Goal: Information Seeking & Learning: Learn about a topic

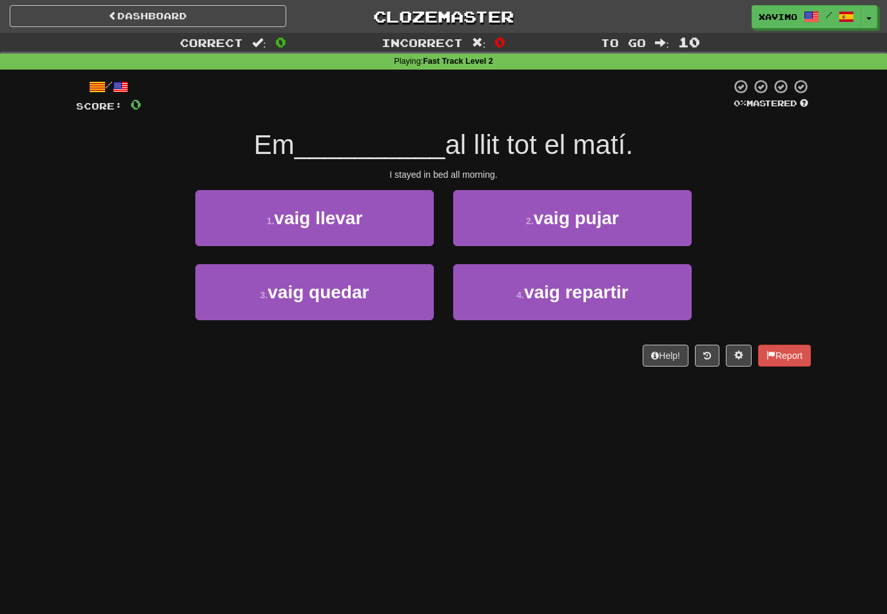
click at [361, 302] on button "3 . vaig quedar" at bounding box center [314, 292] width 238 height 56
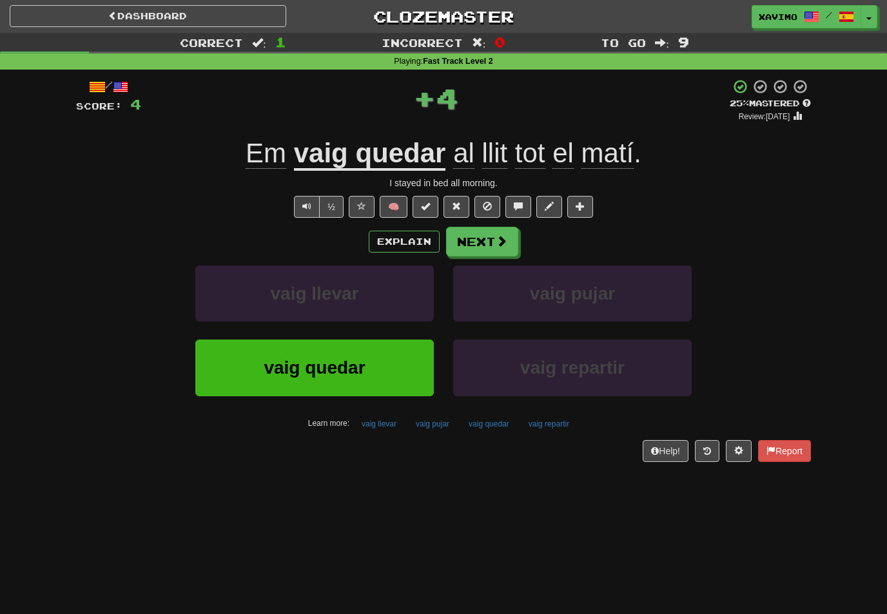
click at [493, 237] on button "Next" at bounding box center [482, 242] width 72 height 30
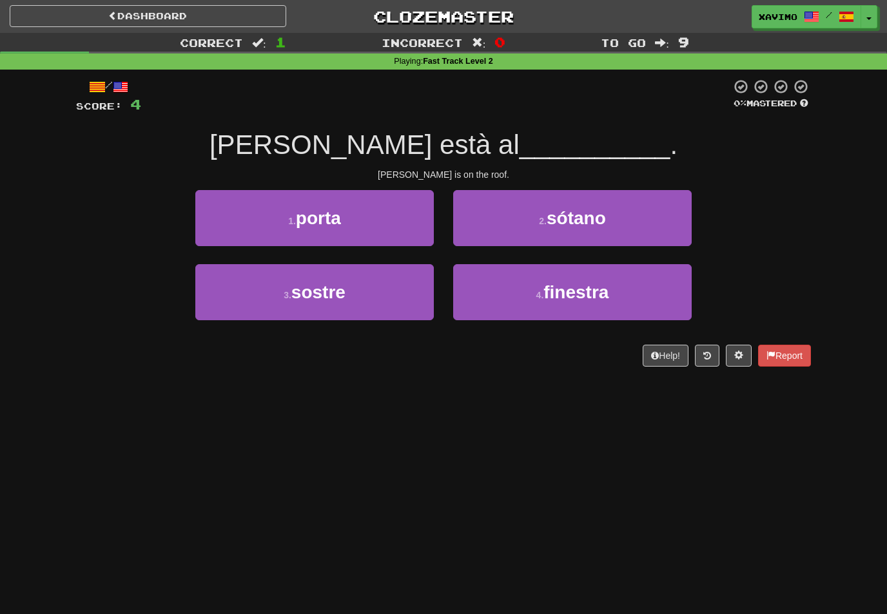
click at [385, 293] on button "3 . sostre" at bounding box center [314, 292] width 238 height 56
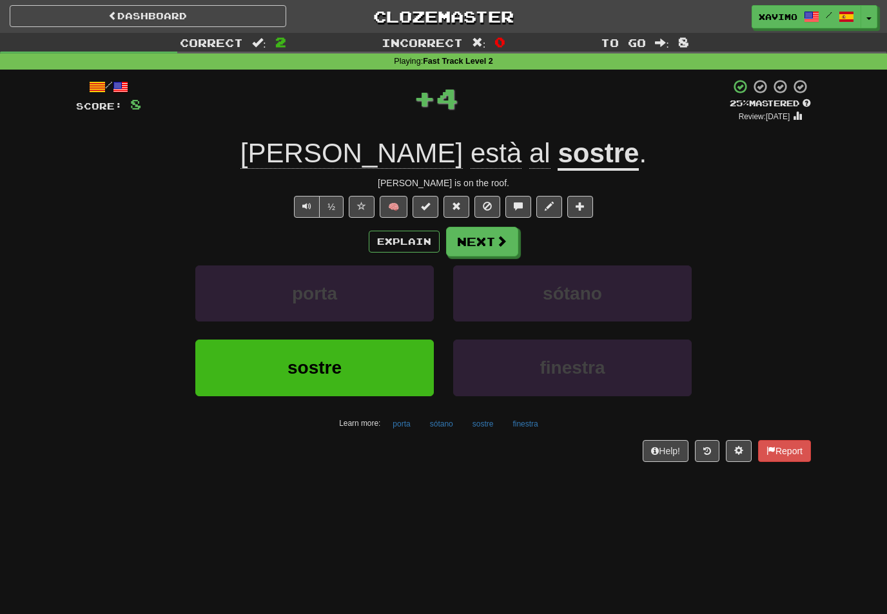
click at [491, 236] on button "Next" at bounding box center [482, 242] width 72 height 30
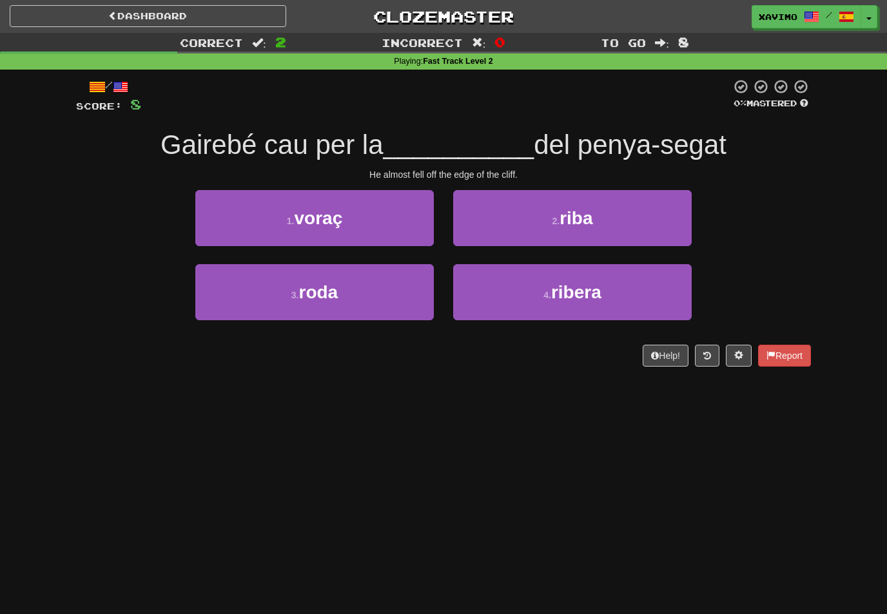
click at [594, 287] on span "ribera" at bounding box center [576, 292] width 50 height 20
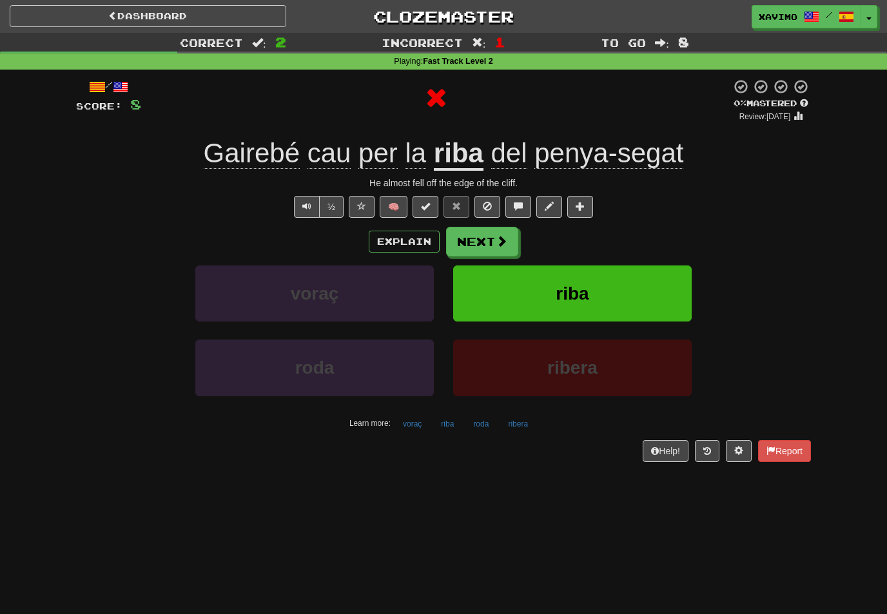
click at [492, 240] on button "Next" at bounding box center [482, 242] width 72 height 30
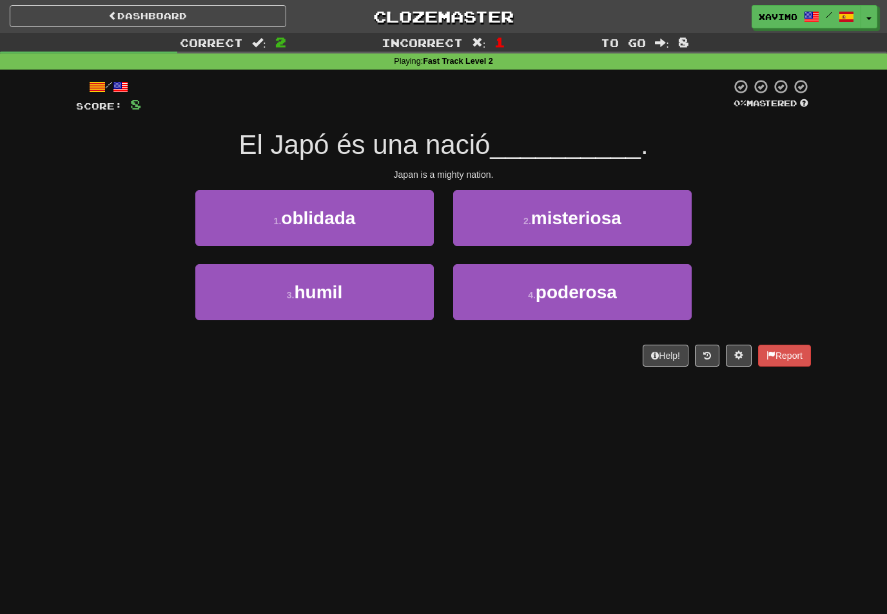
click at [578, 287] on span "poderosa" at bounding box center [575, 292] width 81 height 20
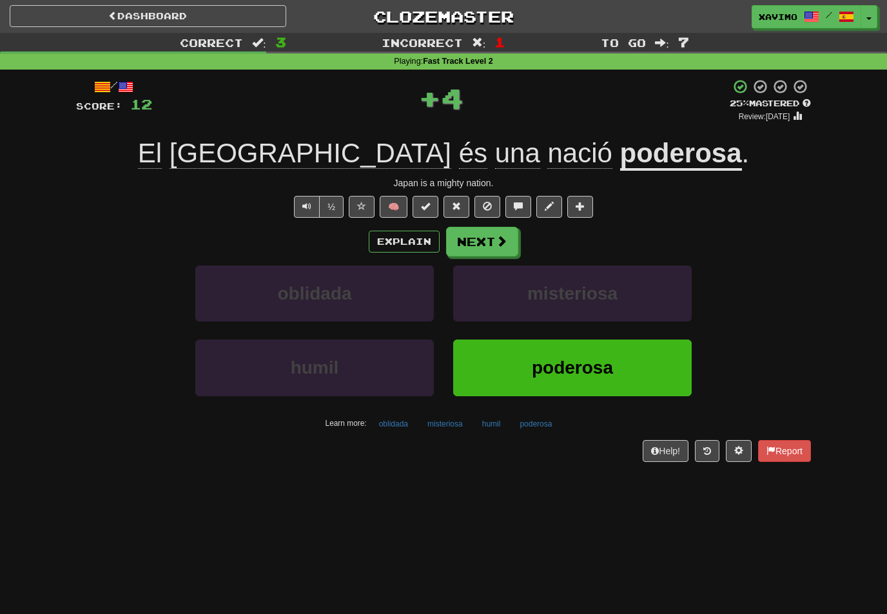
click at [504, 231] on button "Next" at bounding box center [482, 242] width 72 height 30
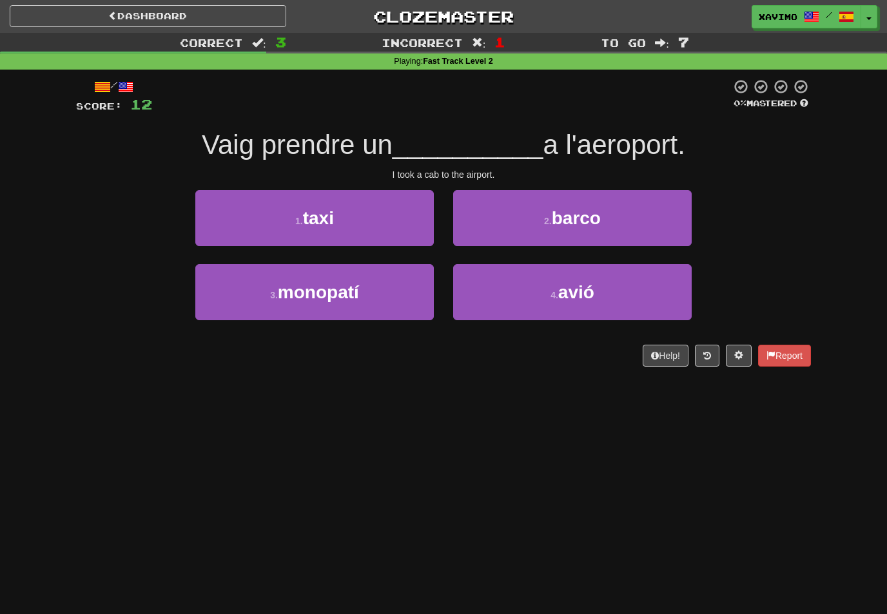
click at [387, 222] on button "1 . taxi" at bounding box center [314, 218] width 238 height 56
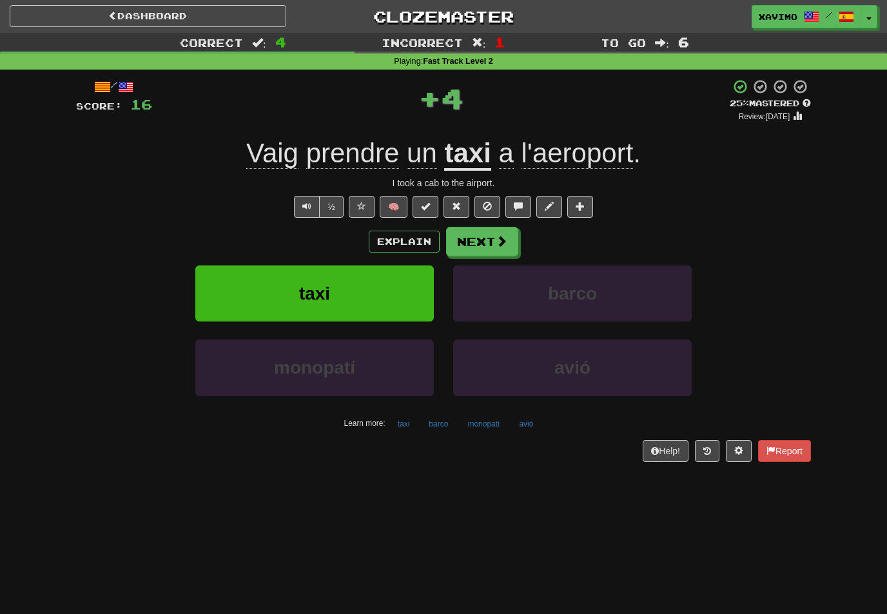
click at [493, 238] on button "Next" at bounding box center [482, 242] width 72 height 30
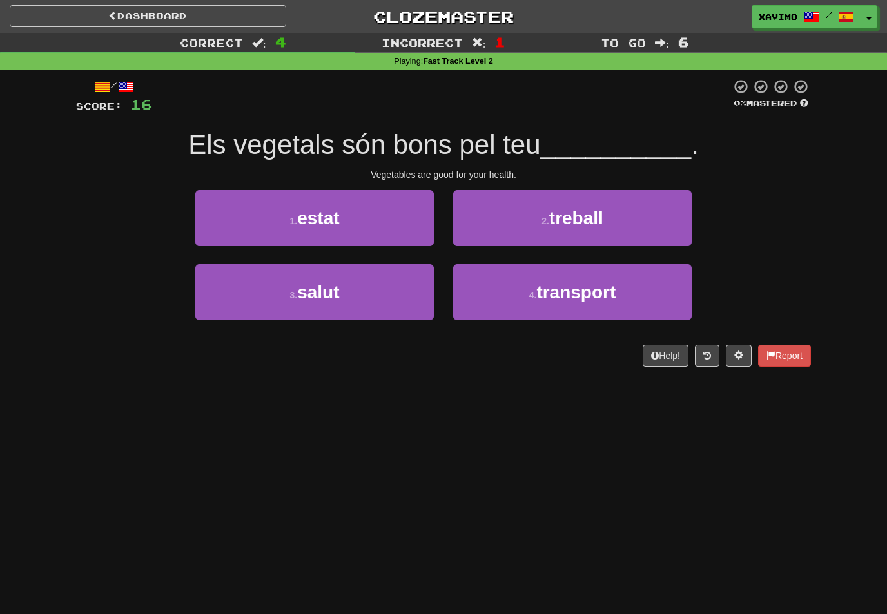
click at [390, 287] on button "3 . salut" at bounding box center [314, 292] width 238 height 56
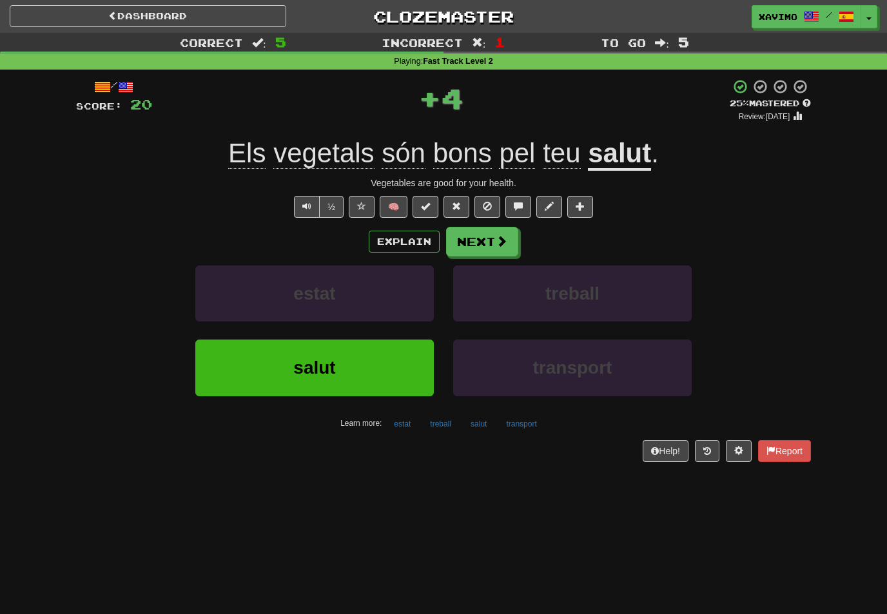
click at [521, 202] on span at bounding box center [518, 206] width 9 height 9
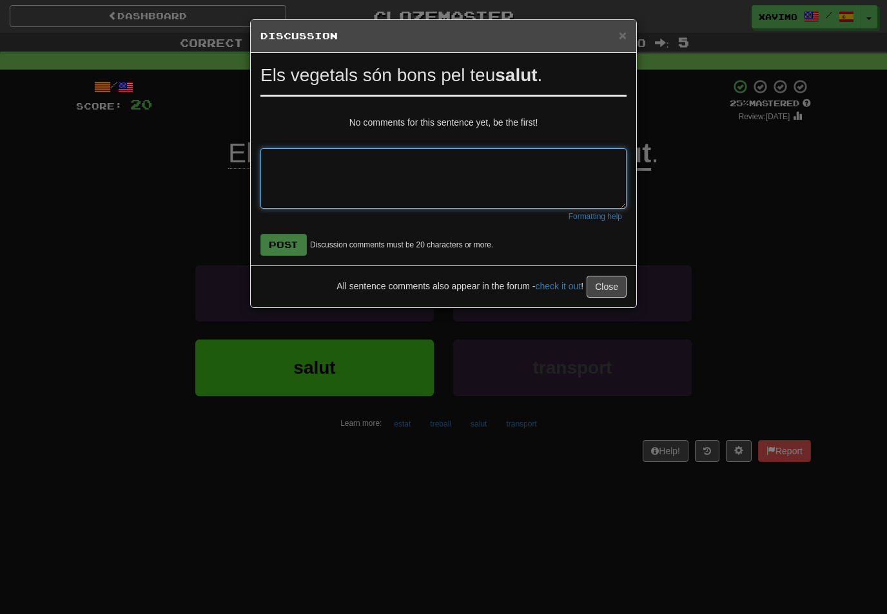
click at [294, 155] on textarea at bounding box center [443, 178] width 366 height 61
type textarea "**********"
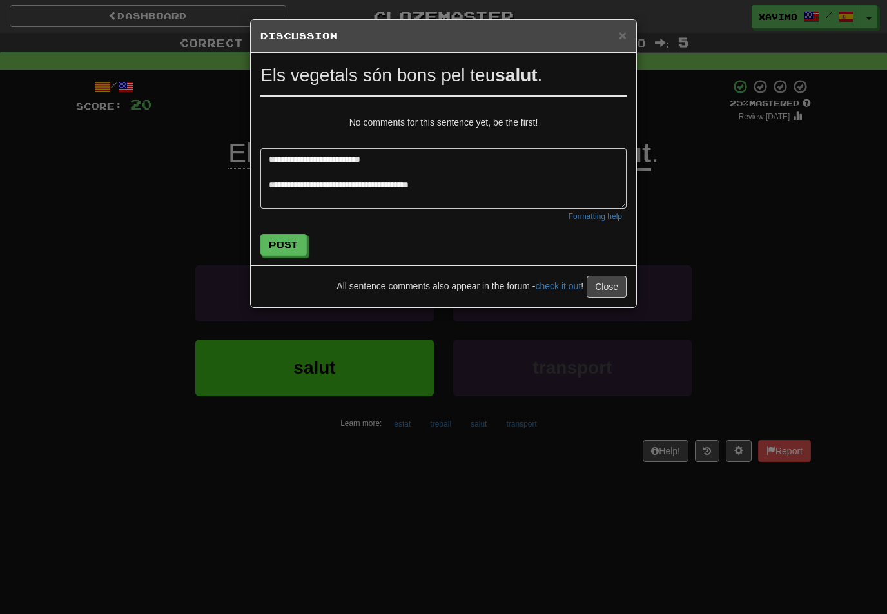
click at [298, 244] on button "Post" at bounding box center [283, 245] width 46 height 22
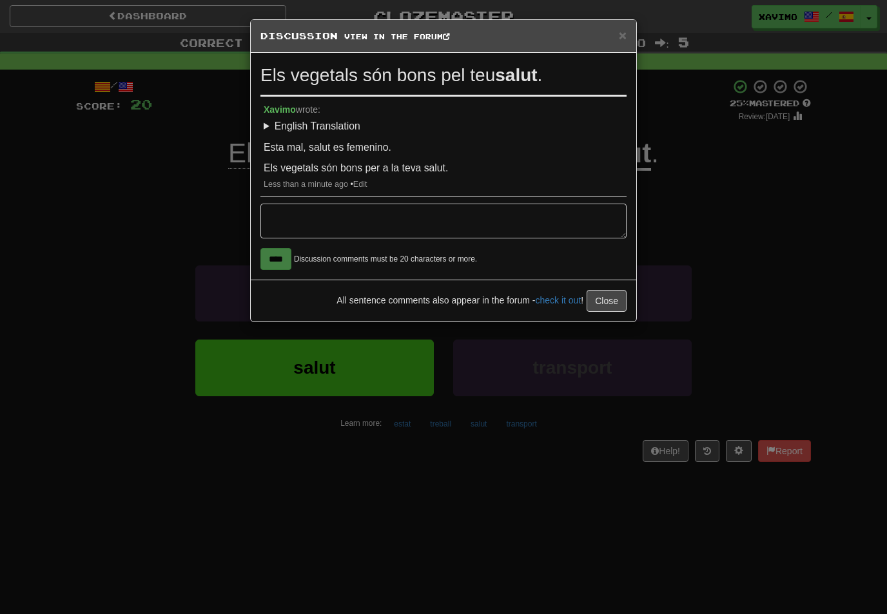
click at [614, 296] on button "Close" at bounding box center [606, 301] width 40 height 22
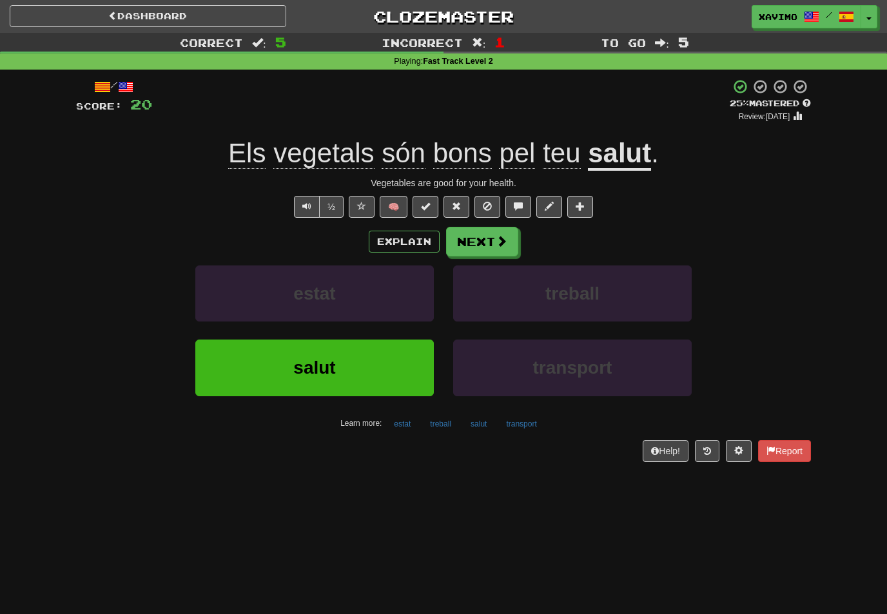
click at [525, 197] on button at bounding box center [518, 207] width 26 height 22
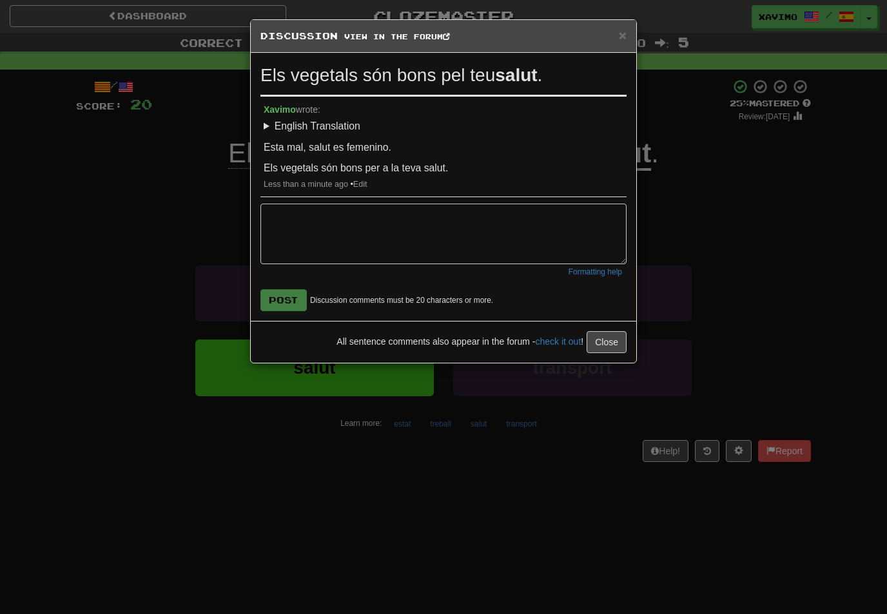
click at [623, 28] on span "×" at bounding box center [623, 35] width 8 height 15
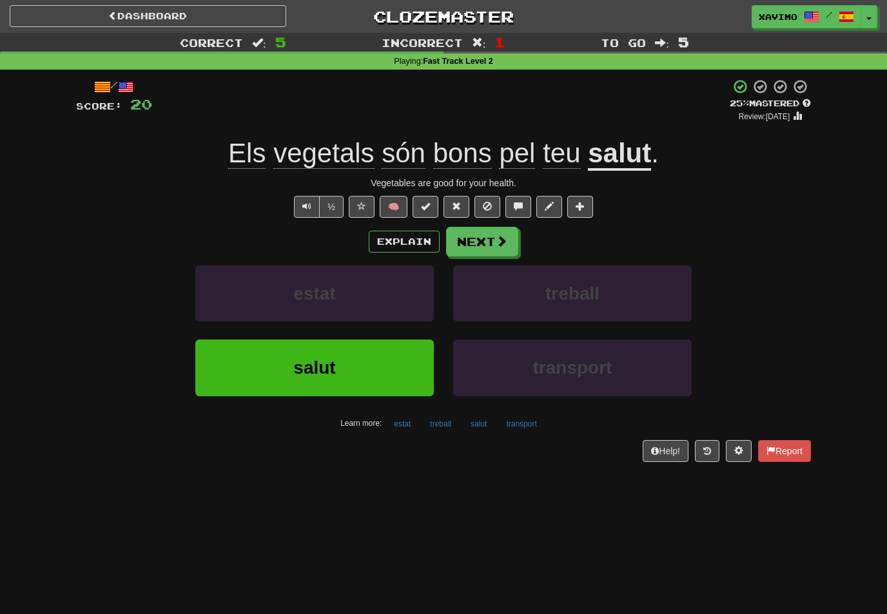
click at [502, 231] on button "Next" at bounding box center [482, 242] width 72 height 30
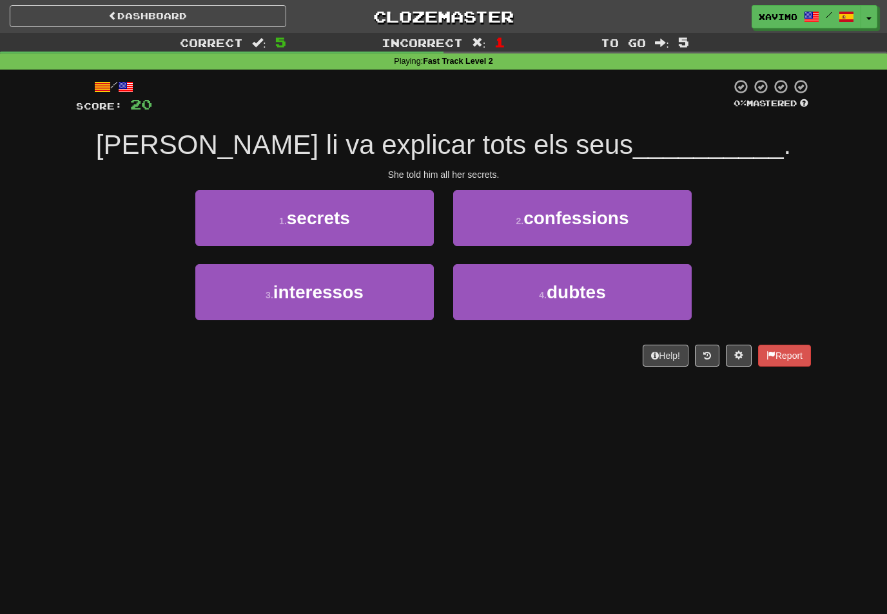
click at [399, 222] on button "1 . secrets" at bounding box center [314, 218] width 238 height 56
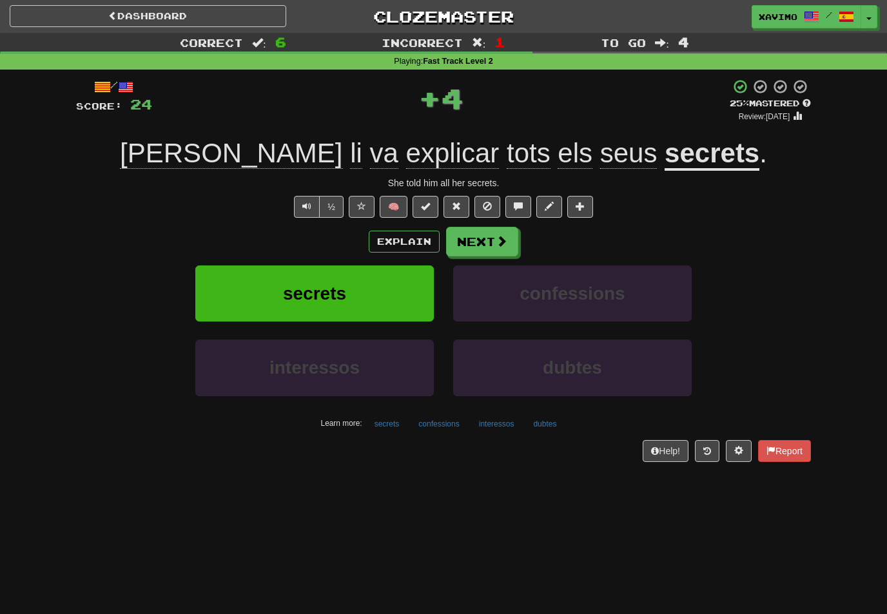
click at [505, 236] on span at bounding box center [502, 241] width 12 height 12
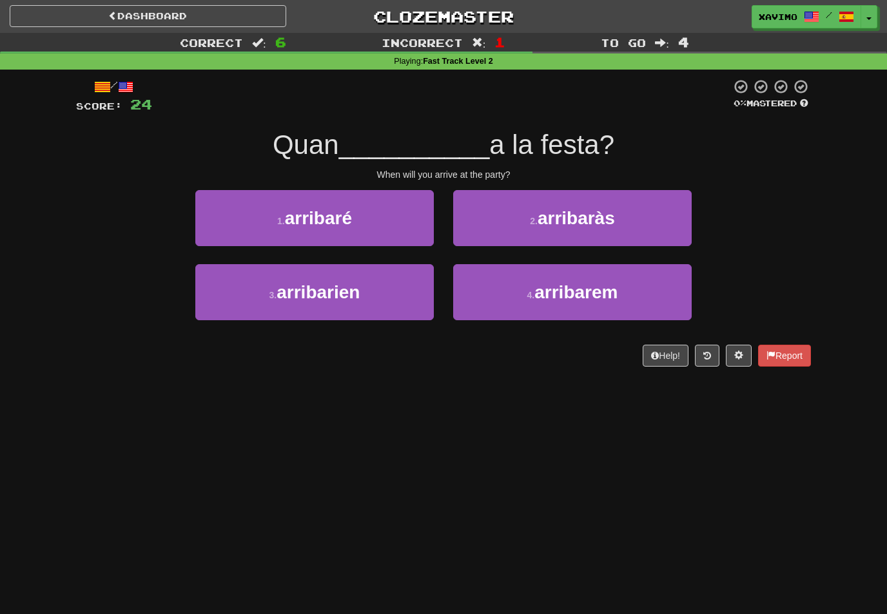
click at [396, 232] on button "1 . arribaré" at bounding box center [314, 218] width 238 height 56
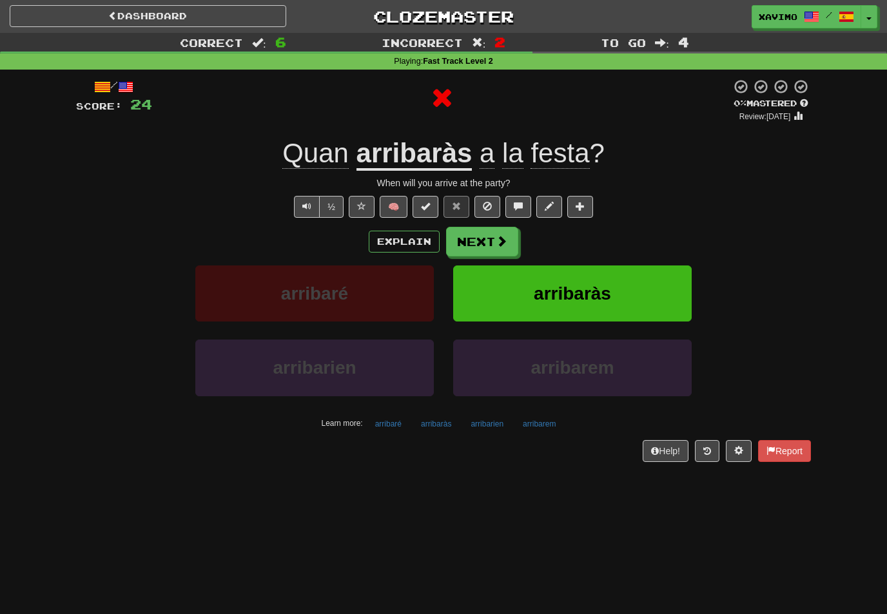
click at [493, 239] on button "Next" at bounding box center [482, 242] width 72 height 30
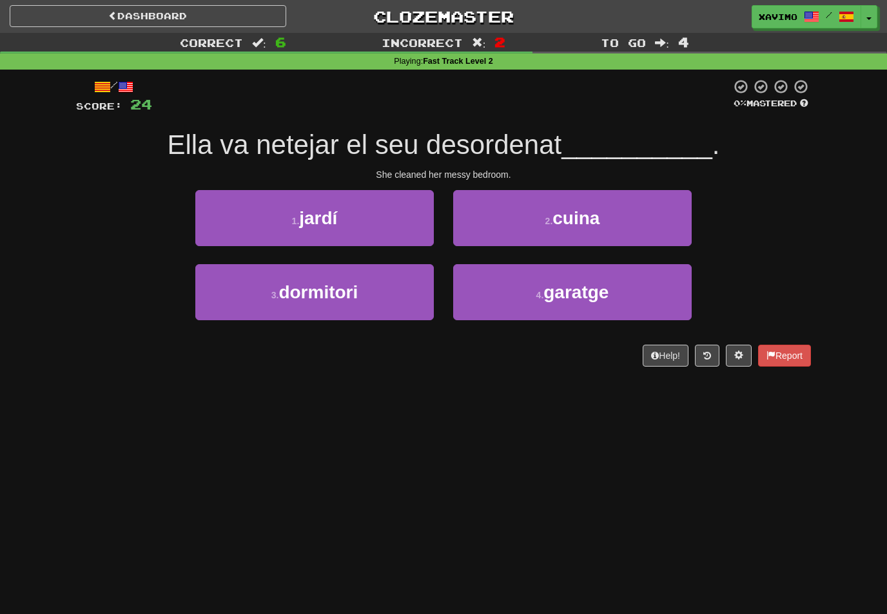
click at [360, 301] on button "3 . dormitori" at bounding box center [314, 292] width 238 height 56
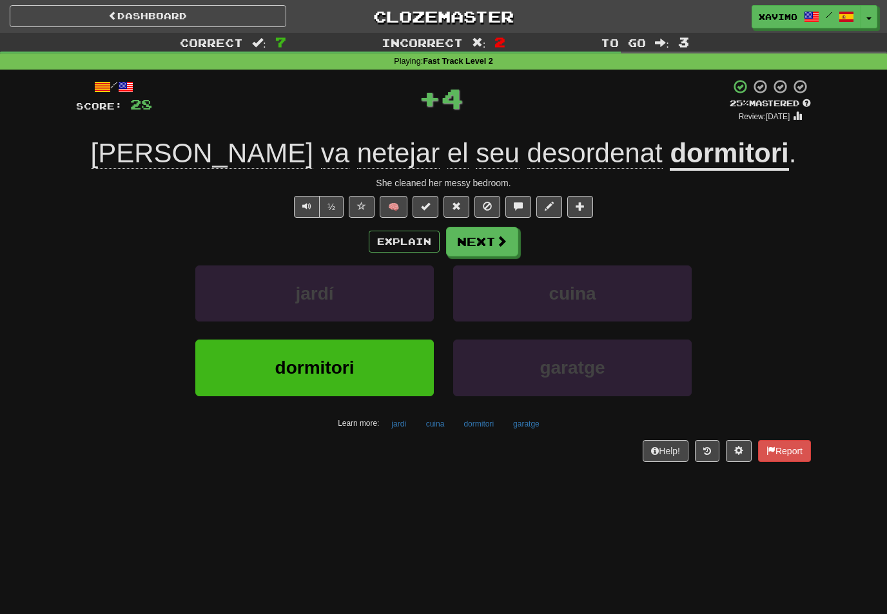
click at [490, 239] on button "Next" at bounding box center [482, 242] width 72 height 30
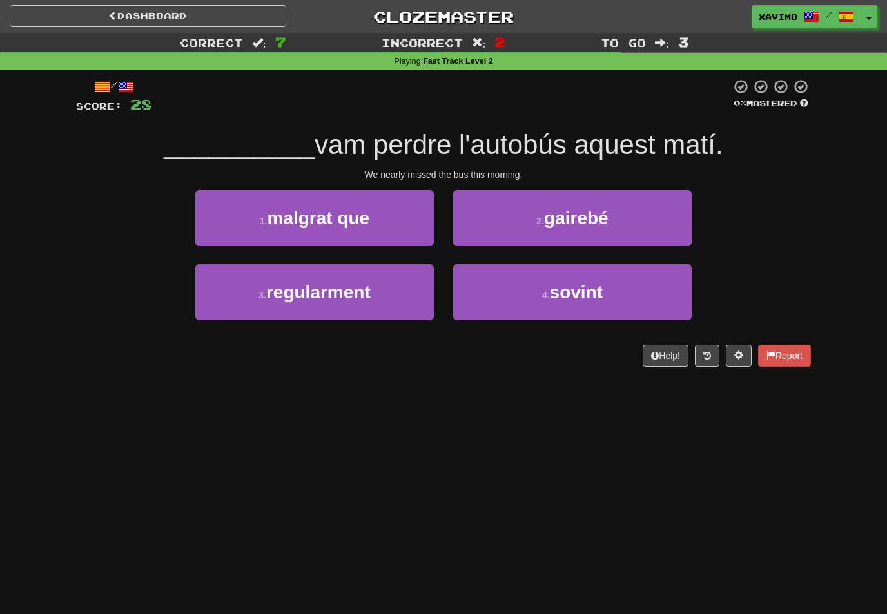
click at [603, 225] on span "gairebé" at bounding box center [576, 218] width 64 height 20
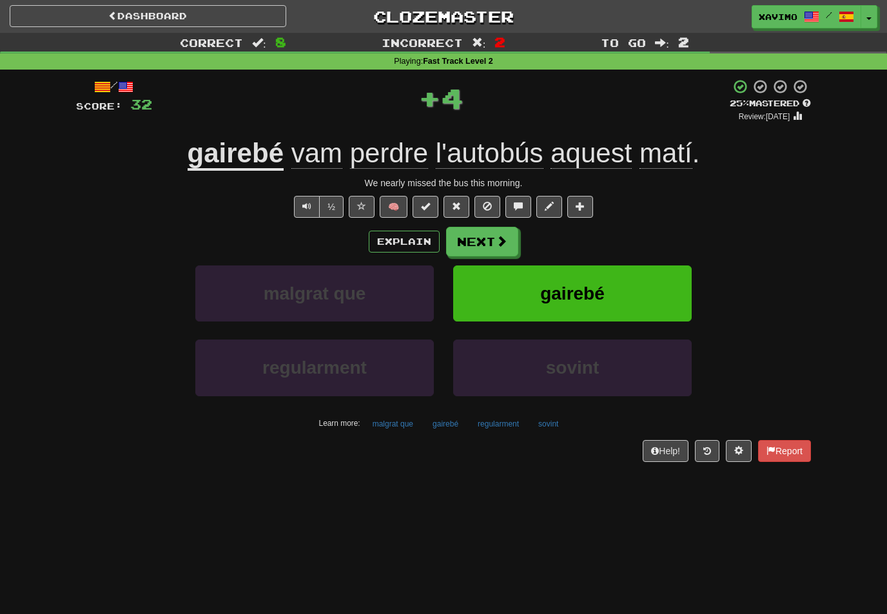
click at [494, 239] on button "Next" at bounding box center [482, 242] width 72 height 30
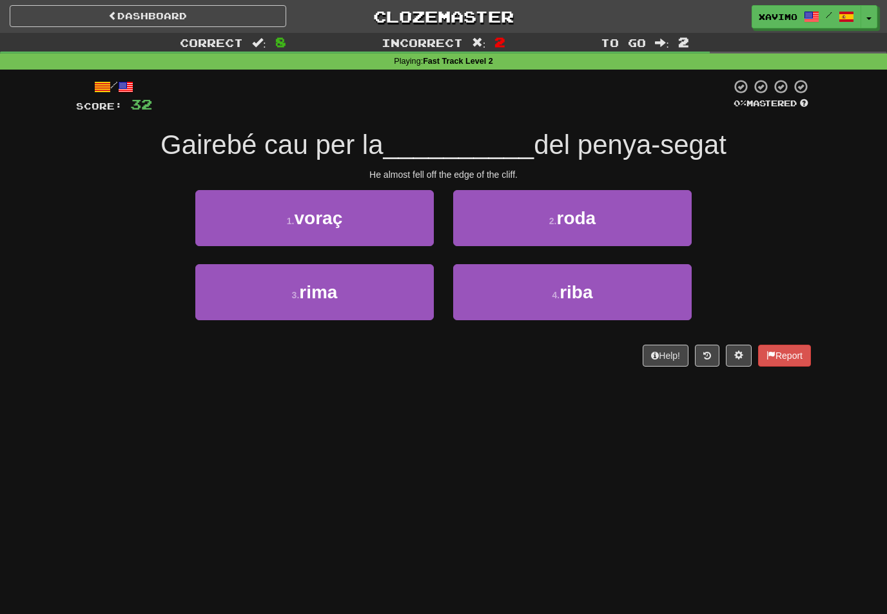
click at [588, 301] on span "riba" at bounding box center [575, 292] width 33 height 20
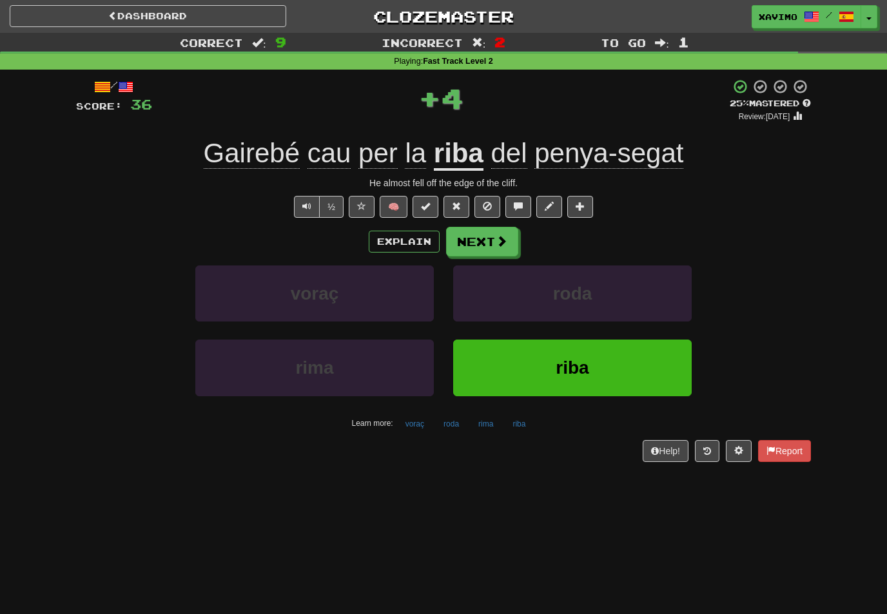
click at [514, 241] on button "Next" at bounding box center [482, 242] width 72 height 30
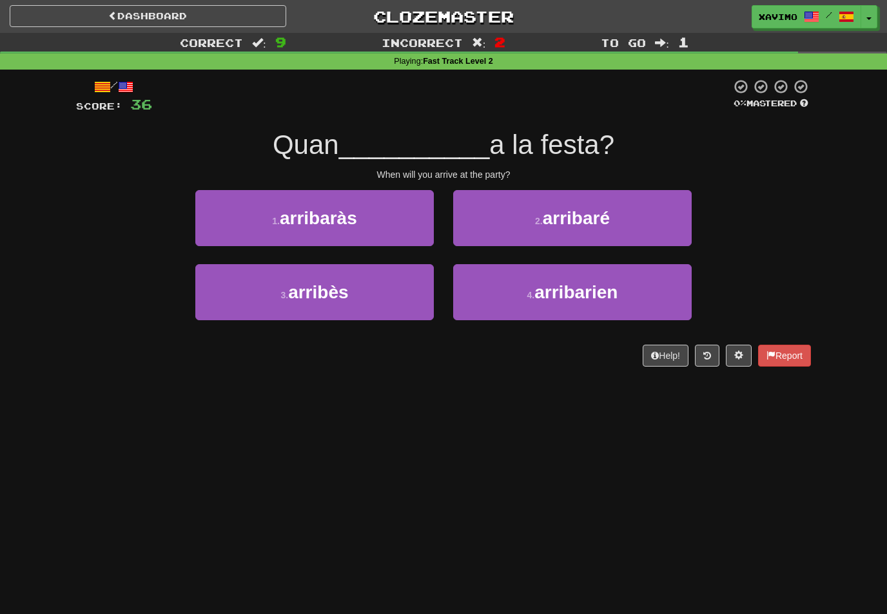
click at [376, 222] on button "1 . arribaràs" at bounding box center [314, 218] width 238 height 56
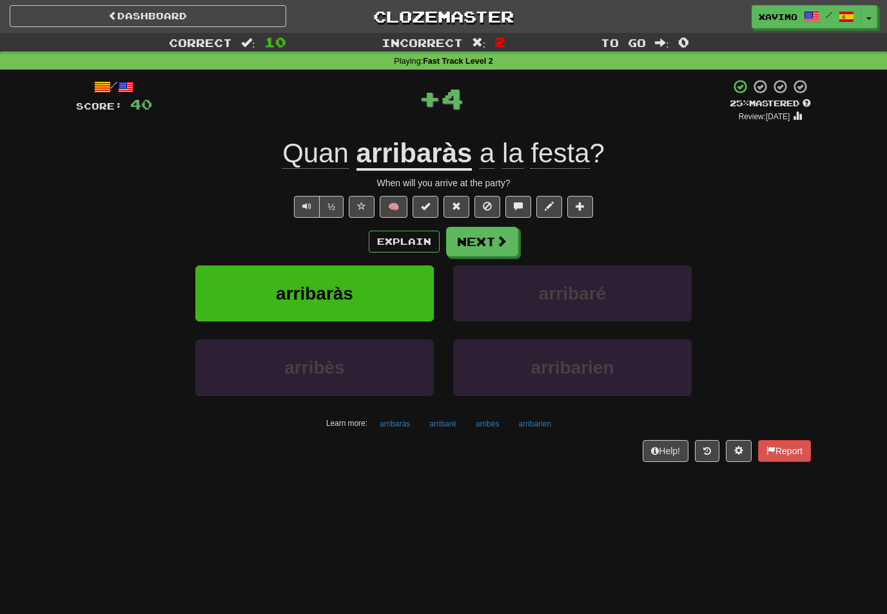
click at [499, 239] on span at bounding box center [502, 241] width 12 height 12
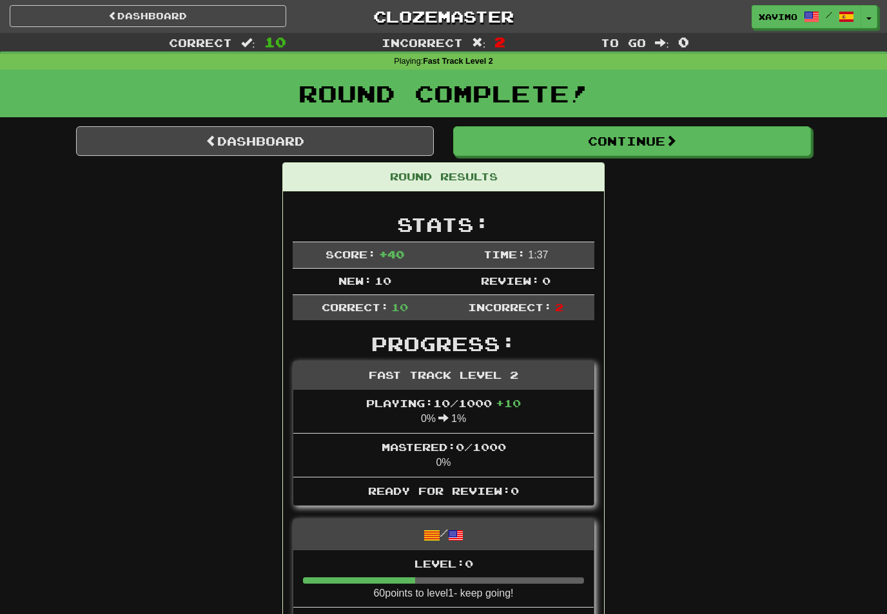
click at [653, 138] on button "Continue" at bounding box center [632, 141] width 358 height 30
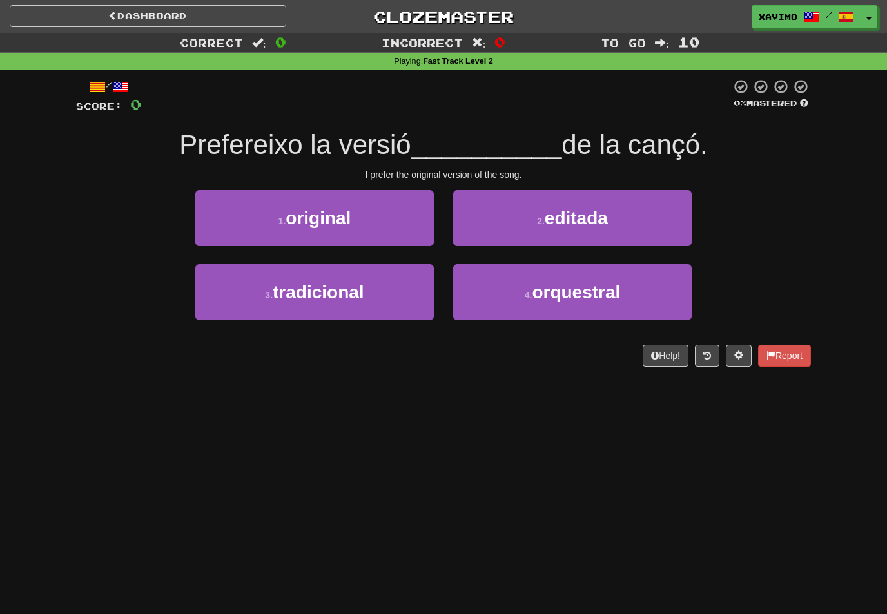
click at [404, 229] on button "1 . original" at bounding box center [314, 218] width 238 height 56
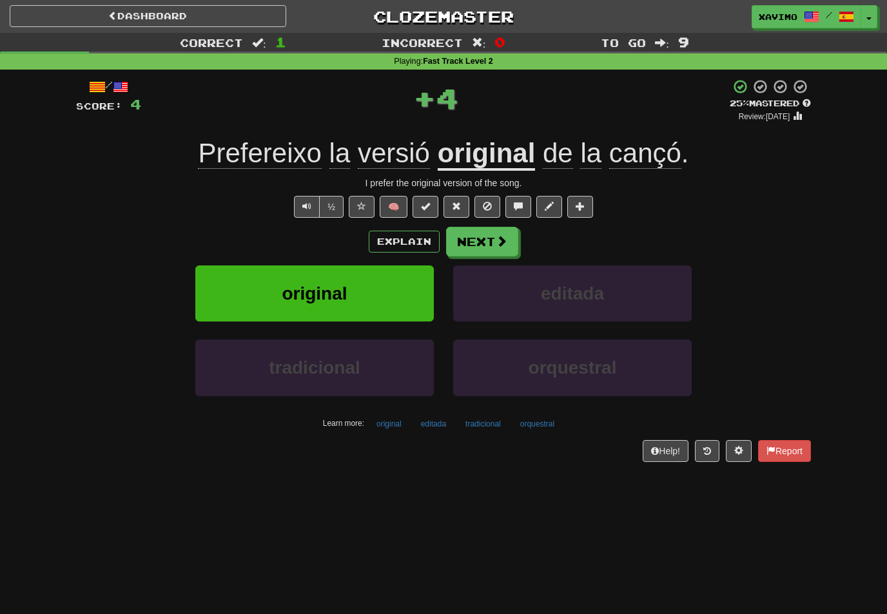
click at [499, 237] on span at bounding box center [502, 241] width 12 height 12
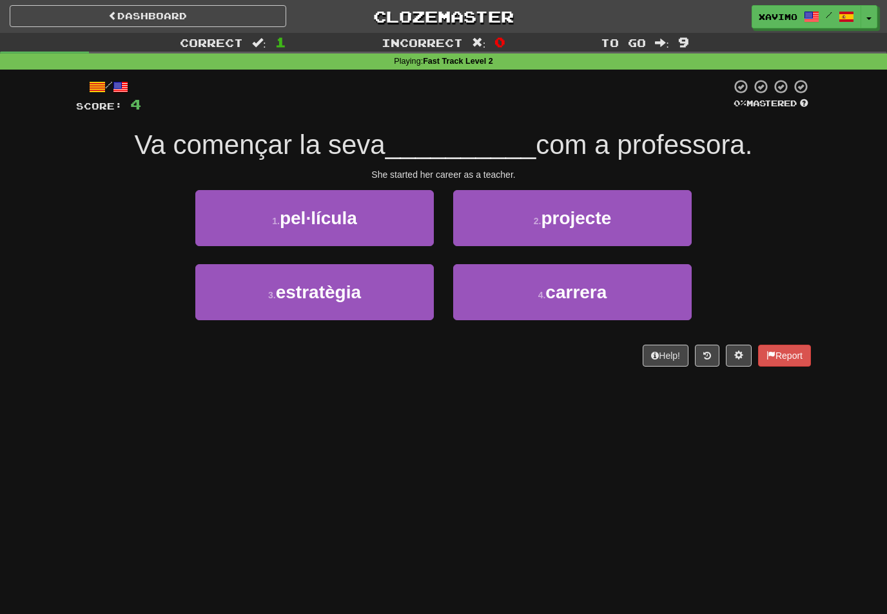
click at [606, 298] on span "carrera" at bounding box center [575, 292] width 61 height 20
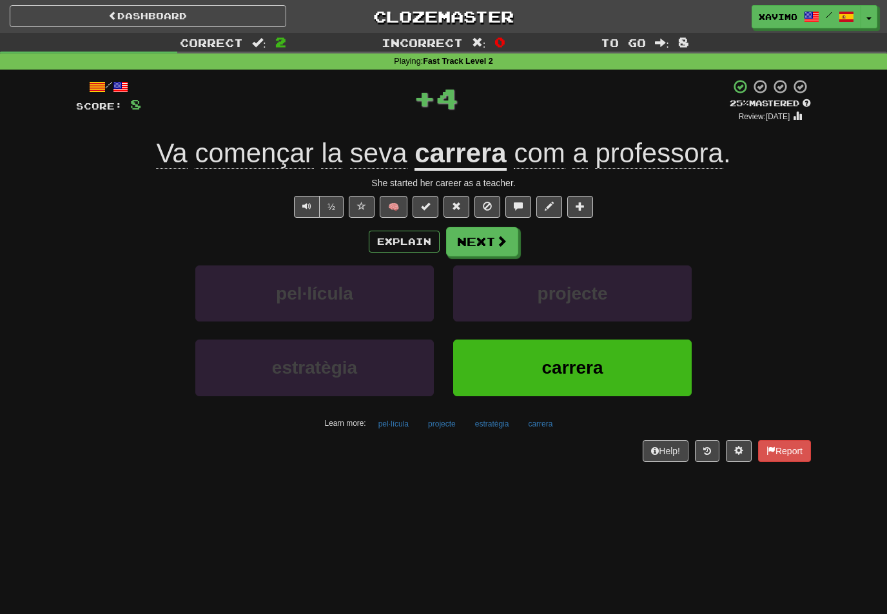
click at [497, 237] on span at bounding box center [502, 241] width 12 height 12
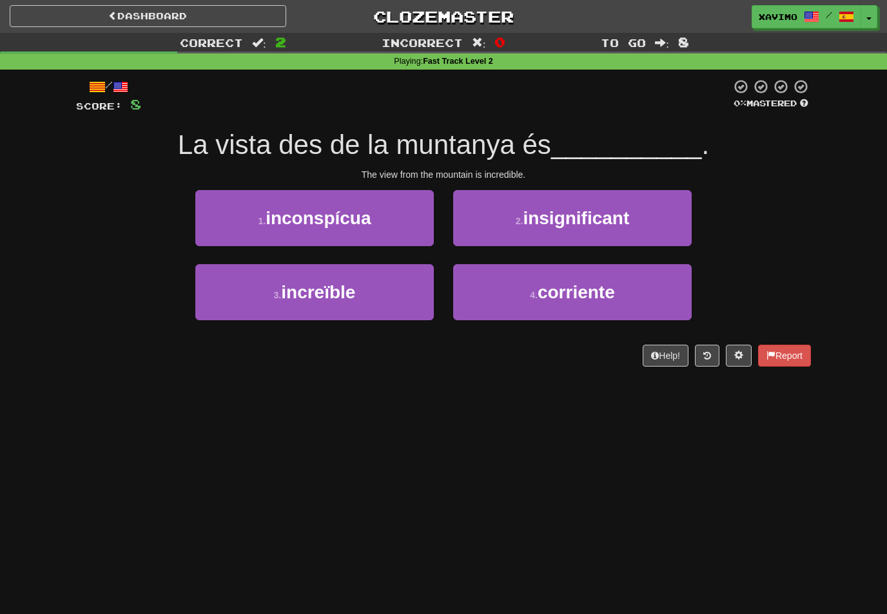
click at [388, 291] on button "3 . increïble" at bounding box center [314, 292] width 238 height 56
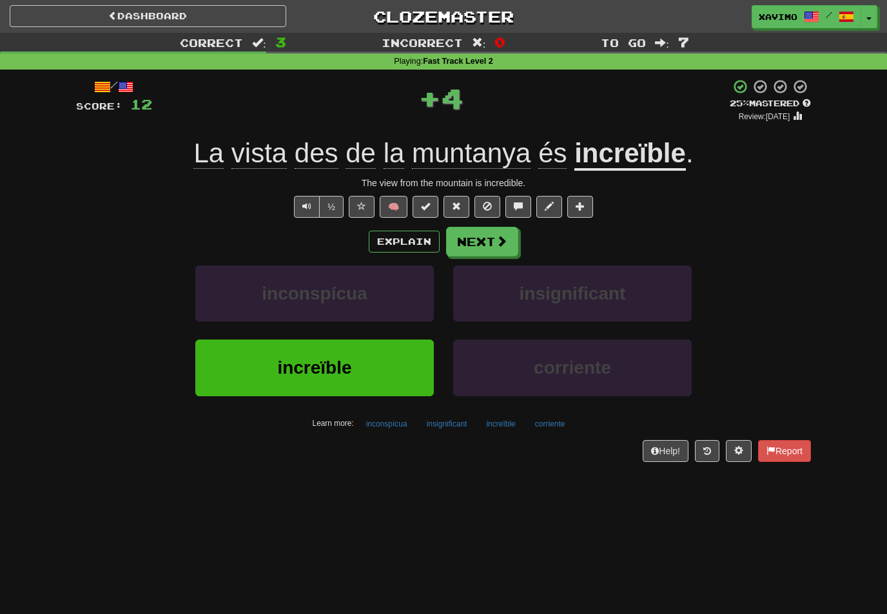
click at [500, 242] on span at bounding box center [502, 241] width 12 height 12
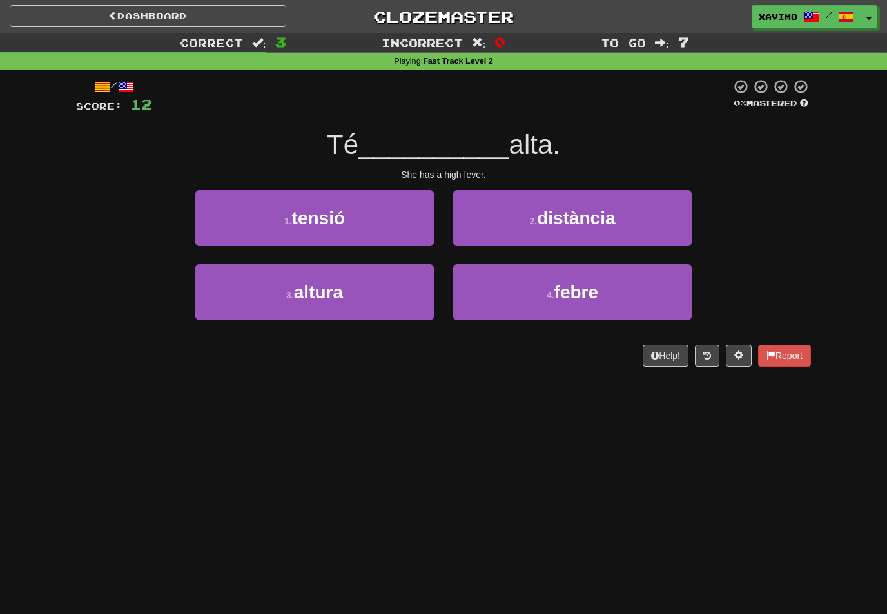
click at [572, 291] on span "febre" at bounding box center [576, 292] width 44 height 20
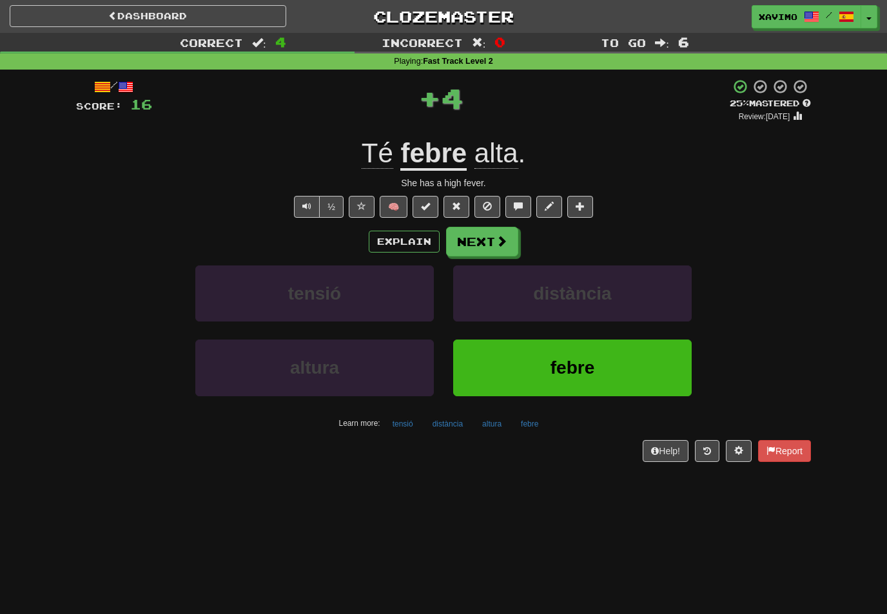
click at [501, 236] on span at bounding box center [502, 241] width 12 height 12
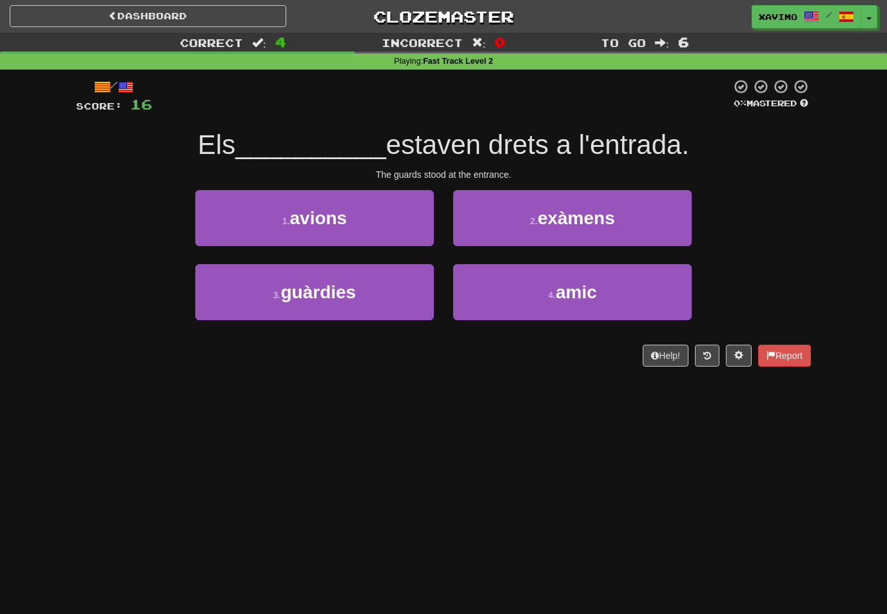
click at [383, 291] on button "3 . guàrdies" at bounding box center [314, 292] width 238 height 56
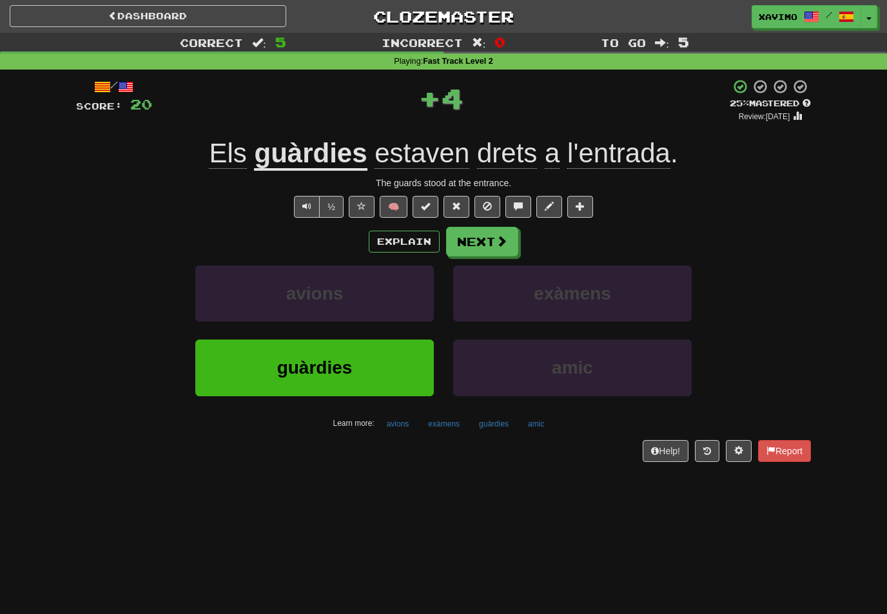
click at [500, 242] on span at bounding box center [502, 241] width 12 height 12
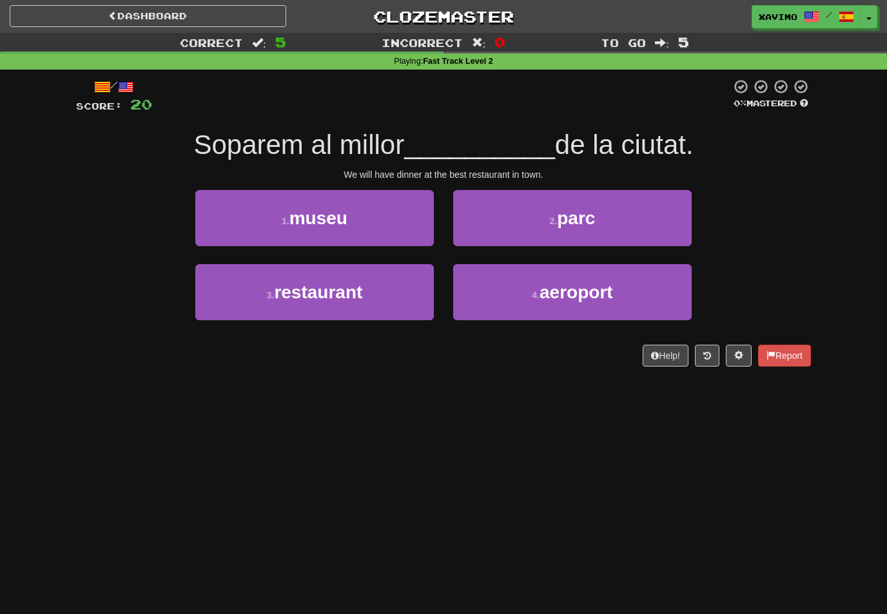
click at [409, 286] on button "3 . restaurant" at bounding box center [314, 292] width 238 height 56
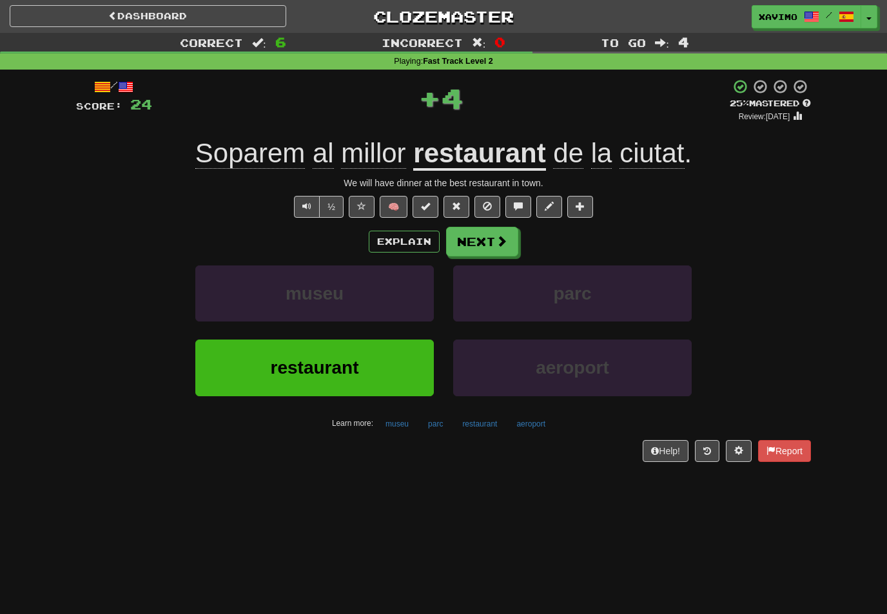
click at [497, 238] on span at bounding box center [502, 241] width 12 height 12
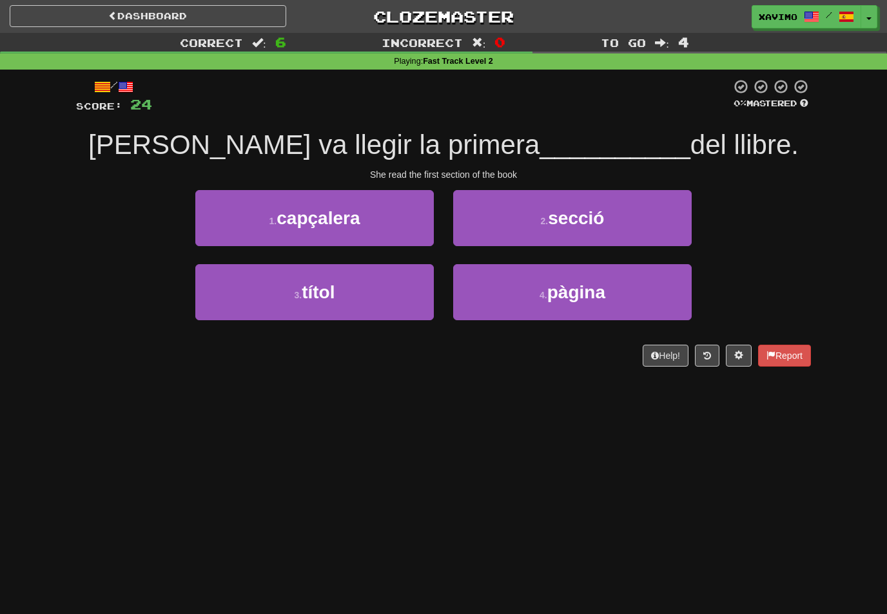
click at [598, 223] on span "secció" at bounding box center [576, 218] width 56 height 20
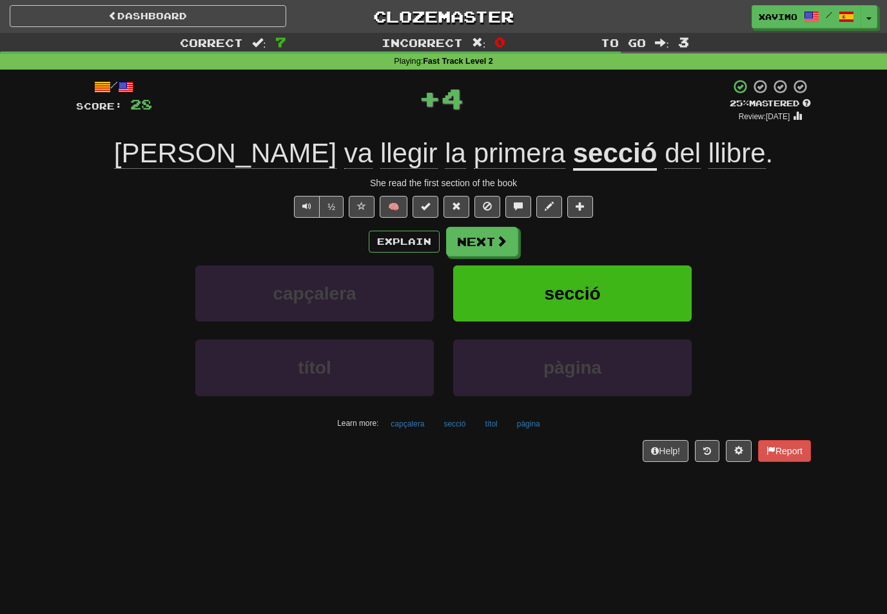
click at [494, 239] on button "Next" at bounding box center [482, 242] width 72 height 30
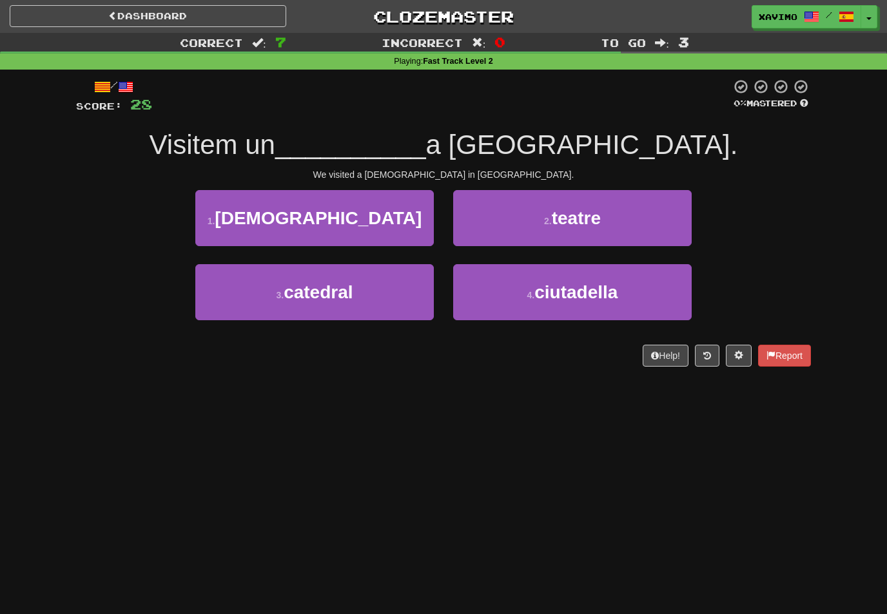
click at [409, 229] on button "1 . temple" at bounding box center [314, 218] width 238 height 56
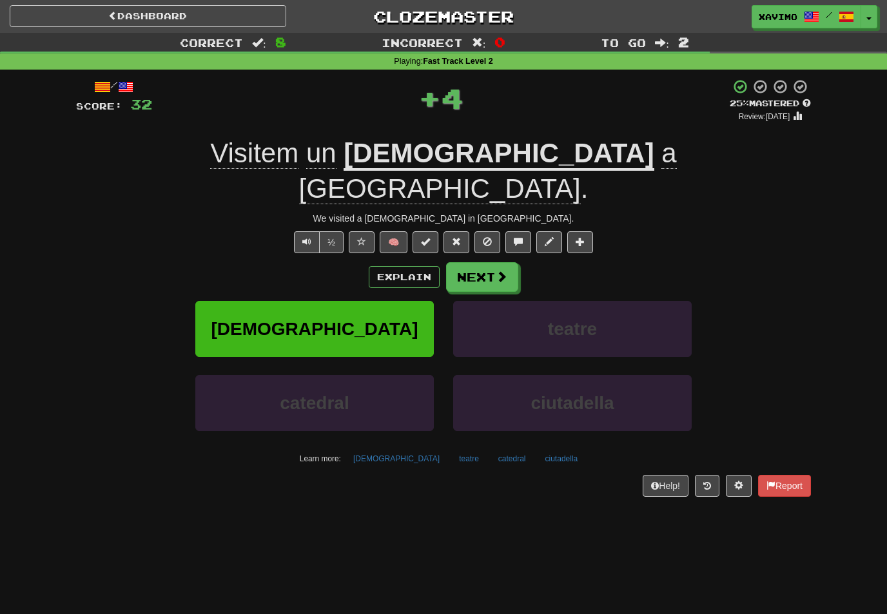
click at [500, 271] on span at bounding box center [502, 277] width 12 height 12
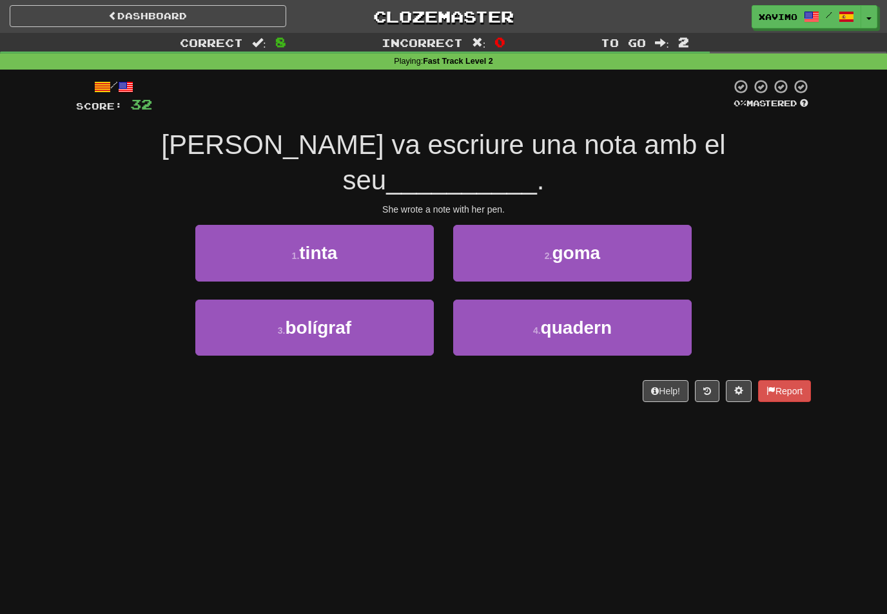
click at [394, 300] on button "3 . bolígraf" at bounding box center [314, 328] width 238 height 56
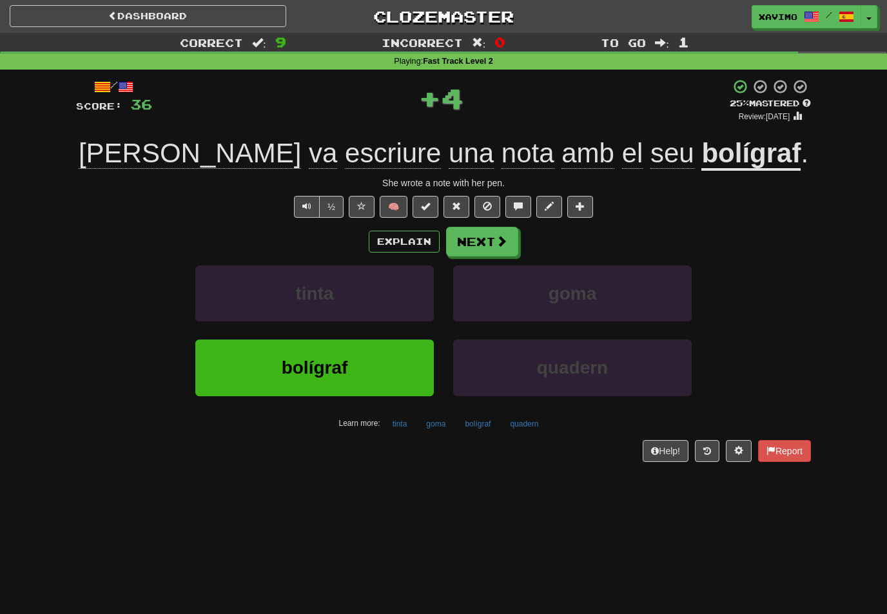
click at [504, 236] on span at bounding box center [502, 241] width 12 height 12
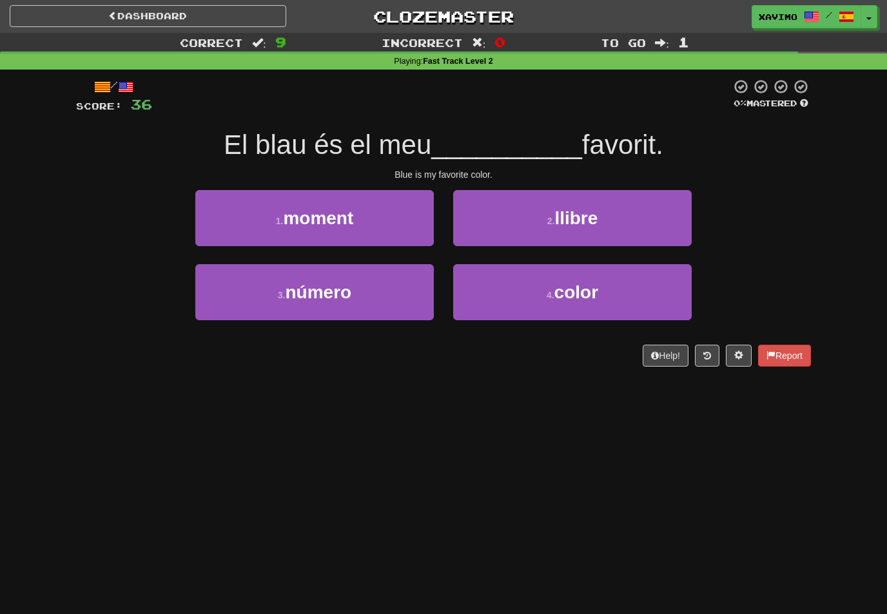
click at [617, 264] on button "4 . color" at bounding box center [572, 292] width 238 height 56
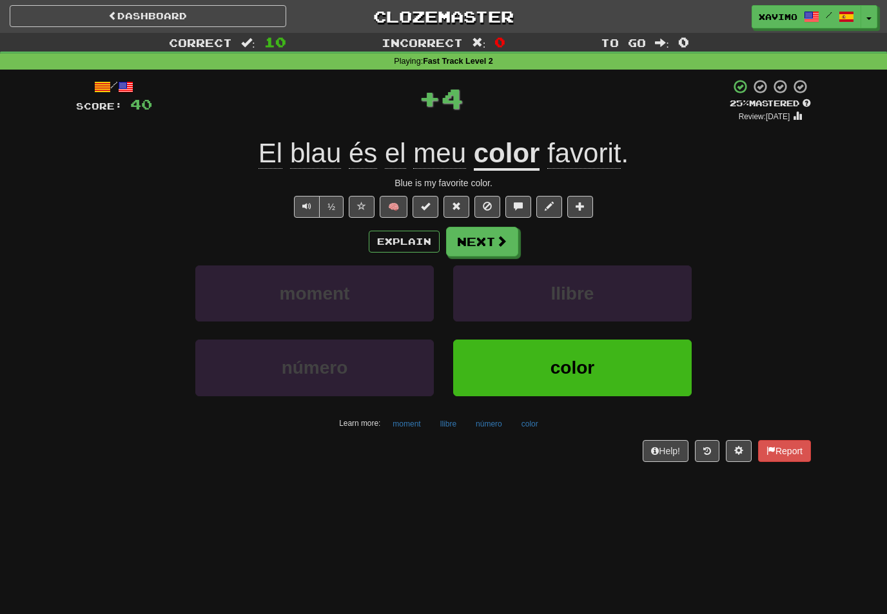
click at [498, 236] on span at bounding box center [502, 241] width 12 height 12
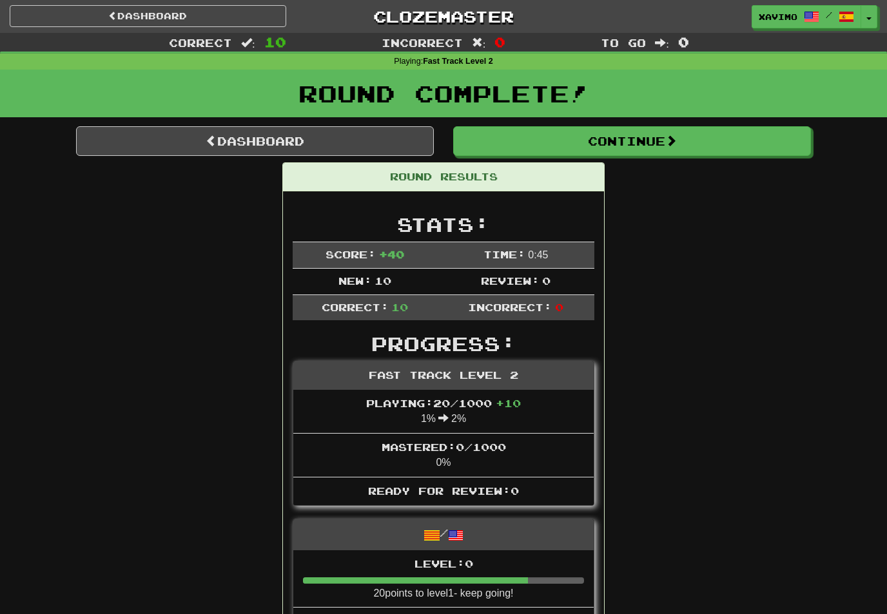
click at [666, 135] on button "Continue" at bounding box center [632, 141] width 358 height 30
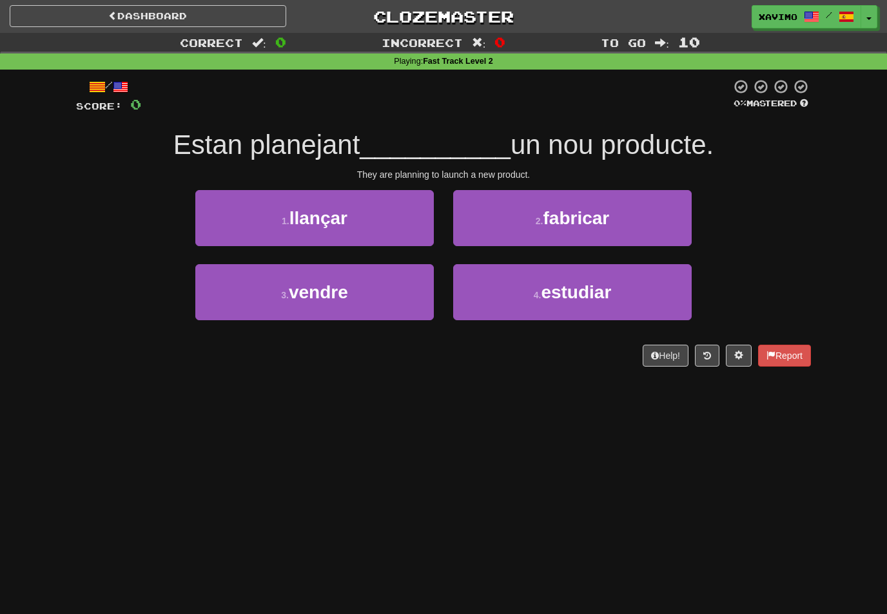
click at [399, 233] on button "1 . llançar" at bounding box center [314, 218] width 238 height 56
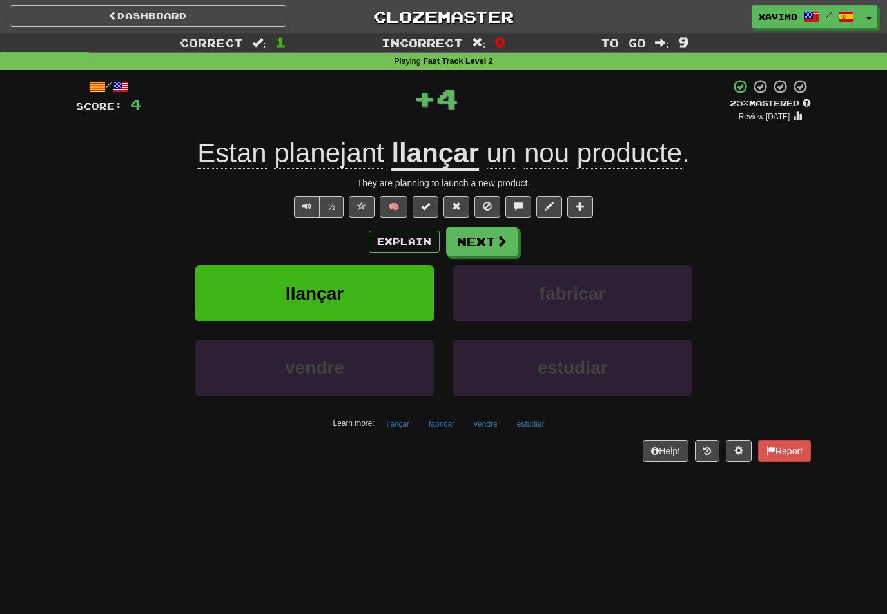
click at [507, 240] on button "Next" at bounding box center [482, 242] width 72 height 30
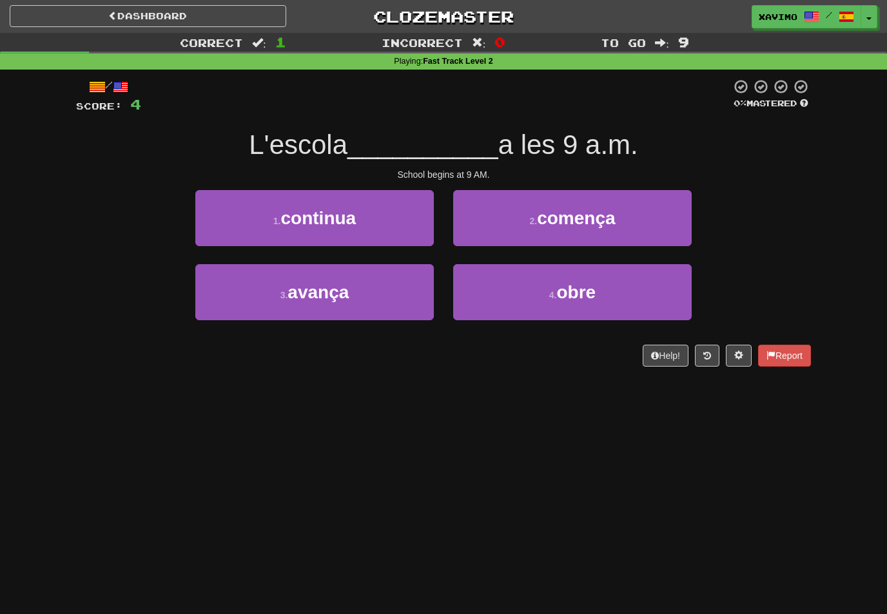
click at [615, 211] on span "comença" at bounding box center [576, 218] width 78 height 20
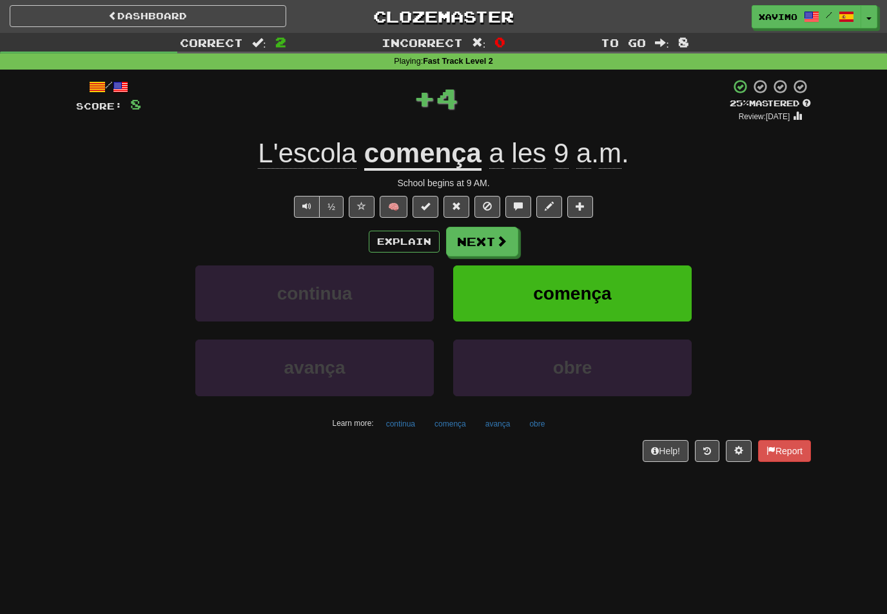
click at [496, 239] on span at bounding box center [502, 241] width 12 height 12
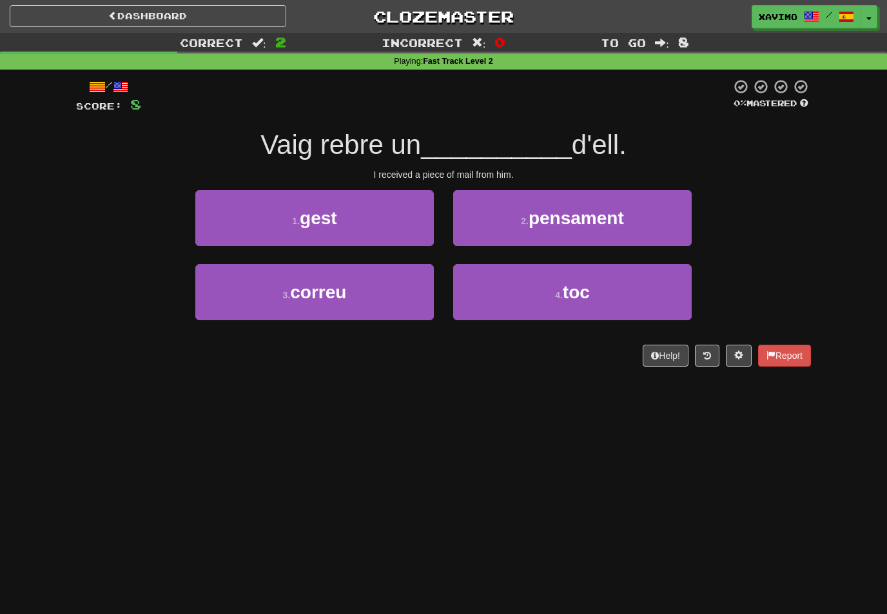
click at [402, 290] on button "3 . correu" at bounding box center [314, 292] width 238 height 56
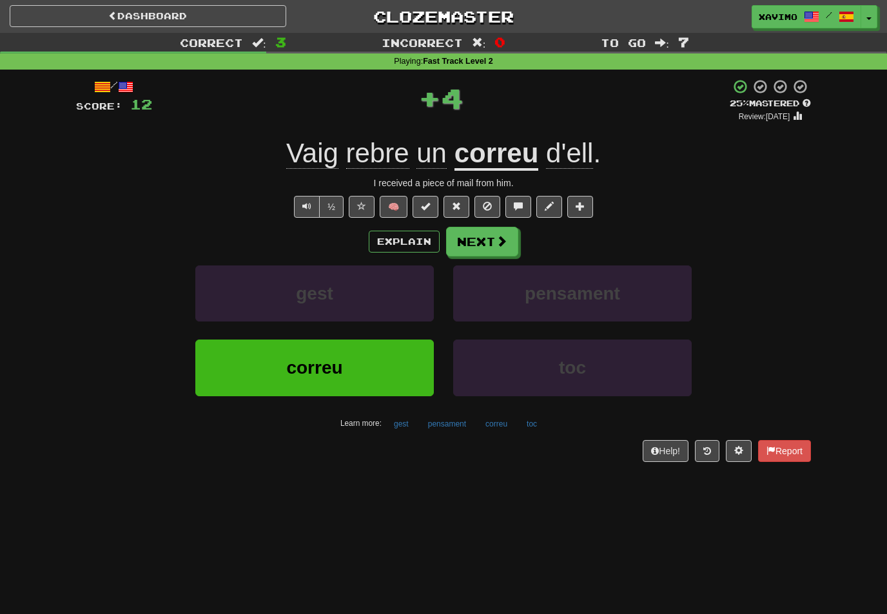
click at [504, 236] on span at bounding box center [502, 241] width 12 height 12
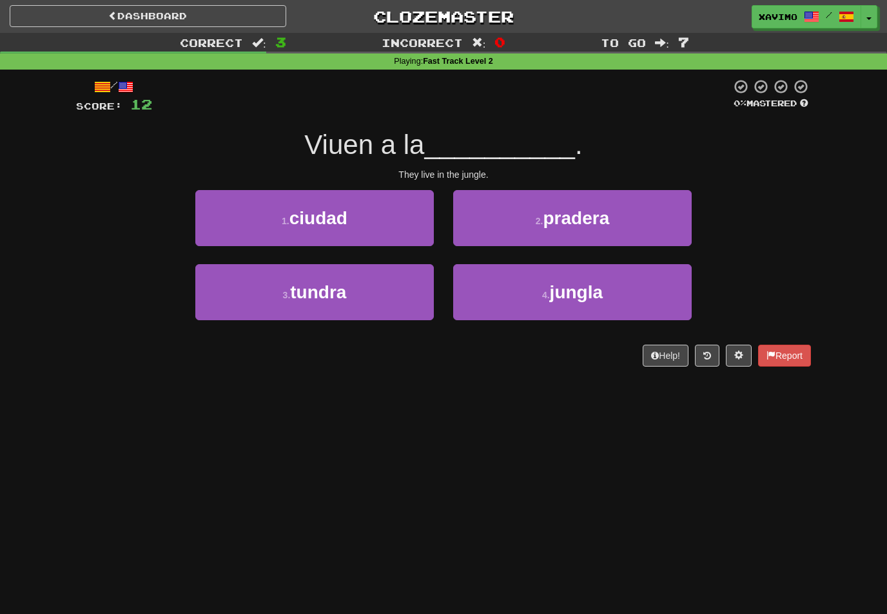
click at [600, 288] on span "jungla" at bounding box center [576, 292] width 53 height 20
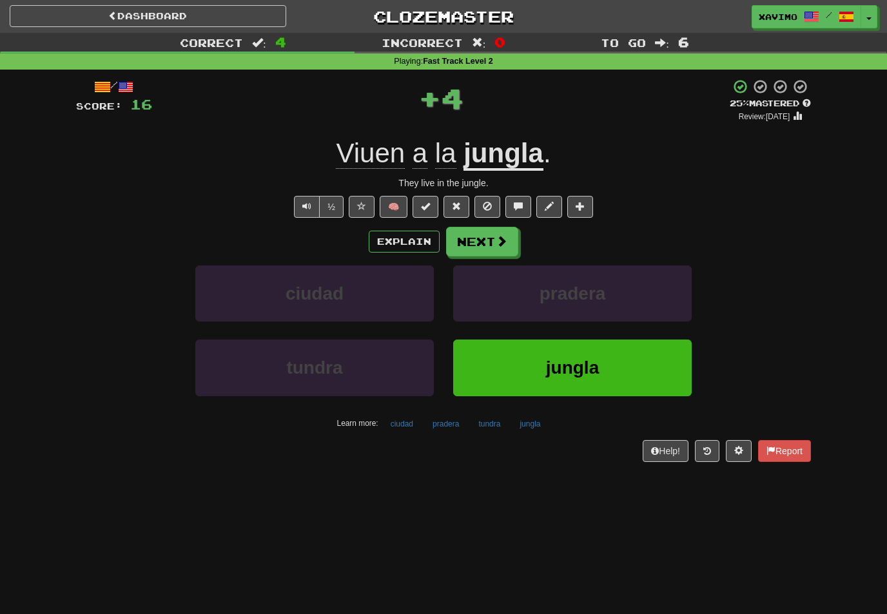
click at [491, 244] on button "Next" at bounding box center [482, 242] width 72 height 30
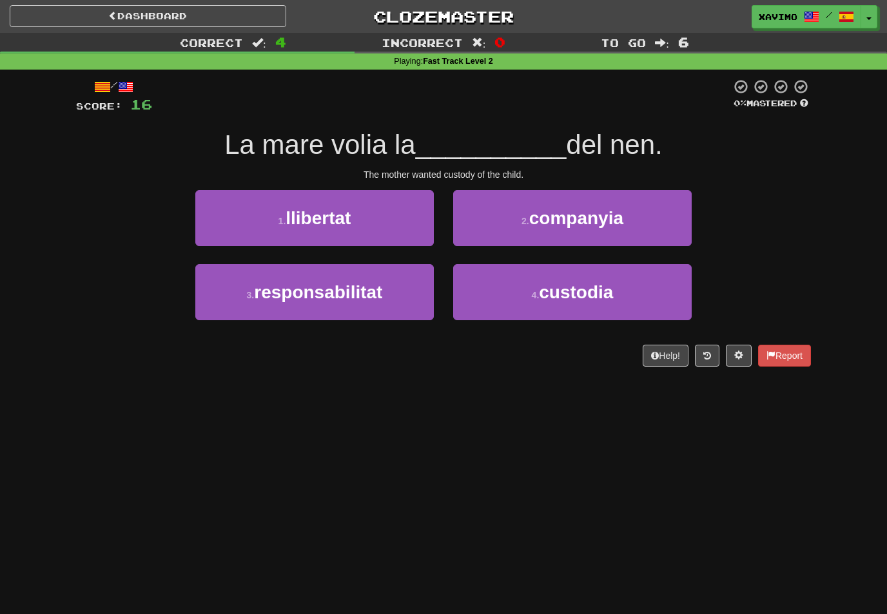
click at [593, 289] on span "custodia" at bounding box center [576, 292] width 74 height 20
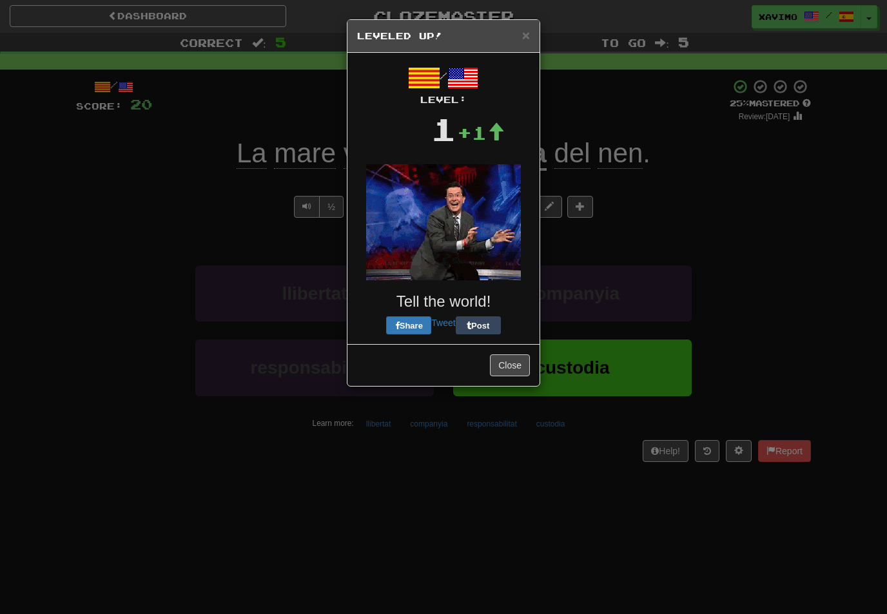
click at [501, 237] on div "/ Level: 1 +1 Tell the world! Share Tweet Post" at bounding box center [443, 198] width 192 height 291
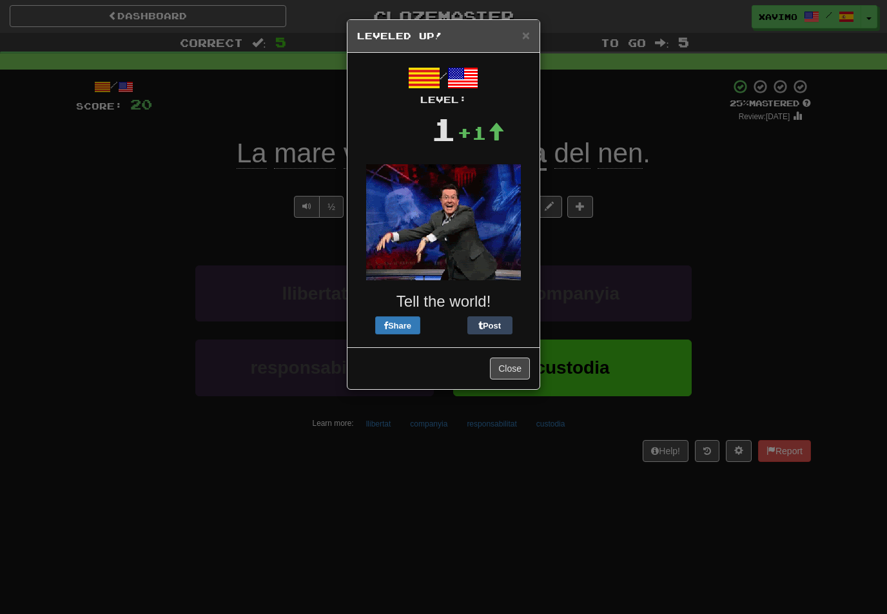
click at [515, 365] on button "Close" at bounding box center [510, 369] width 40 height 22
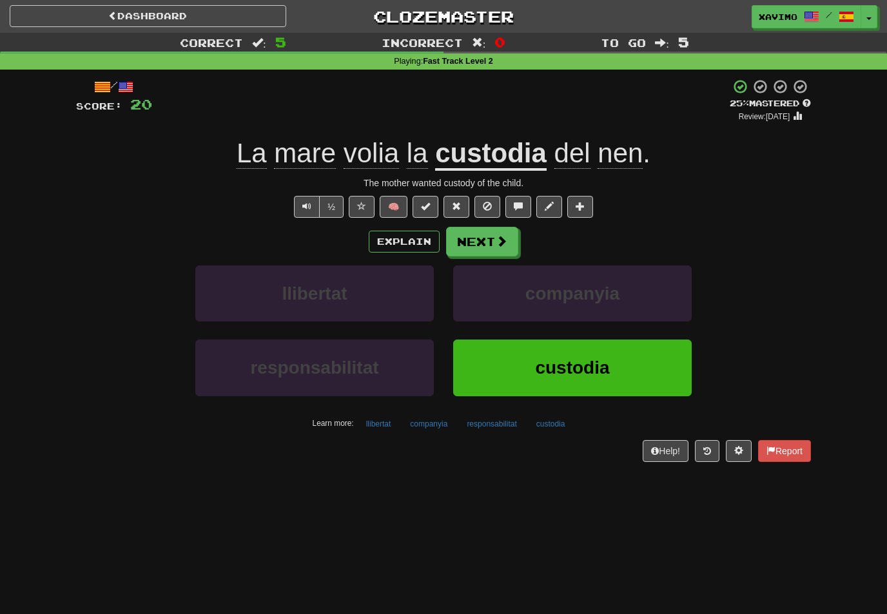
click at [501, 239] on span at bounding box center [502, 241] width 12 height 12
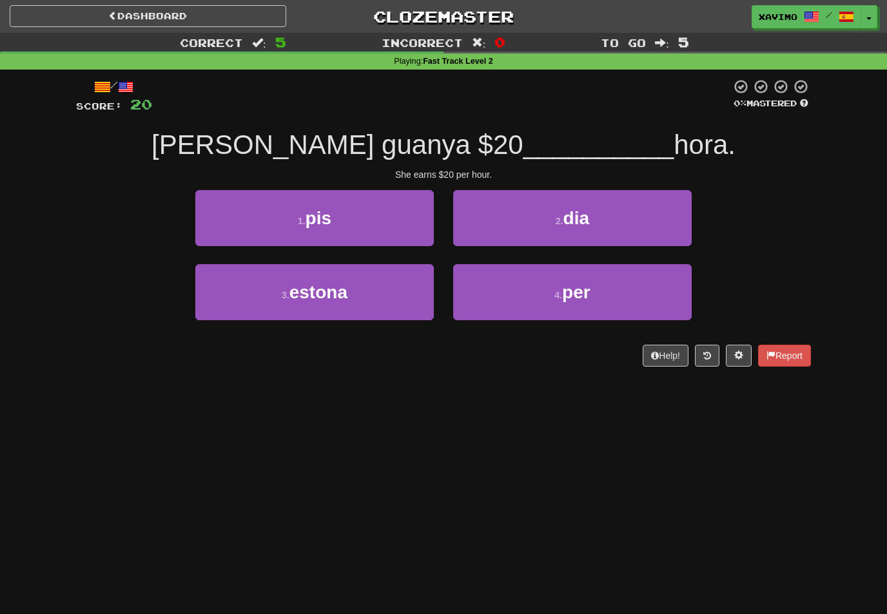
click at [592, 300] on button "4 . per" at bounding box center [572, 292] width 238 height 56
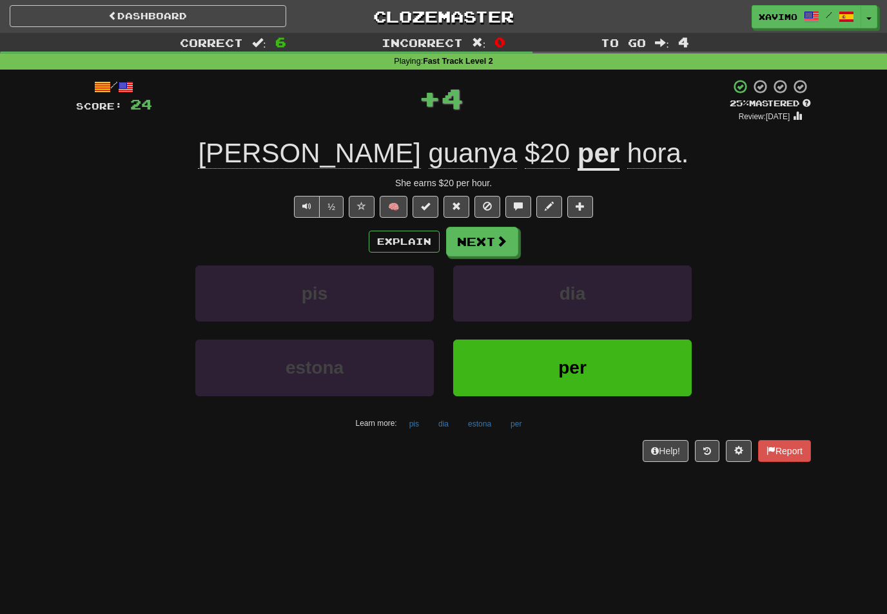
click at [502, 242] on span at bounding box center [502, 241] width 12 height 12
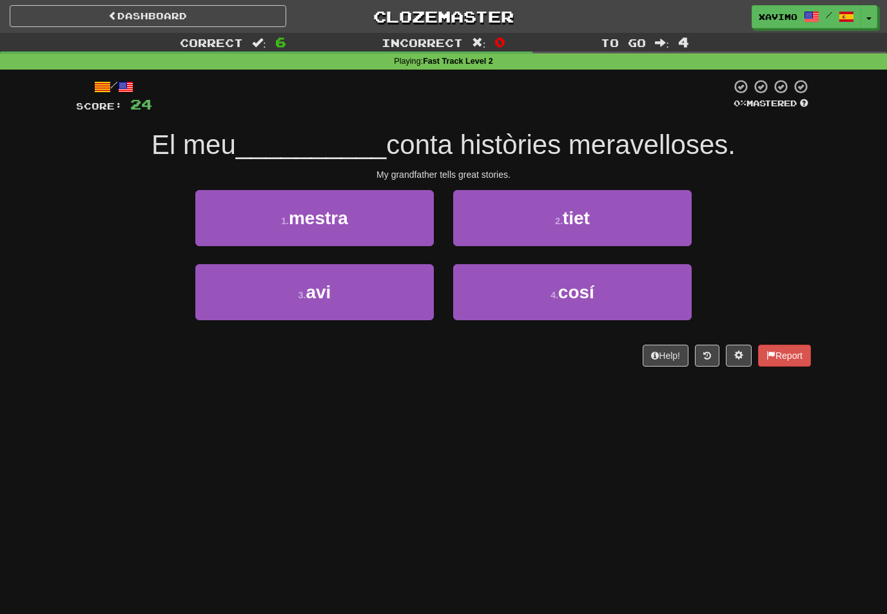
click at [409, 288] on button "3 . avi" at bounding box center [314, 292] width 238 height 56
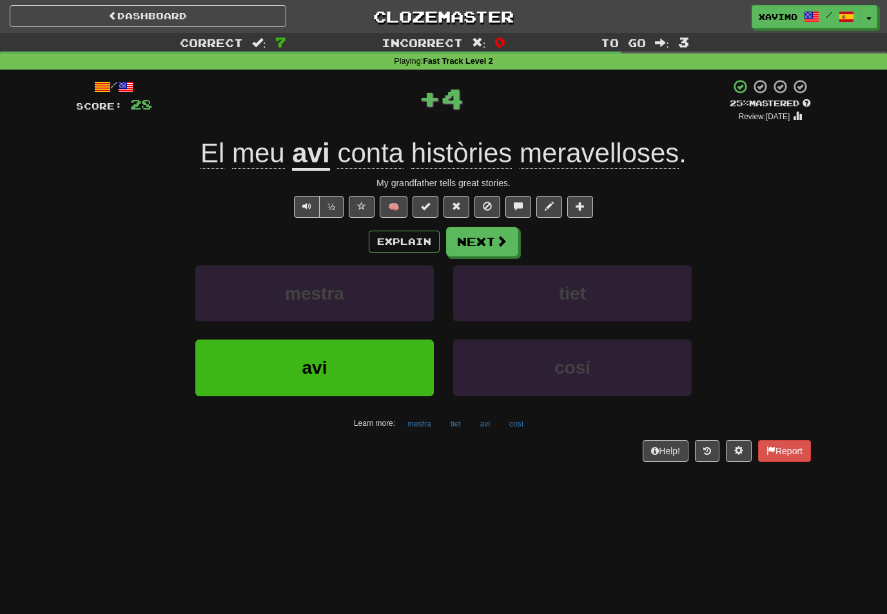
click at [496, 242] on span at bounding box center [502, 241] width 12 height 12
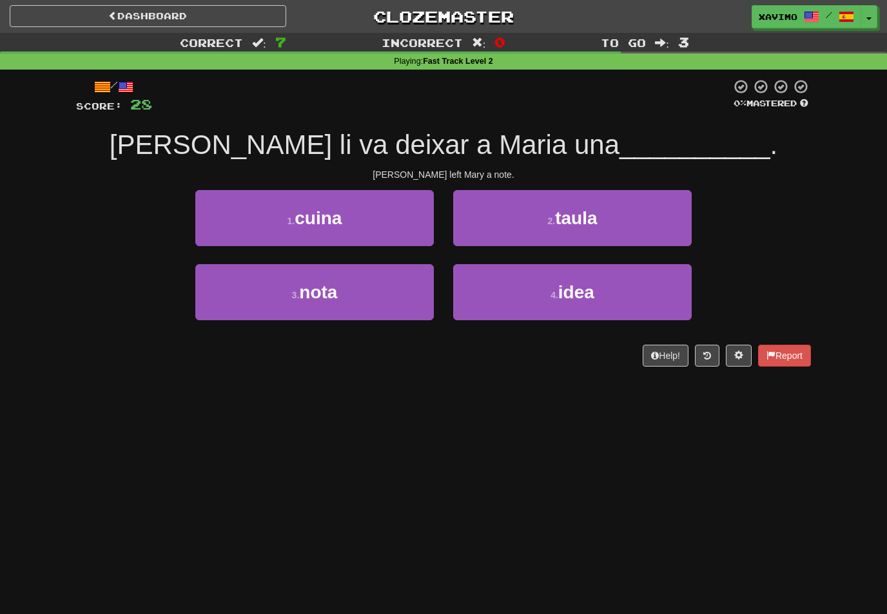
click at [409, 287] on button "3 . nota" at bounding box center [314, 292] width 238 height 56
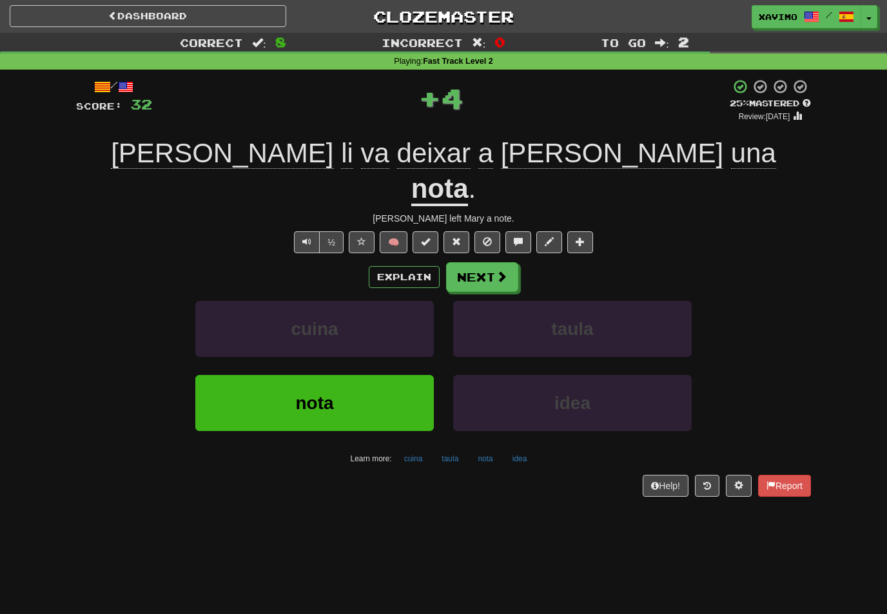
click at [503, 271] on span at bounding box center [502, 277] width 12 height 12
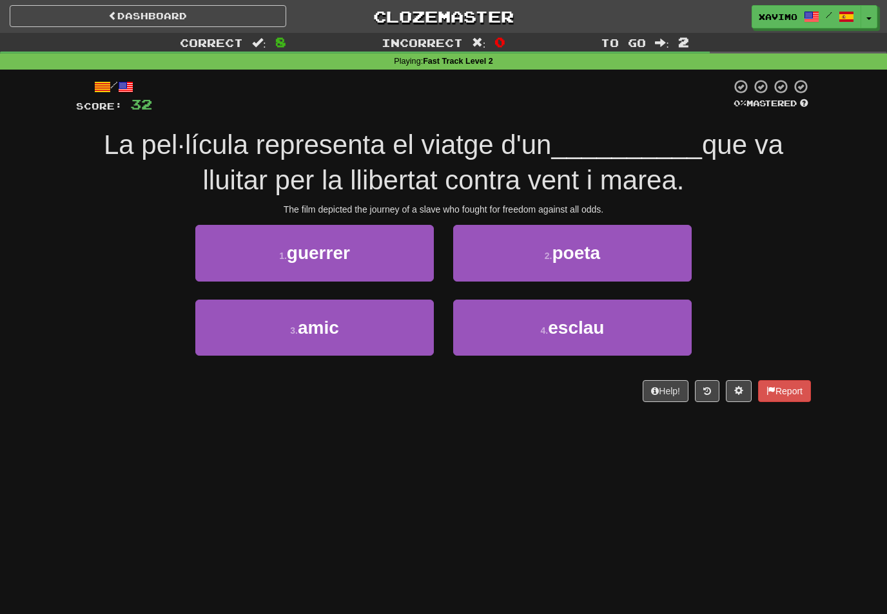
click at [602, 318] on span "esclau" at bounding box center [576, 328] width 56 height 20
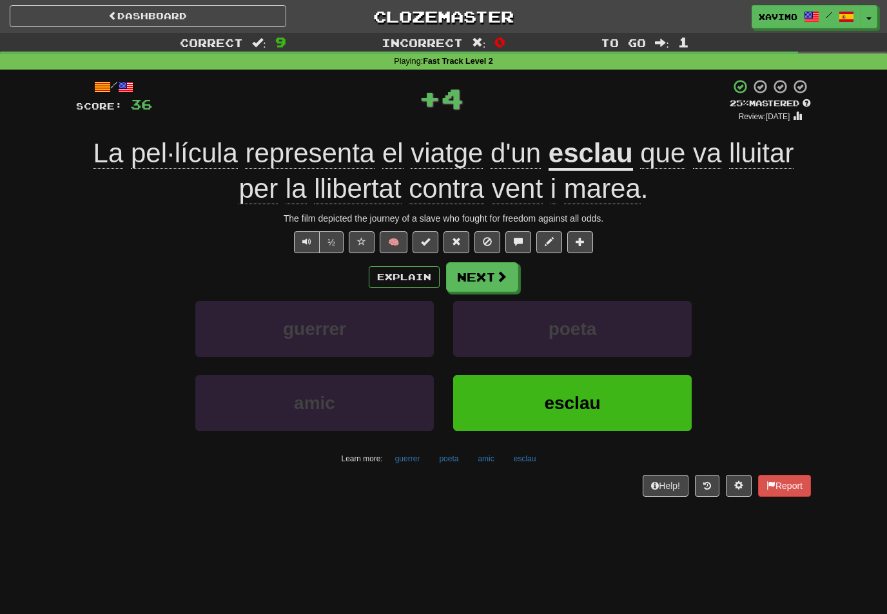
click at [508, 273] on button "Next" at bounding box center [482, 277] width 72 height 30
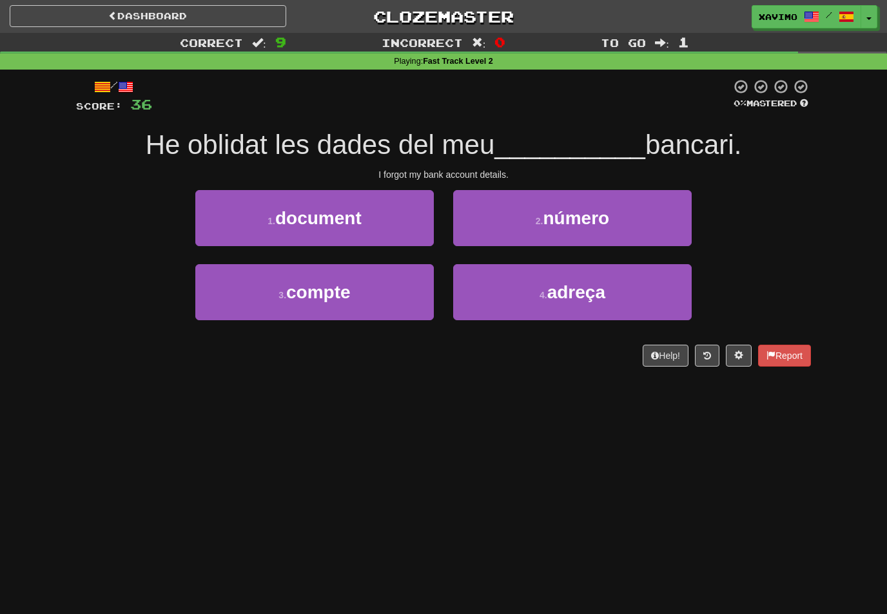
click at [400, 291] on button "3 . compte" at bounding box center [314, 292] width 238 height 56
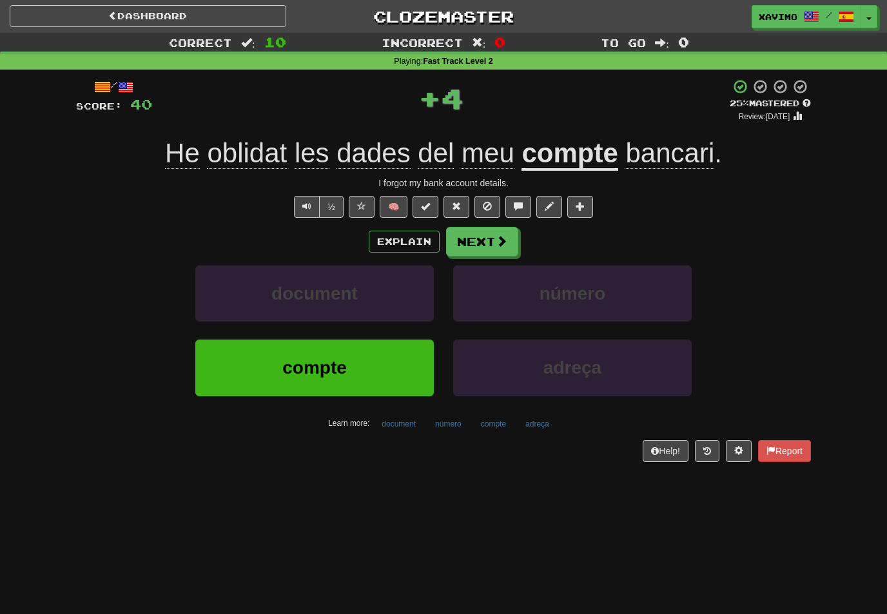
click at [496, 235] on span at bounding box center [502, 241] width 12 height 12
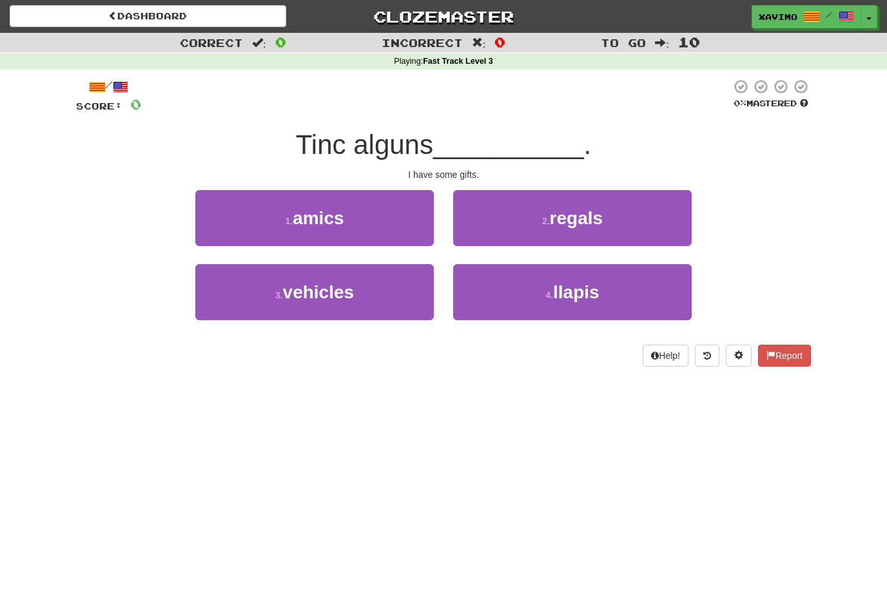
click at [157, 19] on link "Dashboard" at bounding box center [148, 16] width 276 height 22
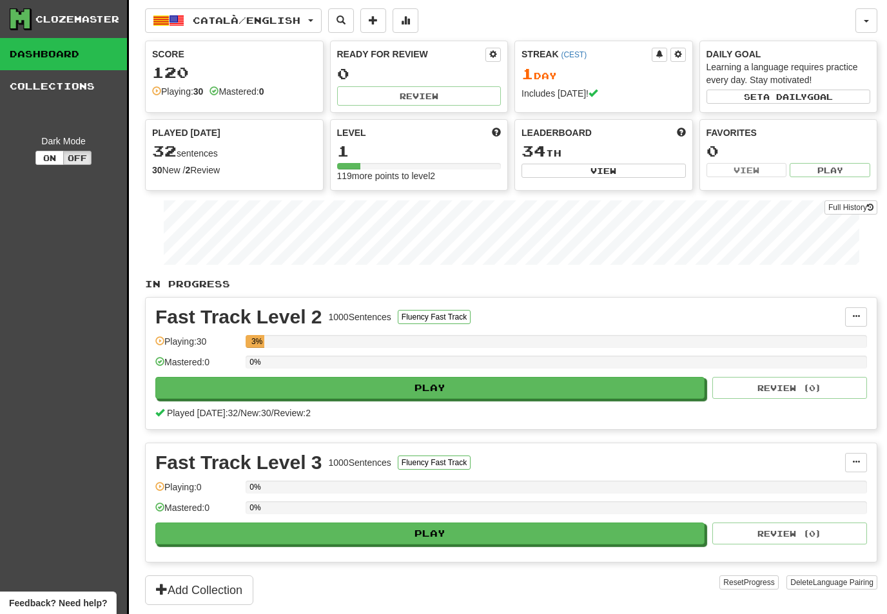
click at [79, 157] on button "Off" at bounding box center [77, 158] width 28 height 14
click at [79, 152] on button "Off" at bounding box center [77, 158] width 28 height 14
click at [42, 148] on div "Dark Mode On Off" at bounding box center [64, 150] width 108 height 30
click at [47, 152] on button "On" at bounding box center [49, 158] width 28 height 14
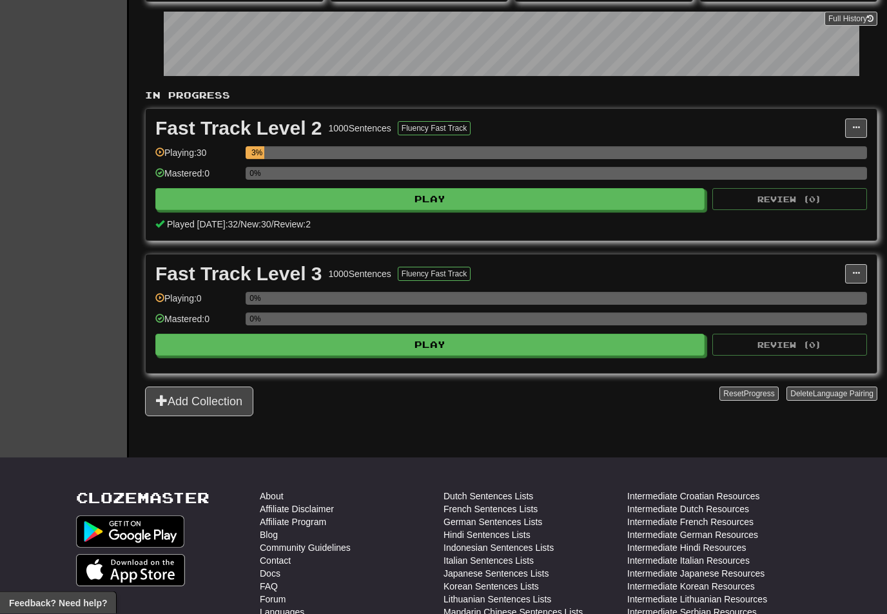
scroll to position [189, 0]
click at [521, 347] on button "Play" at bounding box center [429, 345] width 549 height 22
select select "**"
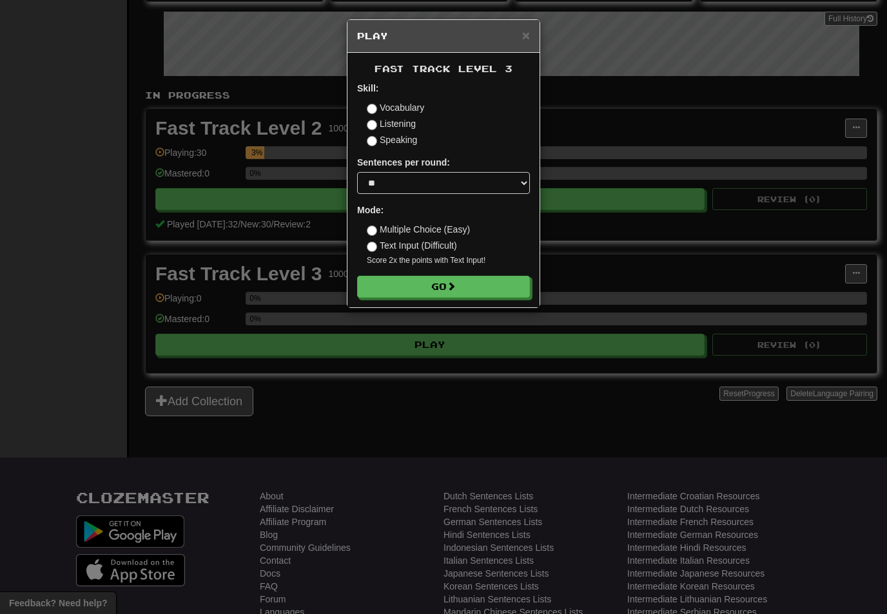
click at [489, 284] on button "Go" at bounding box center [443, 287] width 173 height 22
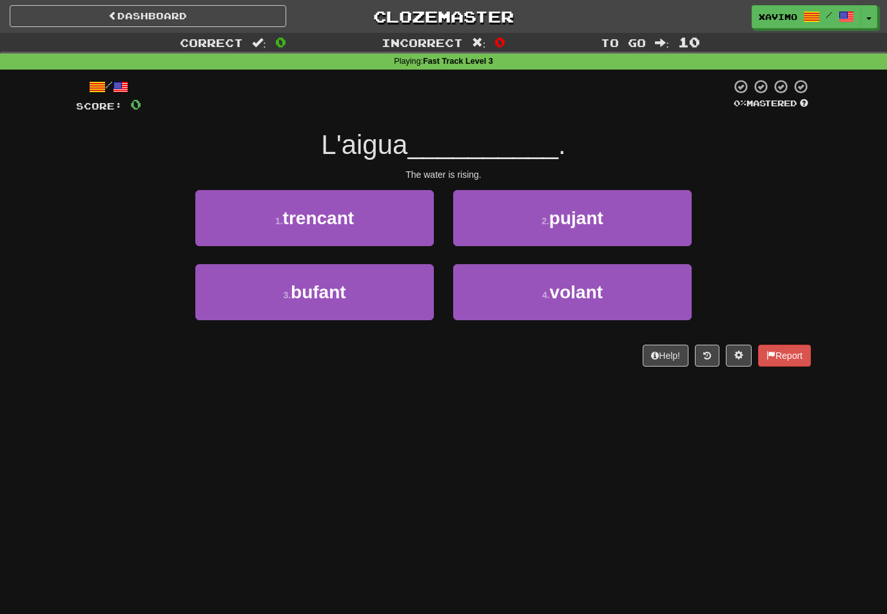
click at [610, 217] on button "2 . pujant" at bounding box center [572, 218] width 238 height 56
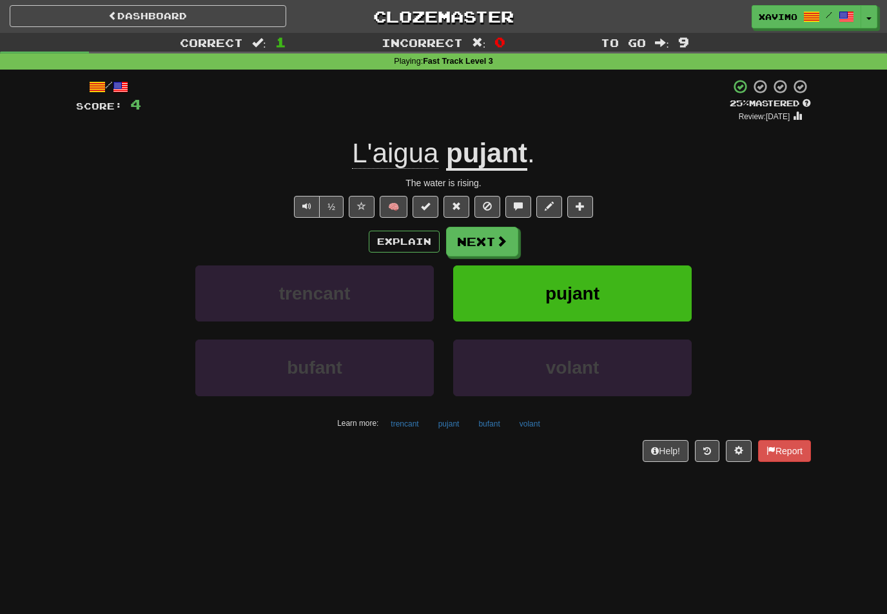
click at [361, 204] on span at bounding box center [361, 206] width 9 height 9
click at [497, 239] on span at bounding box center [502, 241] width 12 height 12
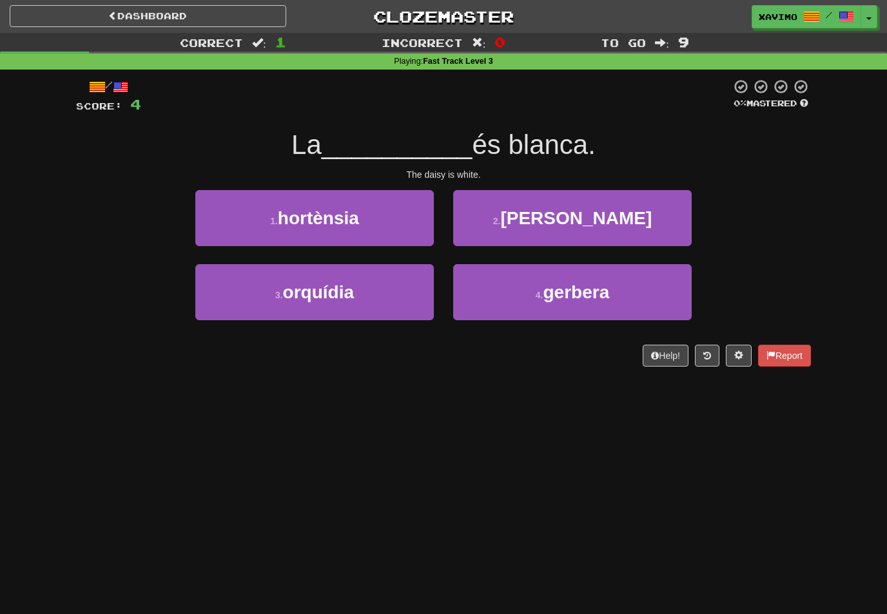
click at [387, 284] on button "3 . orquídia" at bounding box center [314, 292] width 238 height 56
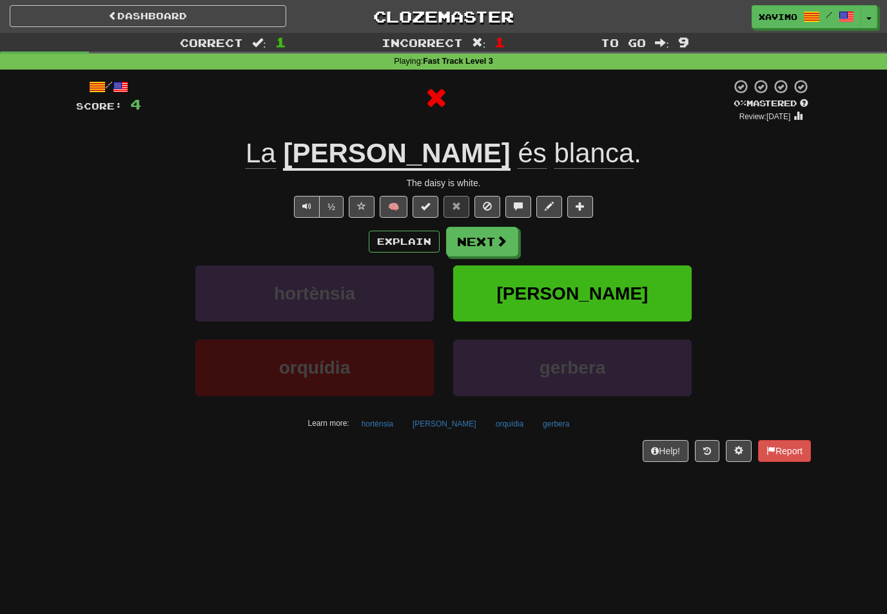
click at [487, 241] on button "Next" at bounding box center [482, 242] width 72 height 30
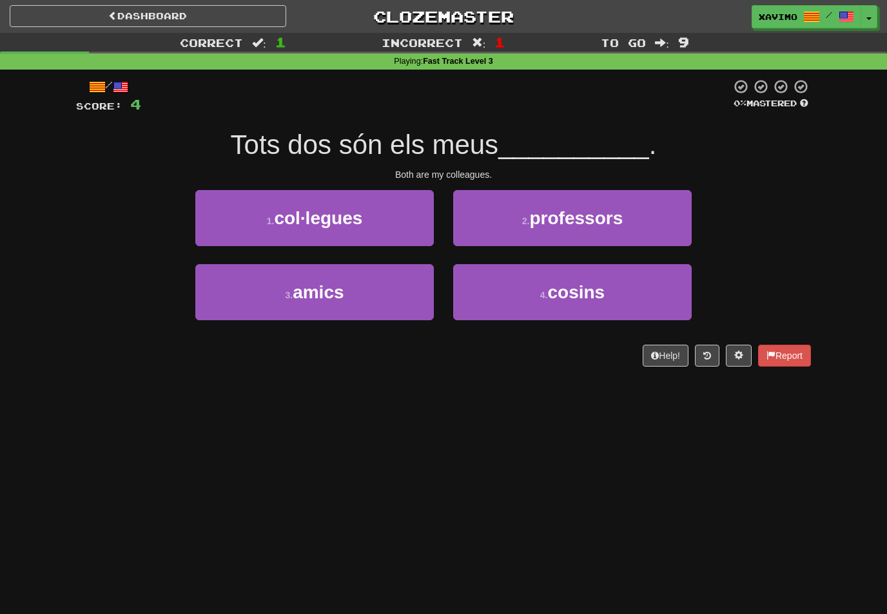
click at [418, 221] on button "1 . col·legues" at bounding box center [314, 218] width 238 height 56
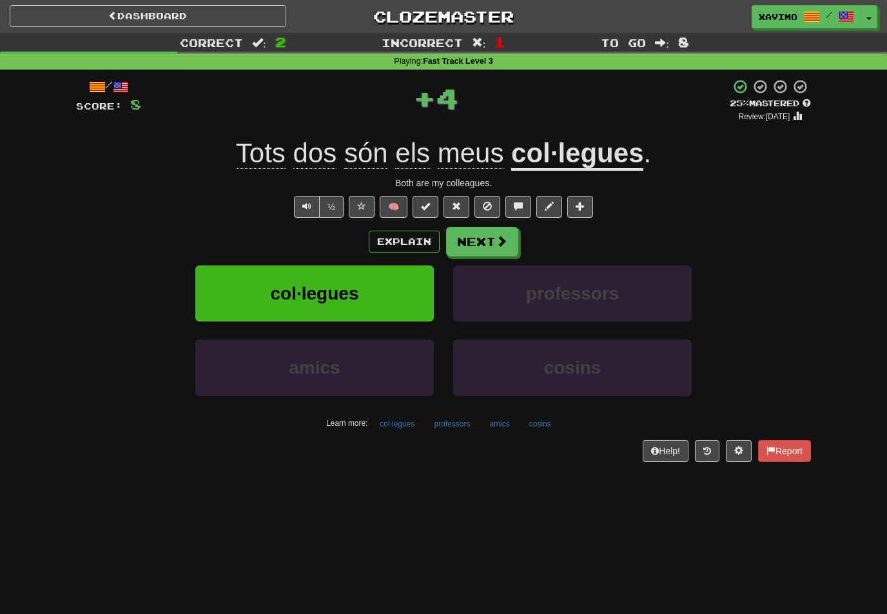
click at [488, 244] on button "Next" at bounding box center [482, 242] width 72 height 30
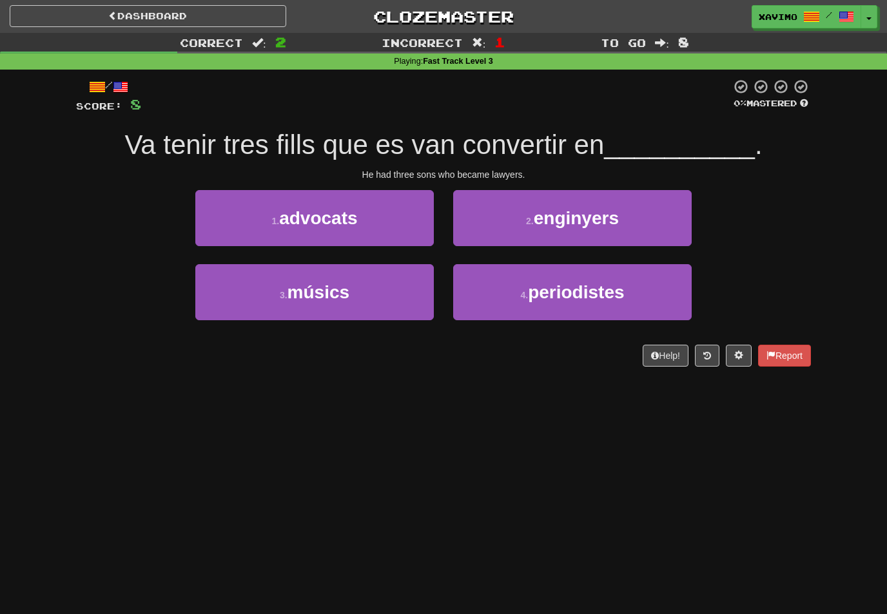
click at [390, 224] on button "1 . advocats" at bounding box center [314, 218] width 238 height 56
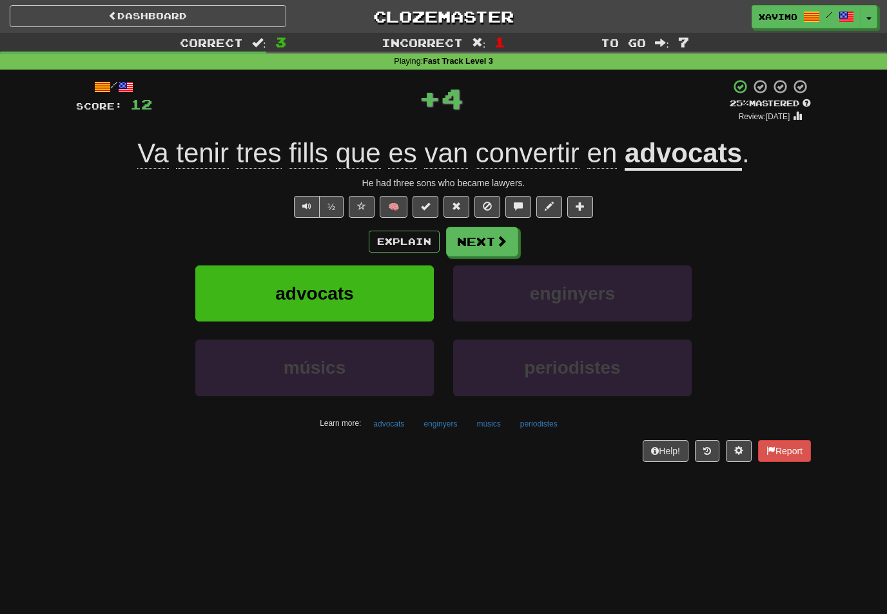
click at [503, 241] on span at bounding box center [502, 241] width 12 height 12
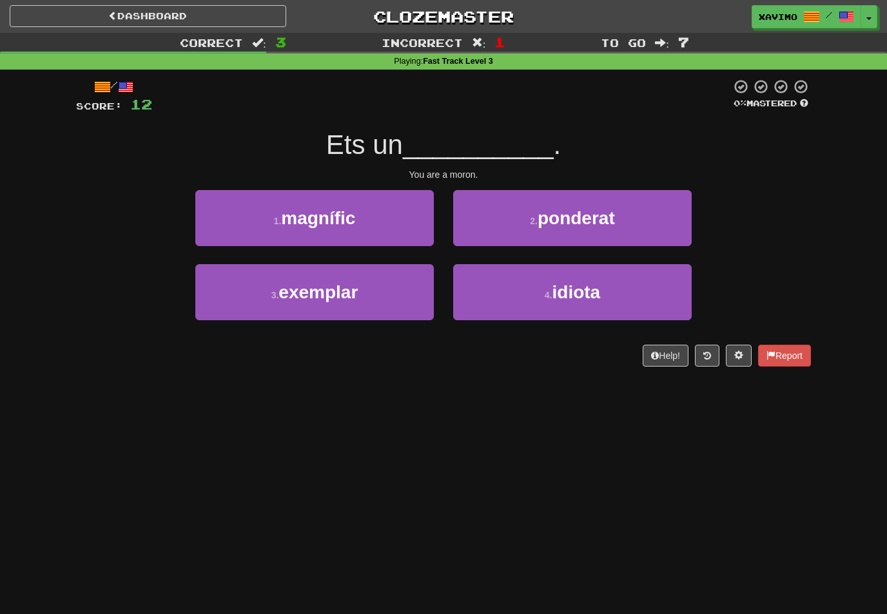
click at [598, 286] on span "idiota" at bounding box center [576, 292] width 48 height 20
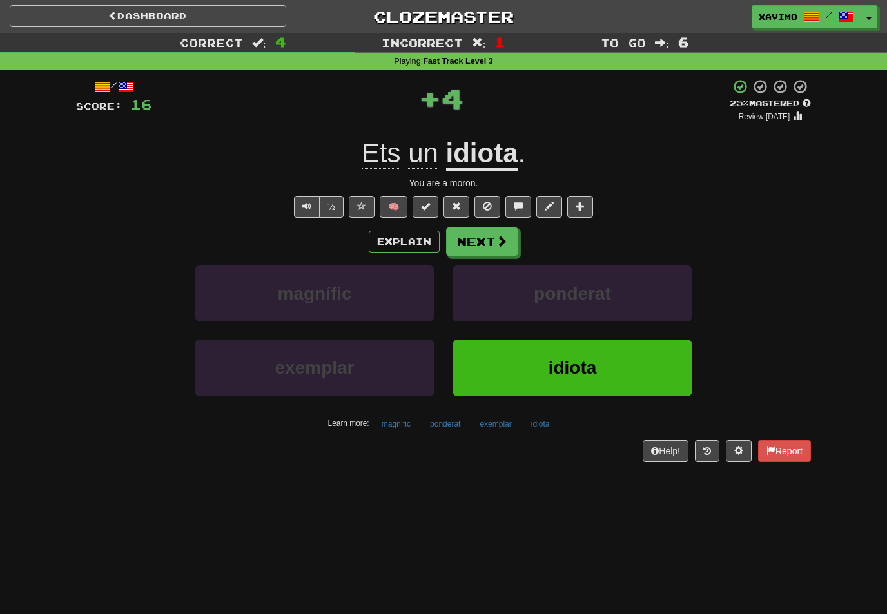
click at [497, 240] on span at bounding box center [502, 241] width 12 height 12
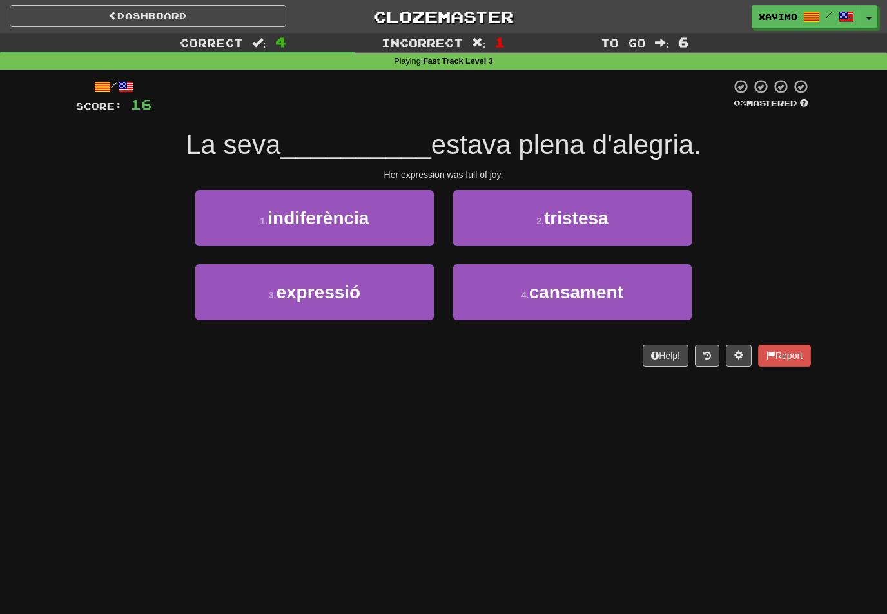
click at [400, 298] on button "3 . expressió" at bounding box center [314, 292] width 238 height 56
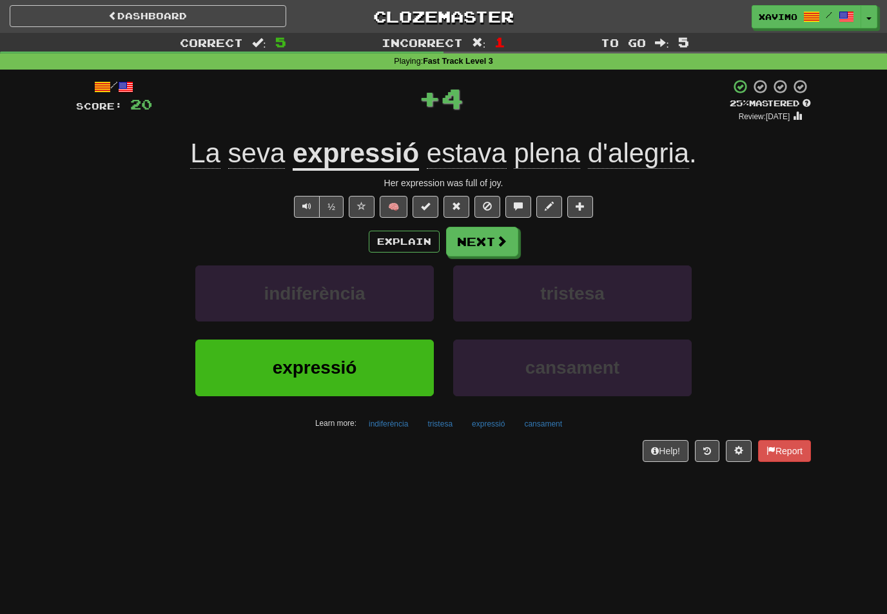
click at [490, 236] on button "Next" at bounding box center [482, 242] width 72 height 30
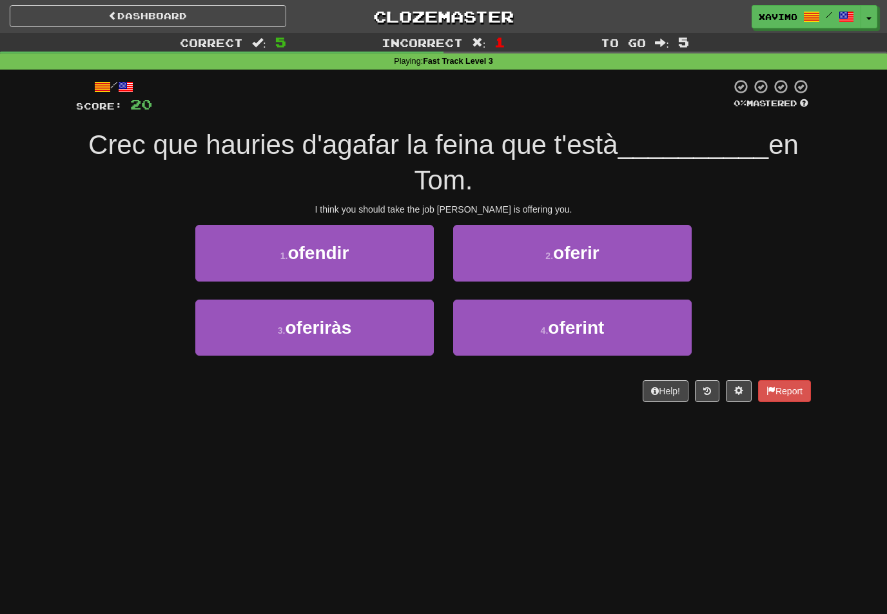
click at [587, 243] on span "oferir" at bounding box center [576, 253] width 46 height 20
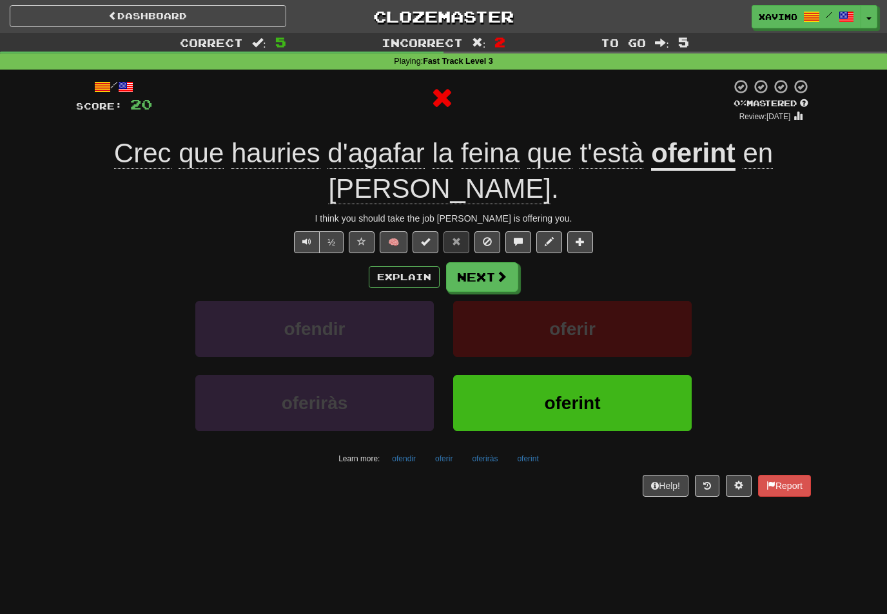
click at [492, 262] on button "Next" at bounding box center [482, 277] width 72 height 30
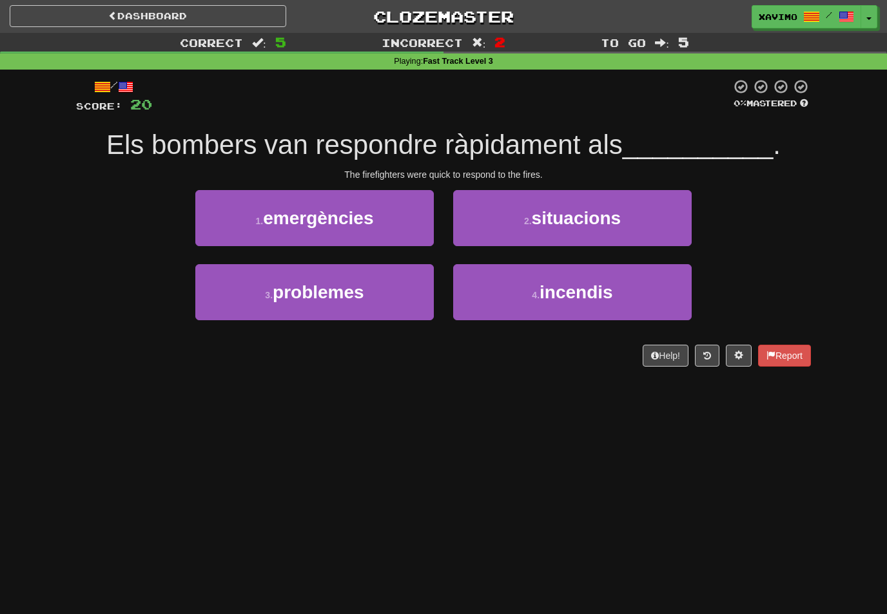
click at [601, 294] on span "incendis" at bounding box center [575, 292] width 73 height 20
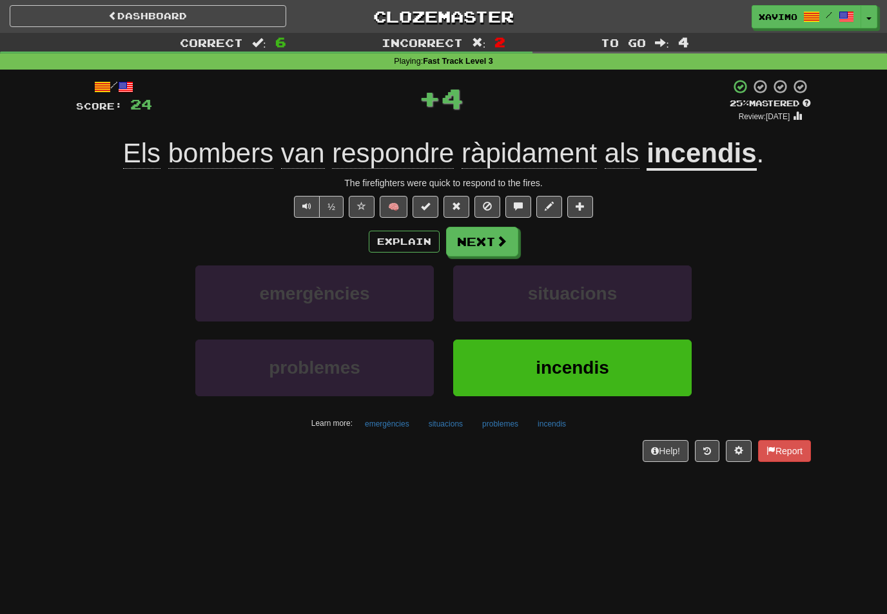
click at [492, 246] on button "Next" at bounding box center [482, 242] width 72 height 30
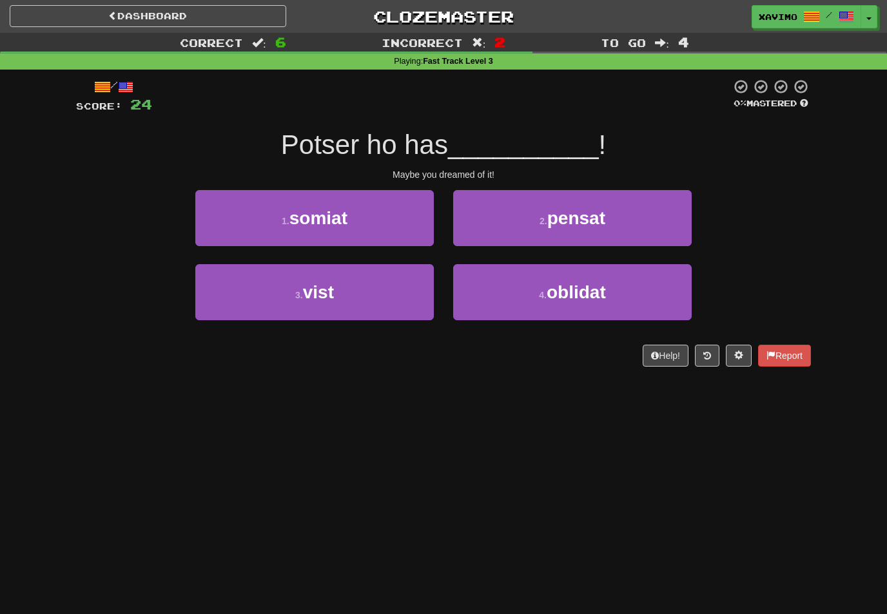
click at [396, 215] on button "1 . somiat" at bounding box center [314, 218] width 238 height 56
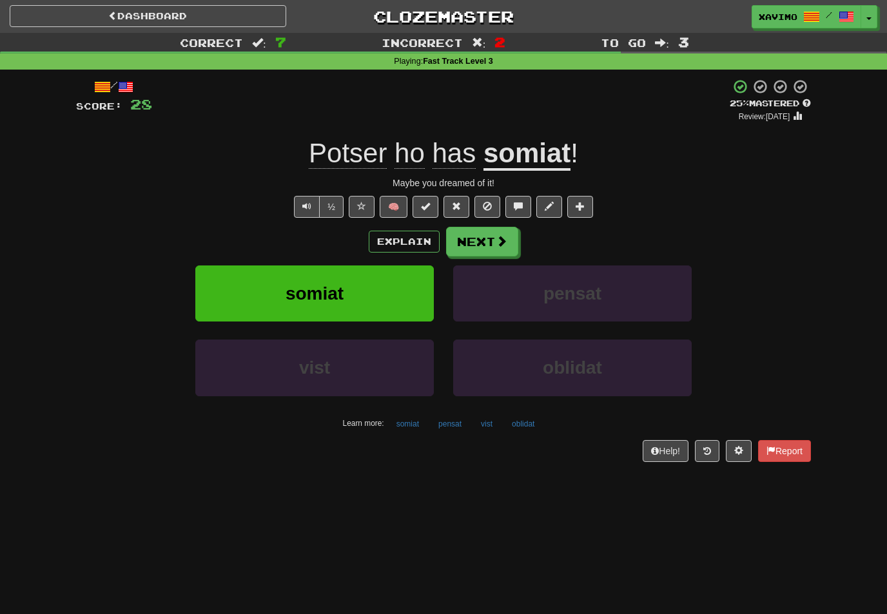
click at [492, 234] on button "Next" at bounding box center [482, 242] width 72 height 30
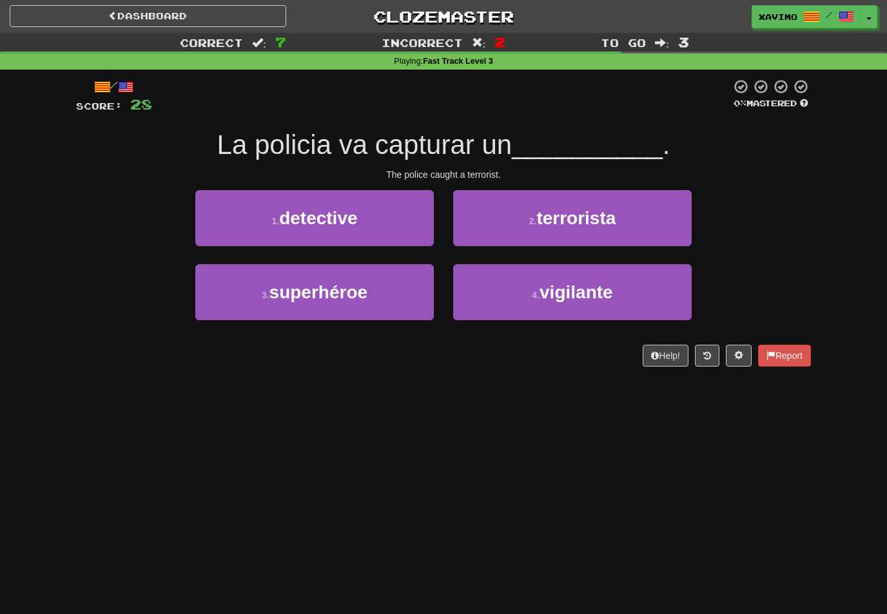
click at [600, 216] on span "terrorista" at bounding box center [575, 218] width 79 height 20
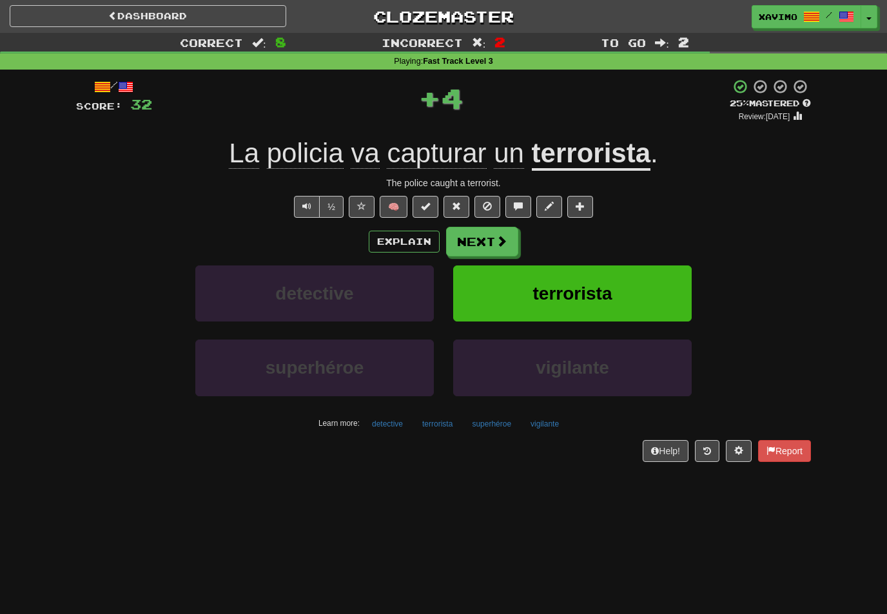
click at [501, 235] on span at bounding box center [502, 241] width 12 height 12
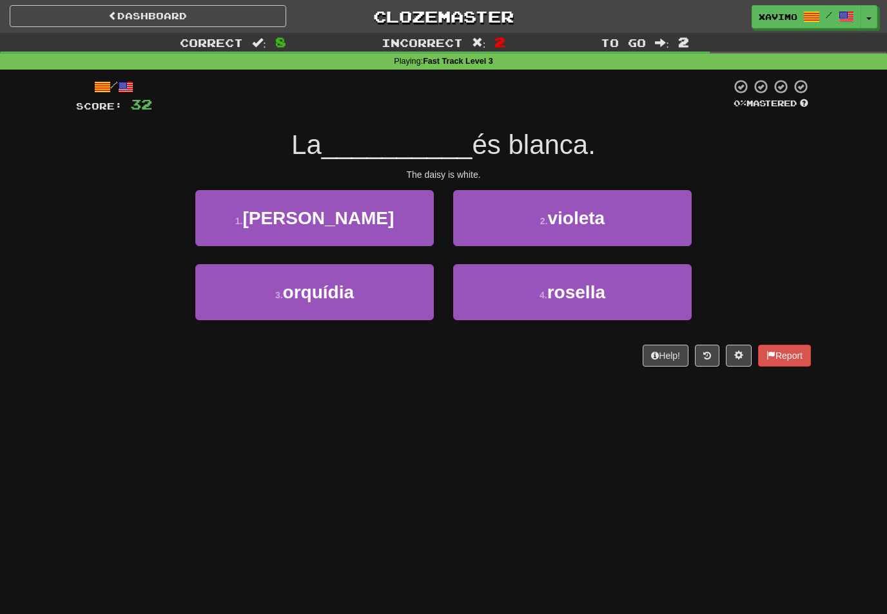
click at [377, 213] on button "1 . margarida" at bounding box center [314, 218] width 238 height 56
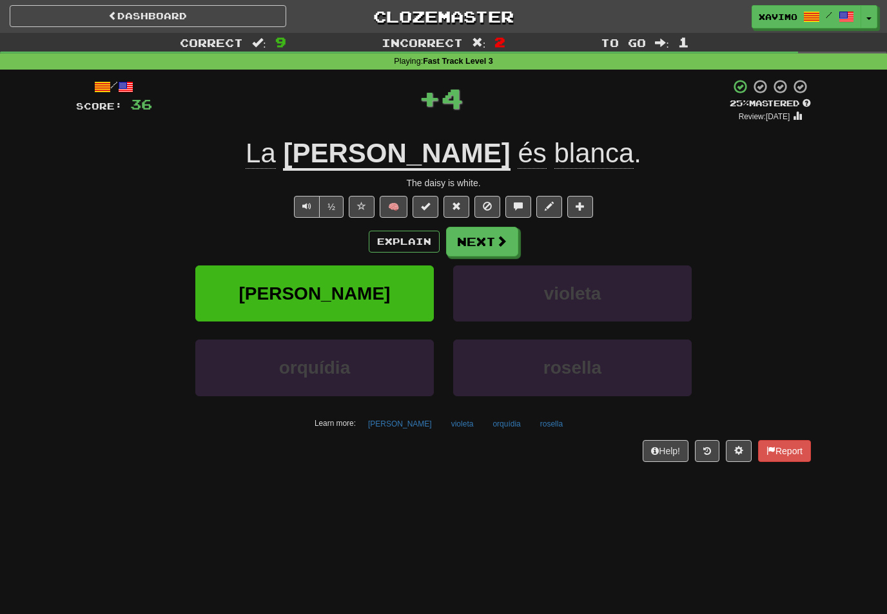
click at [497, 236] on span at bounding box center [502, 241] width 12 height 12
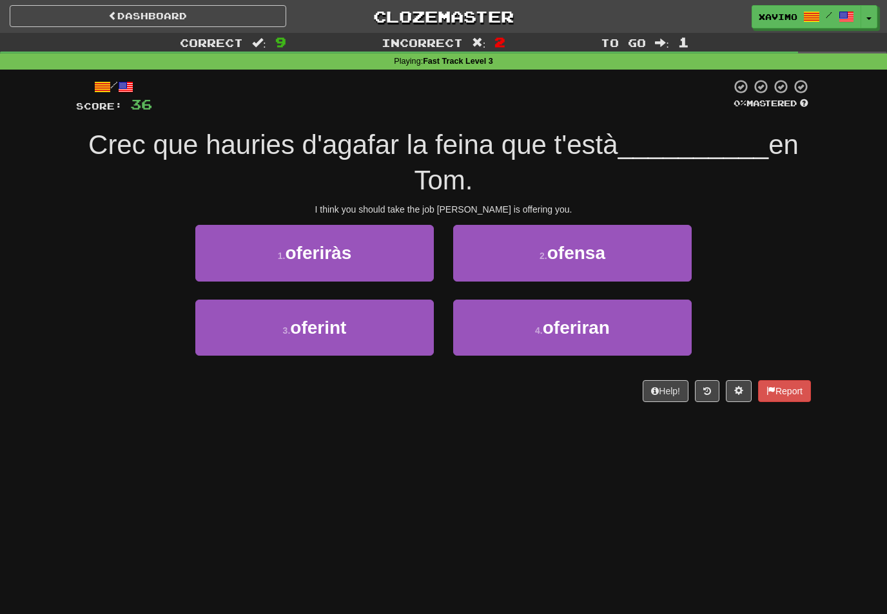
click at [381, 323] on button "3 . oferint" at bounding box center [314, 328] width 238 height 56
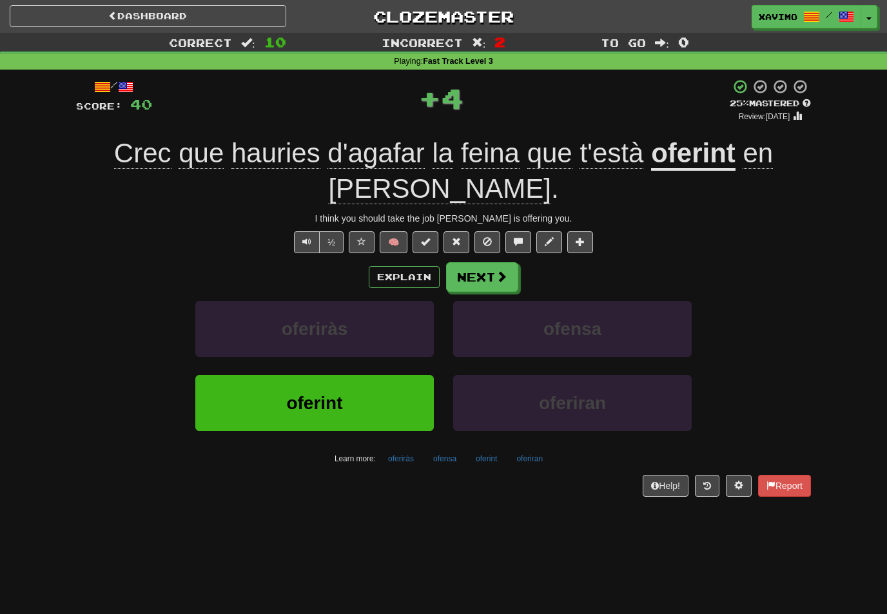
click at [497, 271] on span at bounding box center [502, 277] width 12 height 12
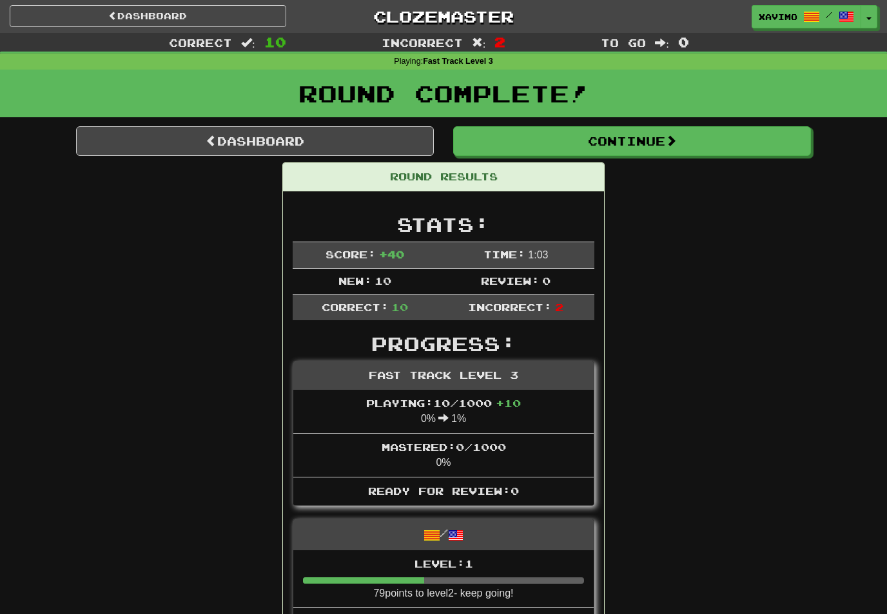
click at [647, 138] on button "Continue" at bounding box center [632, 141] width 358 height 30
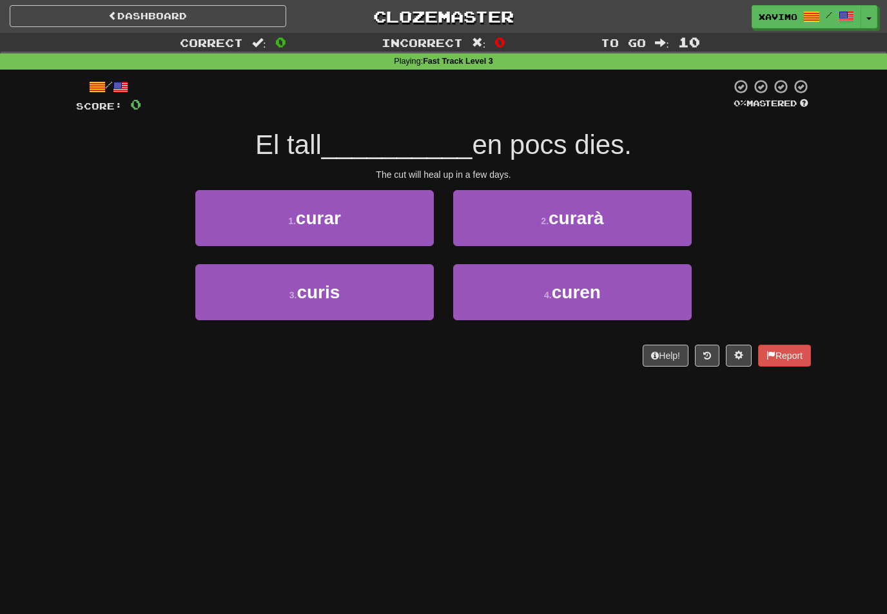
click at [601, 204] on button "2 . curarà" at bounding box center [572, 218] width 238 height 56
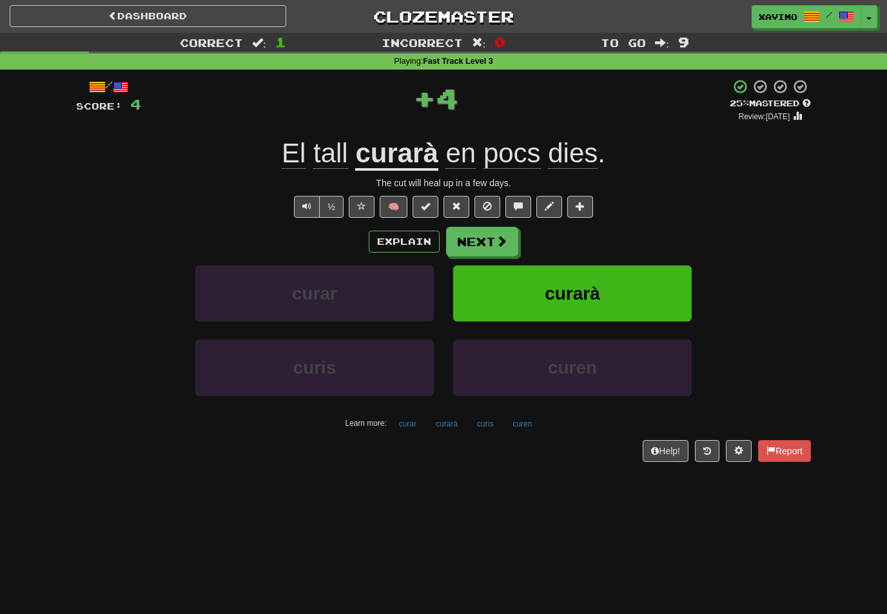
click at [499, 235] on span at bounding box center [502, 241] width 12 height 12
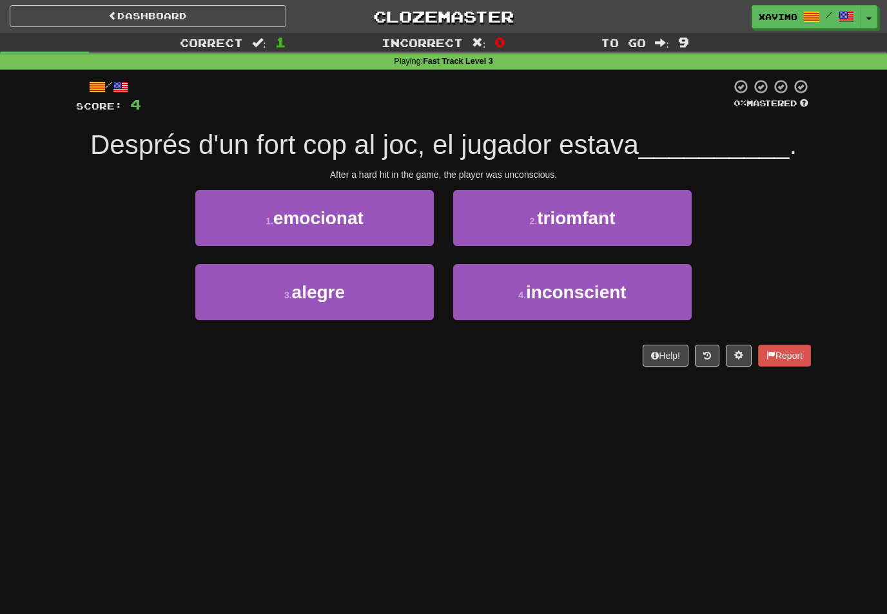
click at [579, 285] on span "inconscient" at bounding box center [576, 292] width 101 height 20
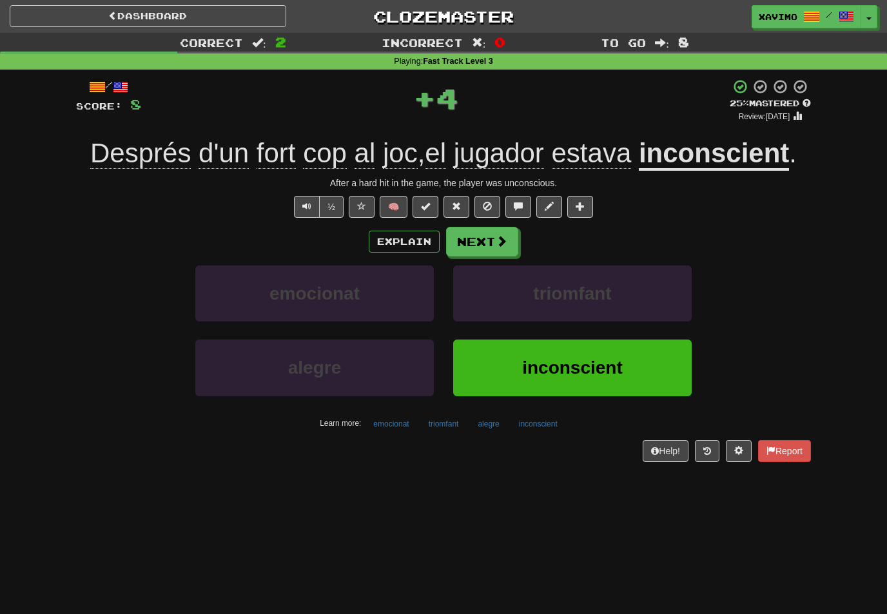
click at [503, 238] on span at bounding box center [502, 241] width 12 height 12
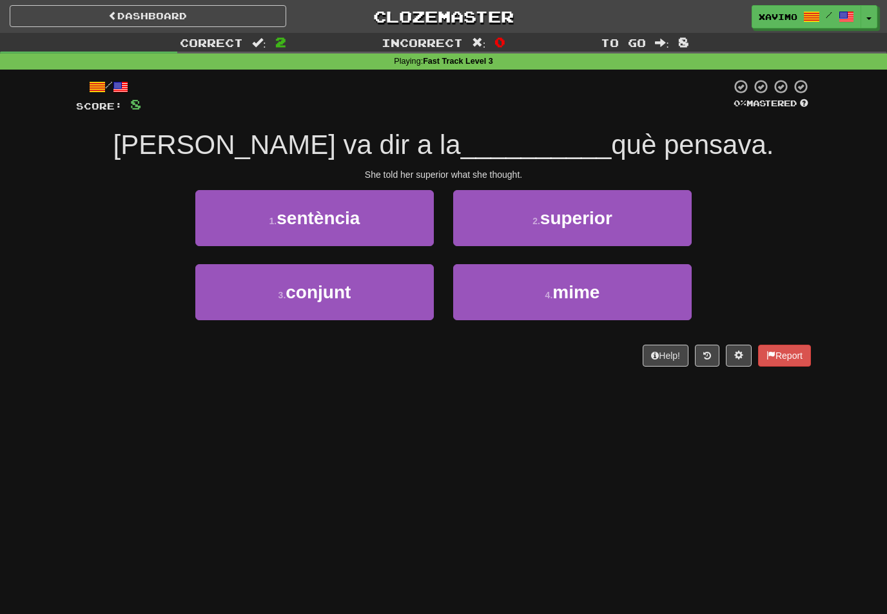
click at [599, 218] on span "superior" at bounding box center [576, 218] width 72 height 20
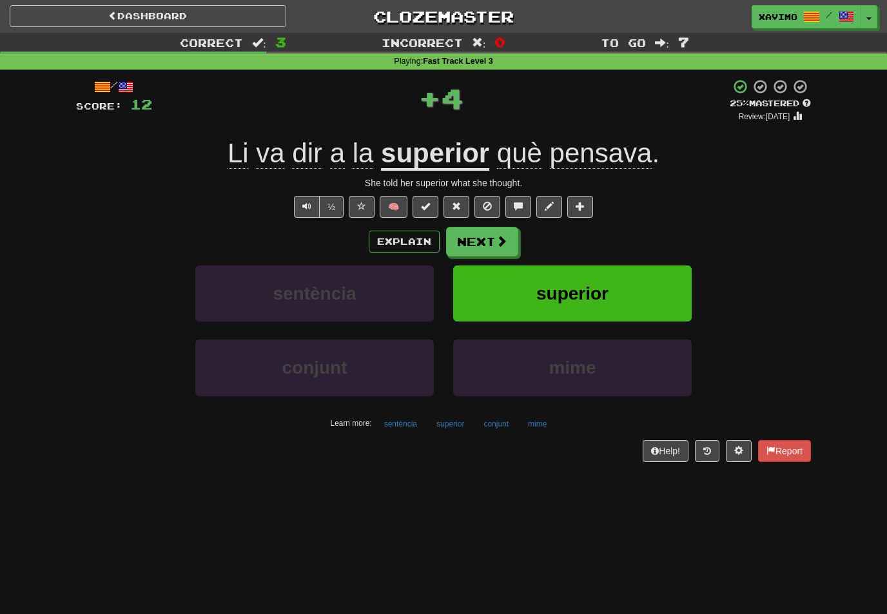
click at [501, 238] on span at bounding box center [502, 241] width 12 height 12
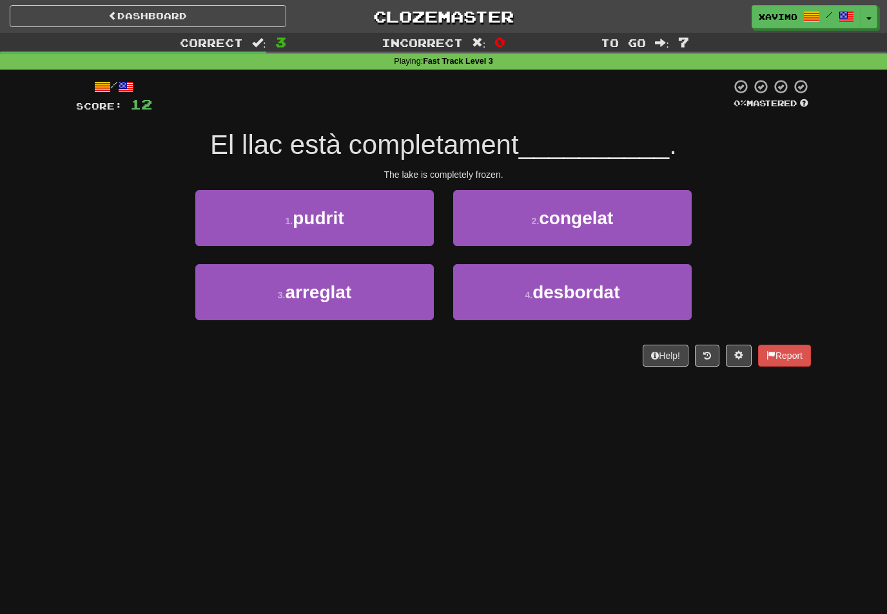
click at [610, 215] on span "congelat" at bounding box center [576, 218] width 74 height 20
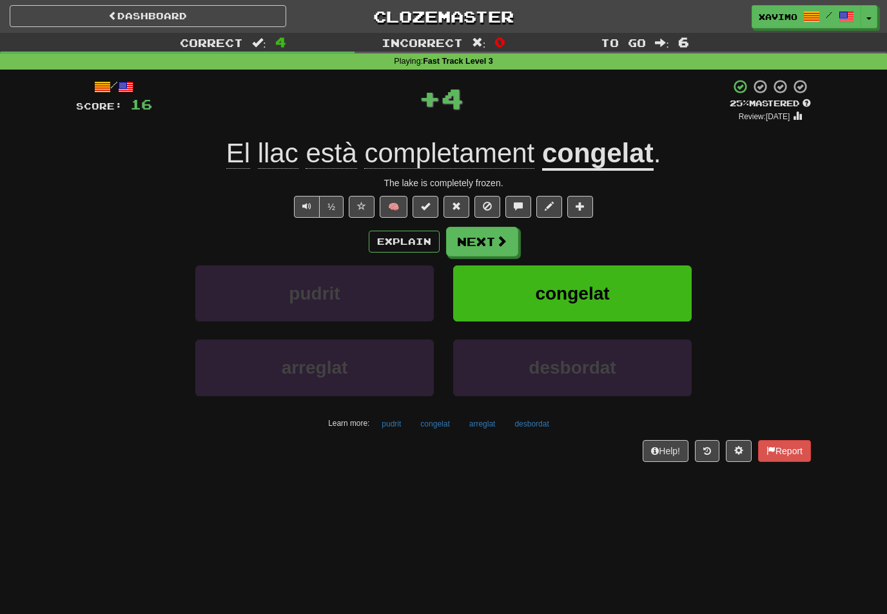
click at [503, 235] on span at bounding box center [502, 241] width 12 height 12
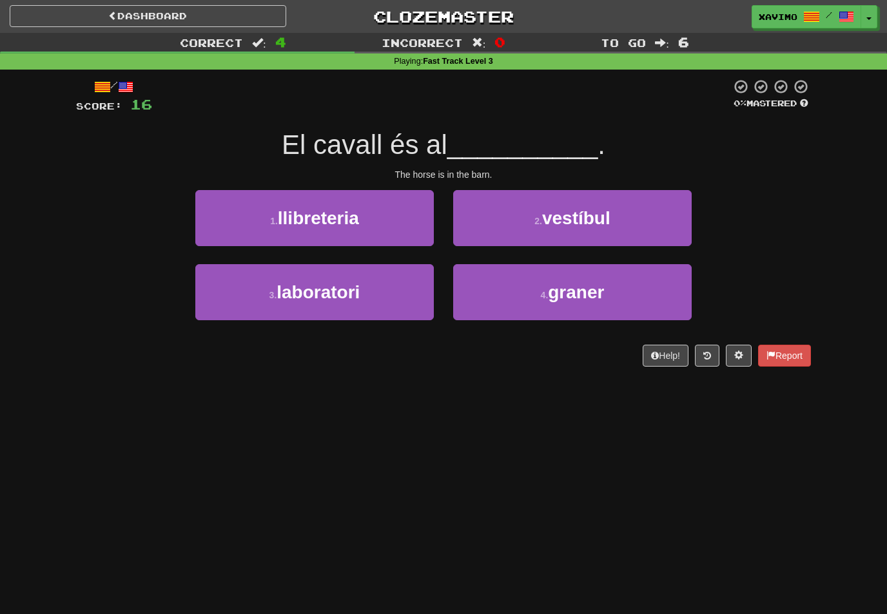
click at [598, 289] on span "graner" at bounding box center [576, 292] width 56 height 20
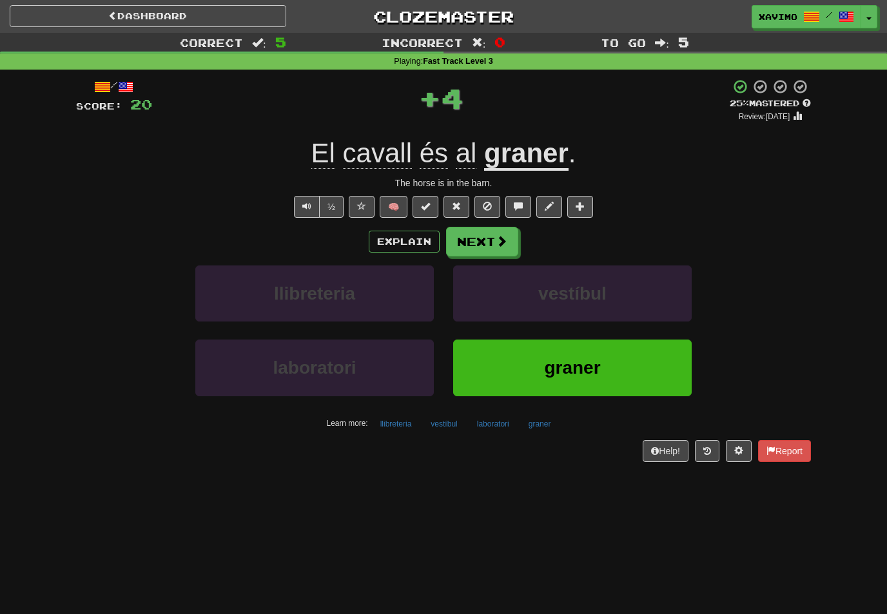
click at [496, 238] on span at bounding box center [502, 241] width 12 height 12
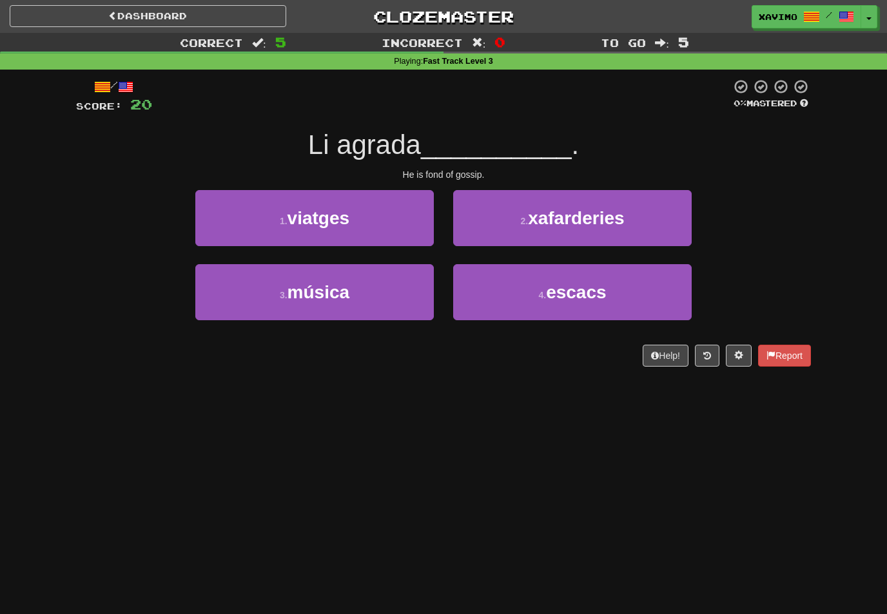
click at [588, 213] on span "xafarderies" at bounding box center [576, 218] width 96 height 20
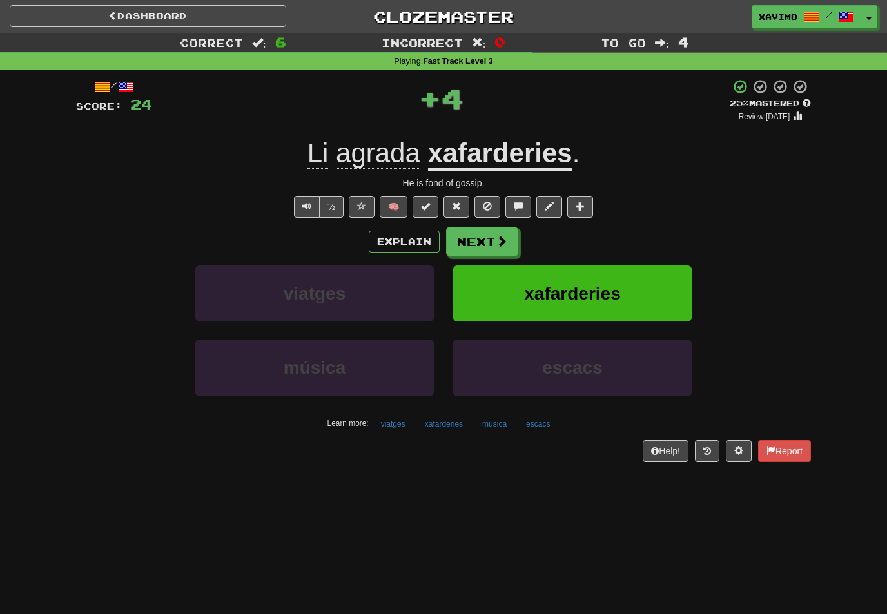
click at [519, 202] on span at bounding box center [518, 206] width 9 height 9
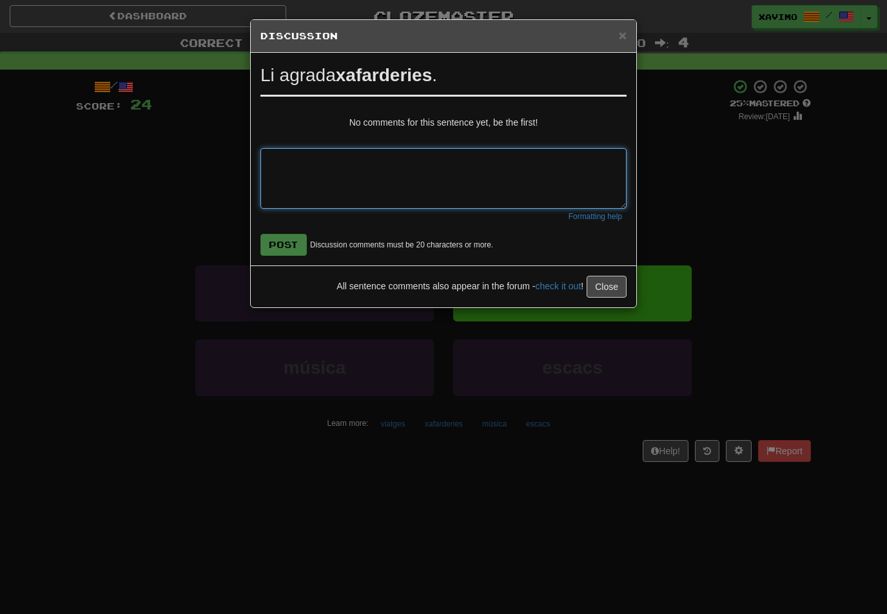
click at [280, 154] on textarea at bounding box center [443, 178] width 366 height 61
click at [343, 148] on textarea "**********" at bounding box center [443, 178] width 366 height 61
click at [348, 156] on textarea "**********" at bounding box center [443, 178] width 366 height 61
click at [336, 162] on textarea "**********" at bounding box center [443, 178] width 366 height 61
type textarea "**********"
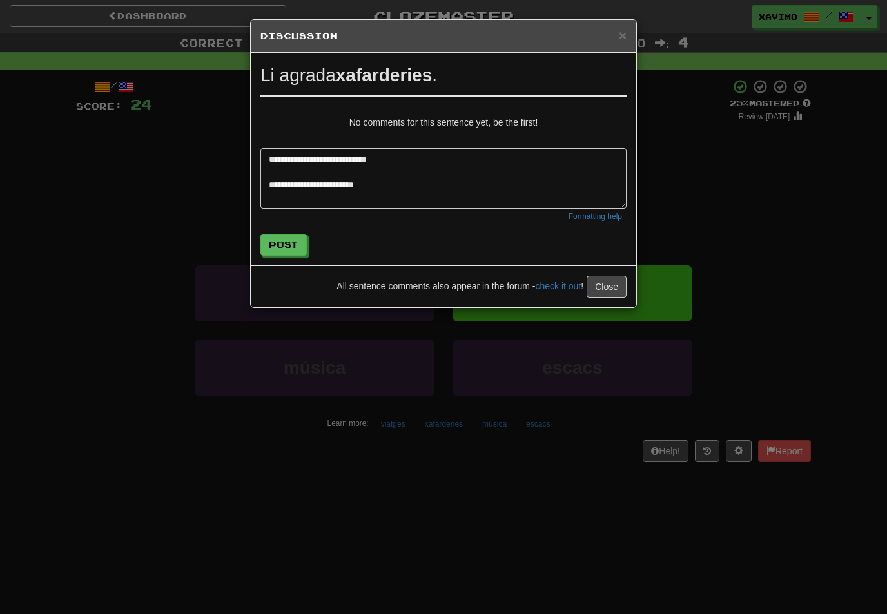
click at [298, 238] on button "Post" at bounding box center [283, 245] width 46 height 22
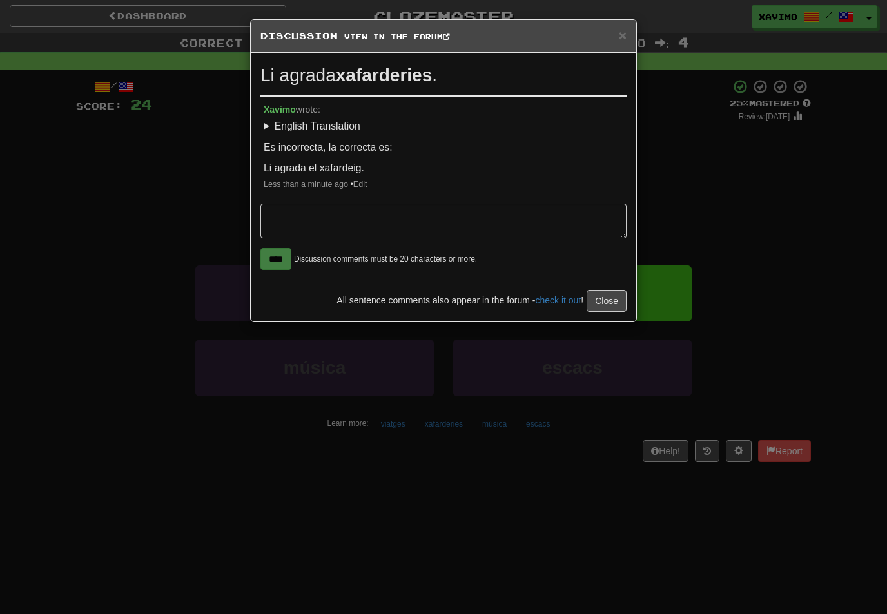
click at [622, 34] on span "×" at bounding box center [623, 35] width 8 height 15
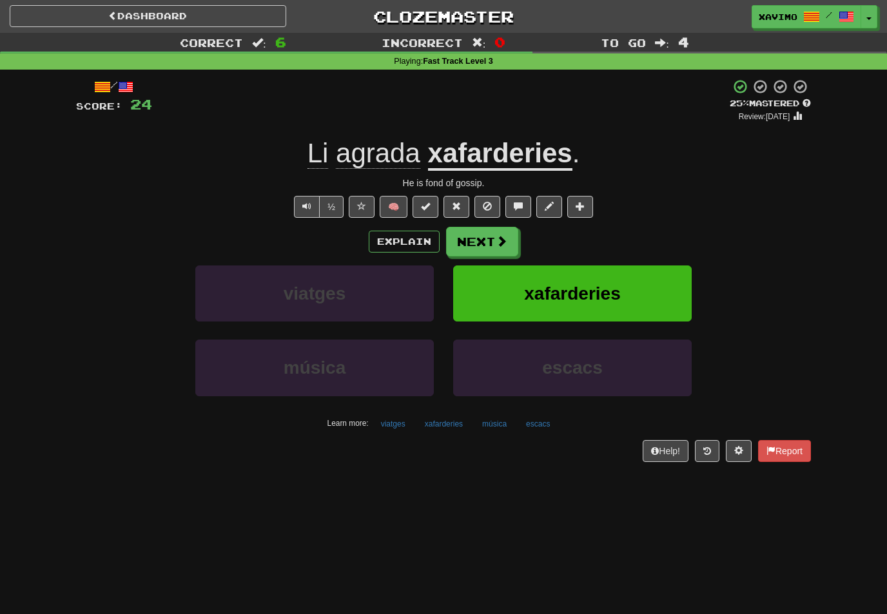
click at [502, 240] on span at bounding box center [502, 241] width 12 height 12
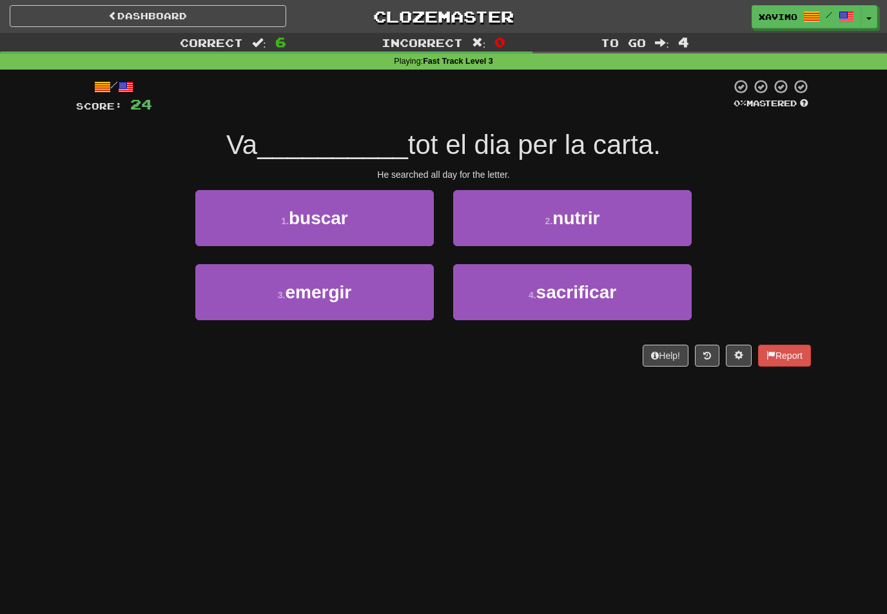
click at [371, 211] on button "1 . buscar" at bounding box center [314, 218] width 238 height 56
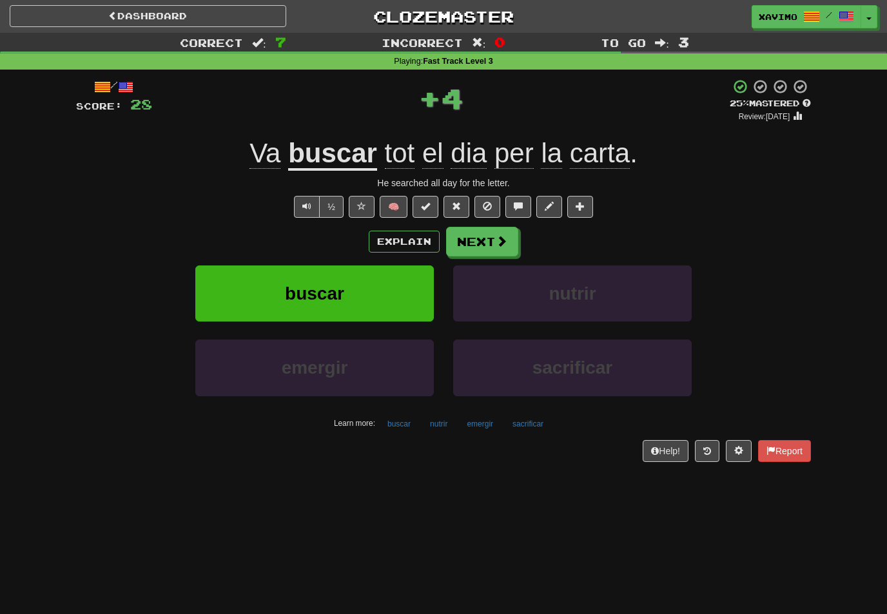
click at [488, 249] on button "Next" at bounding box center [482, 242] width 72 height 30
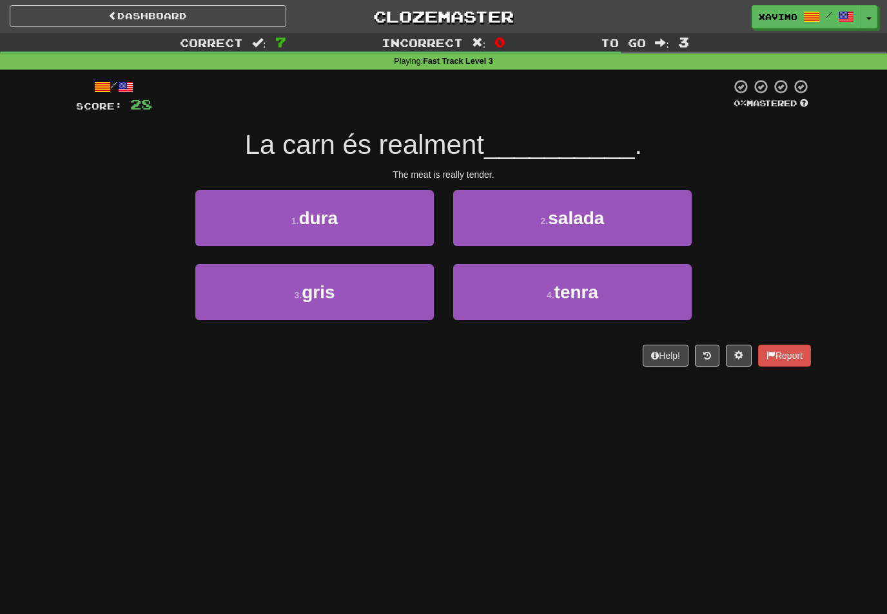
click at [593, 288] on span "tenra" at bounding box center [576, 292] width 44 height 20
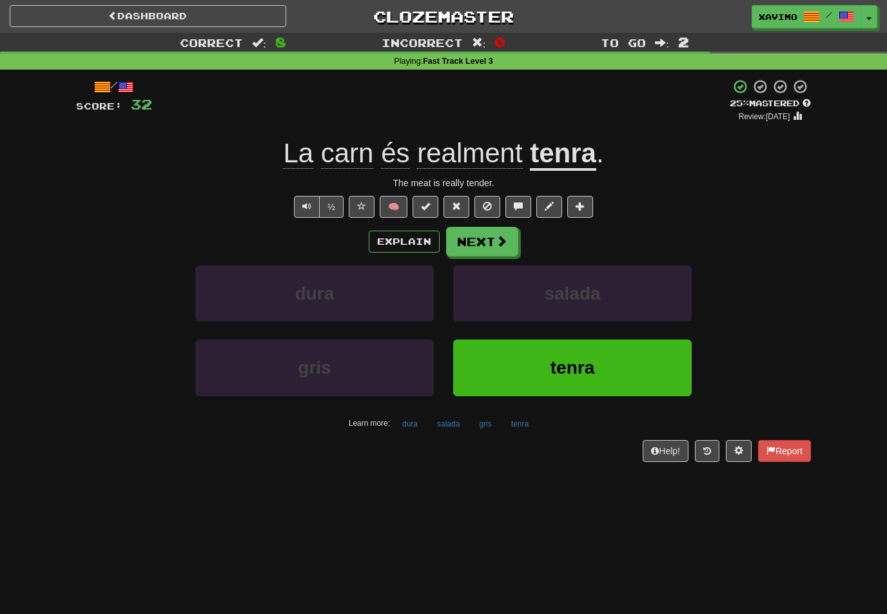
click at [514, 202] on span at bounding box center [518, 206] width 9 height 9
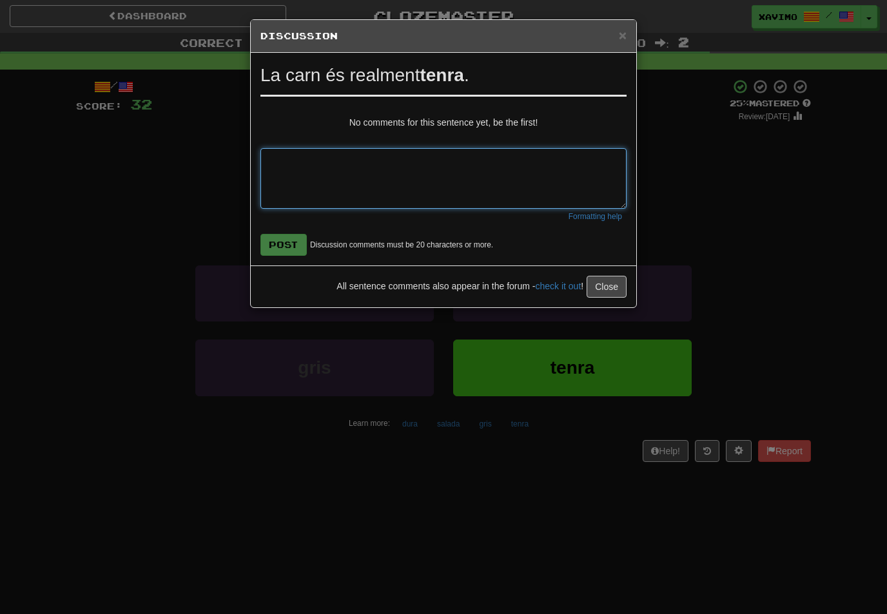
click at [281, 159] on textarea at bounding box center [443, 178] width 366 height 61
type textarea "**********"
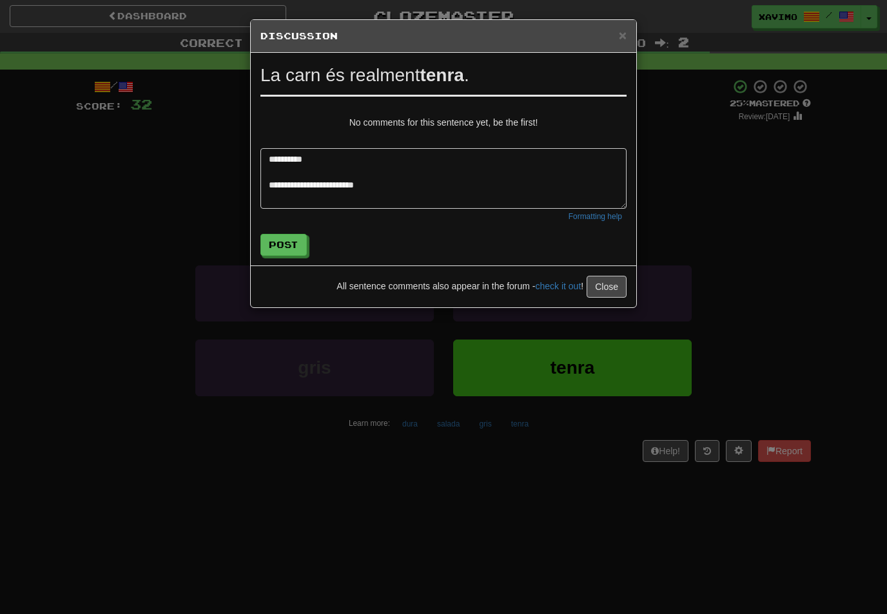
click at [288, 242] on button "Post" at bounding box center [283, 245] width 46 height 22
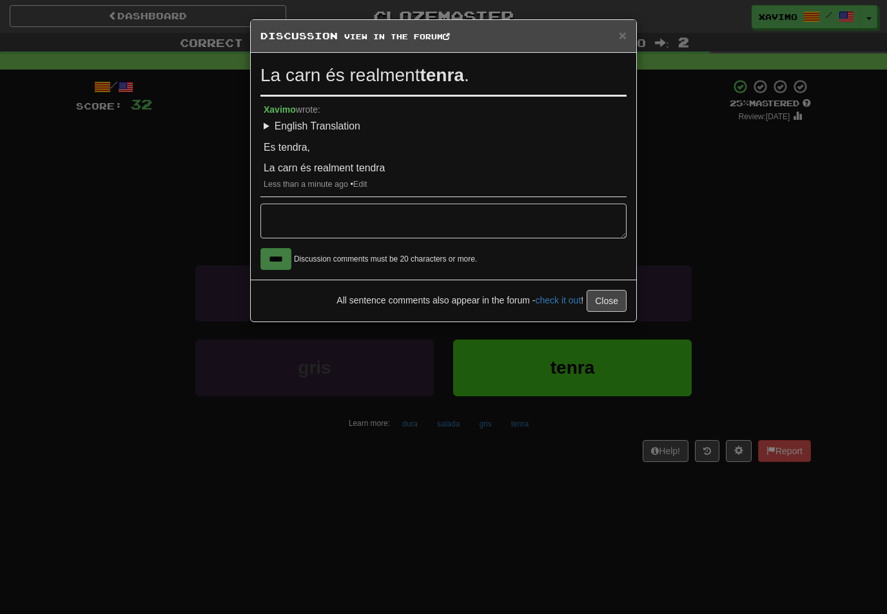
click at [624, 29] on span "×" at bounding box center [623, 35] width 8 height 15
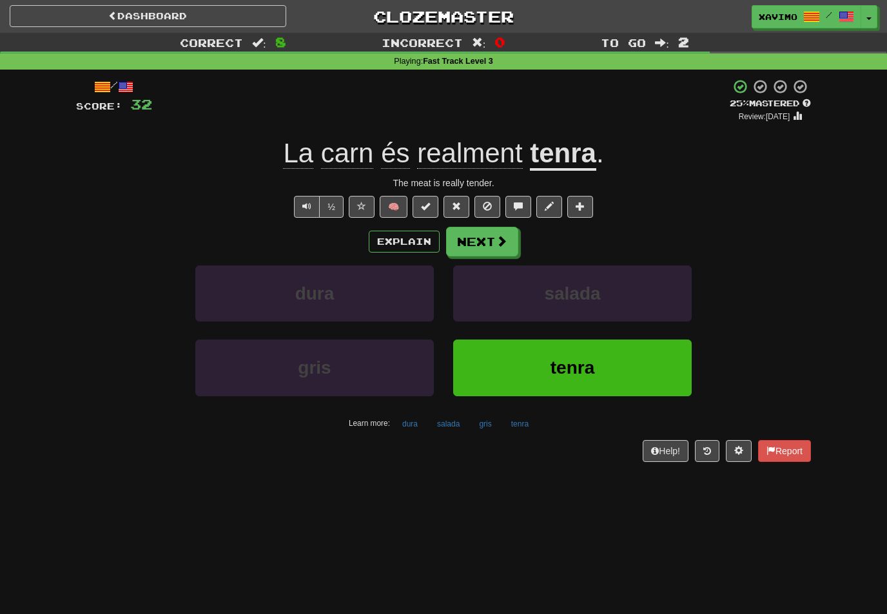
click at [499, 237] on span at bounding box center [502, 241] width 12 height 12
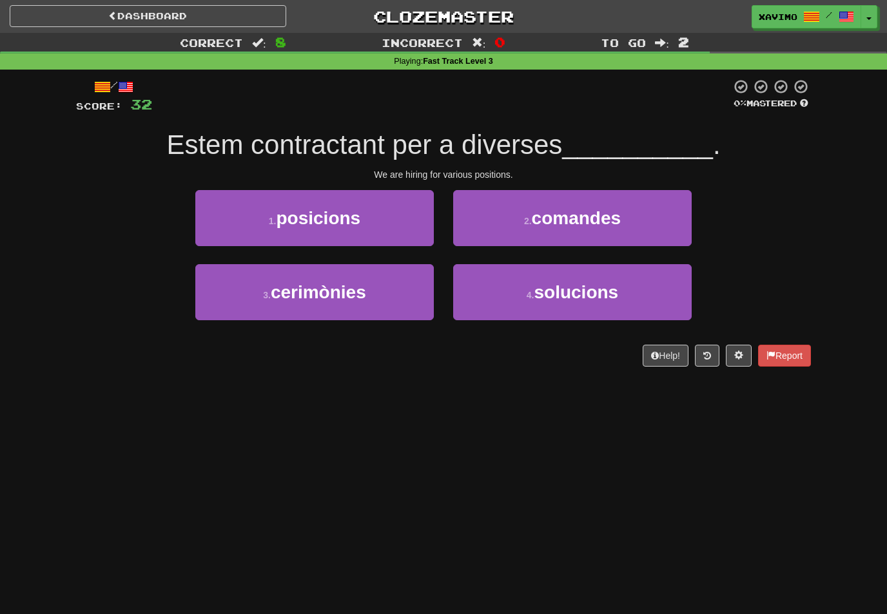
click at [370, 232] on button "1 . posicions" at bounding box center [314, 218] width 238 height 56
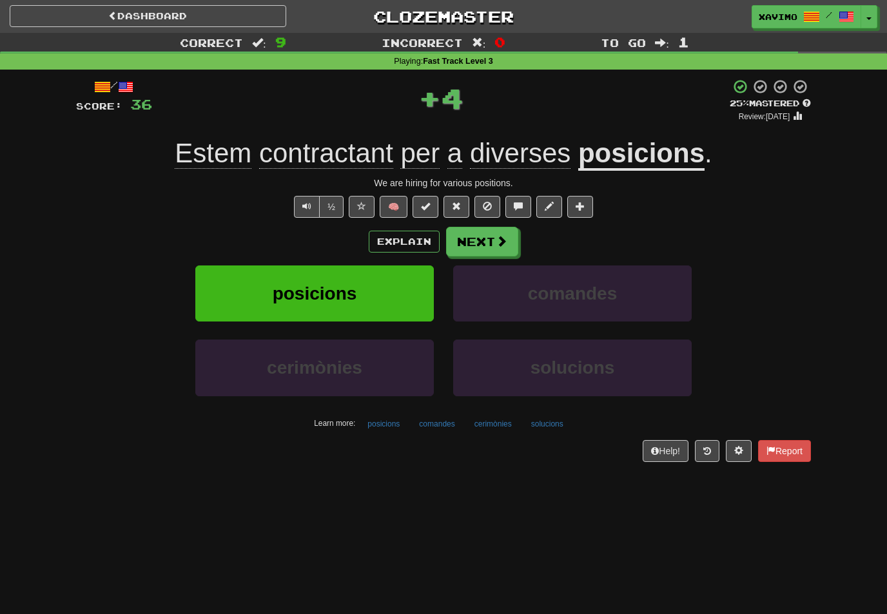
click at [494, 240] on button "Next" at bounding box center [482, 242] width 72 height 30
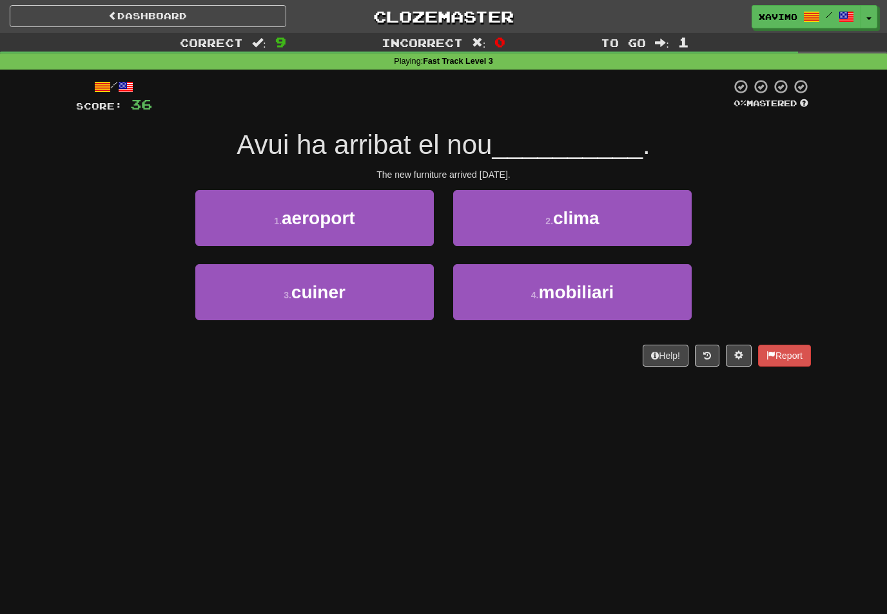
click at [596, 285] on span "mobiliari" at bounding box center [575, 292] width 75 height 20
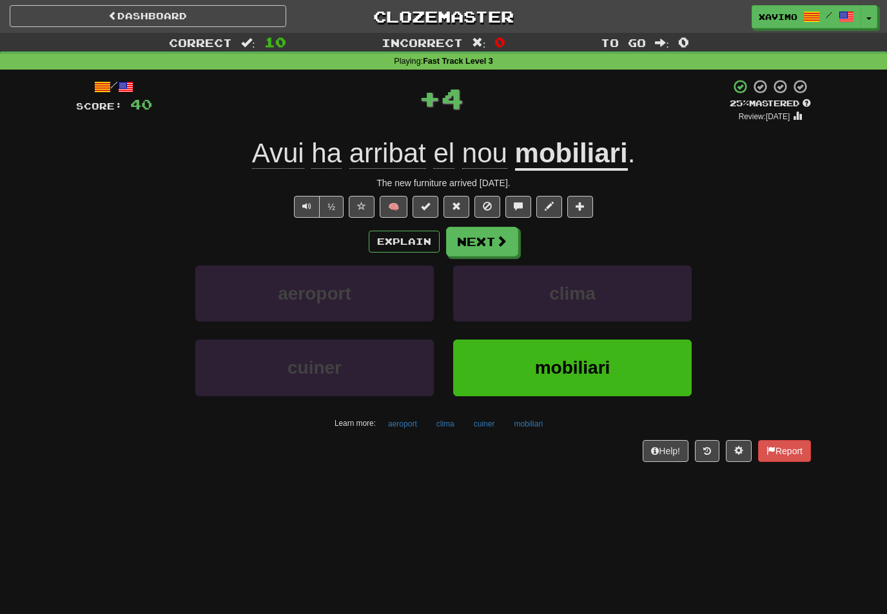
click at [497, 243] on span at bounding box center [502, 241] width 12 height 12
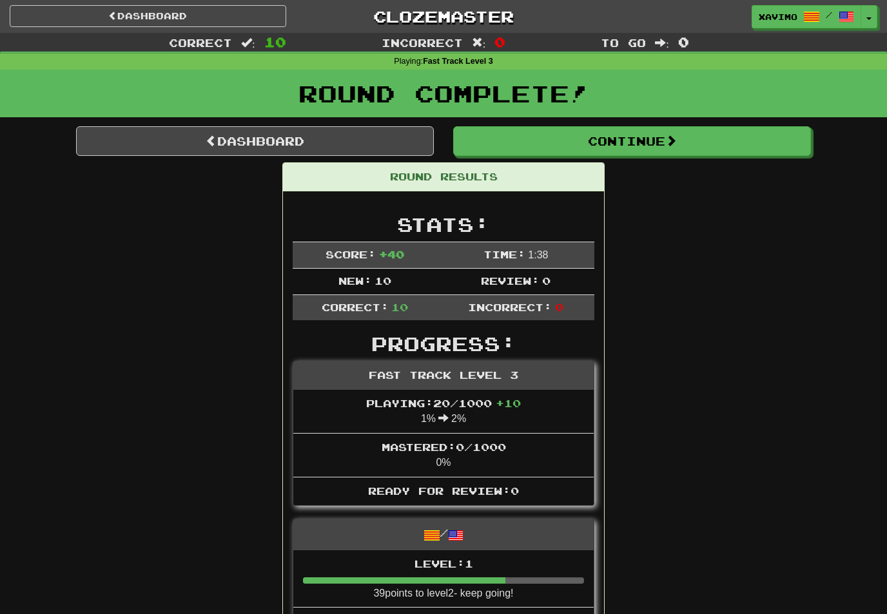
click at [675, 135] on span at bounding box center [671, 141] width 12 height 12
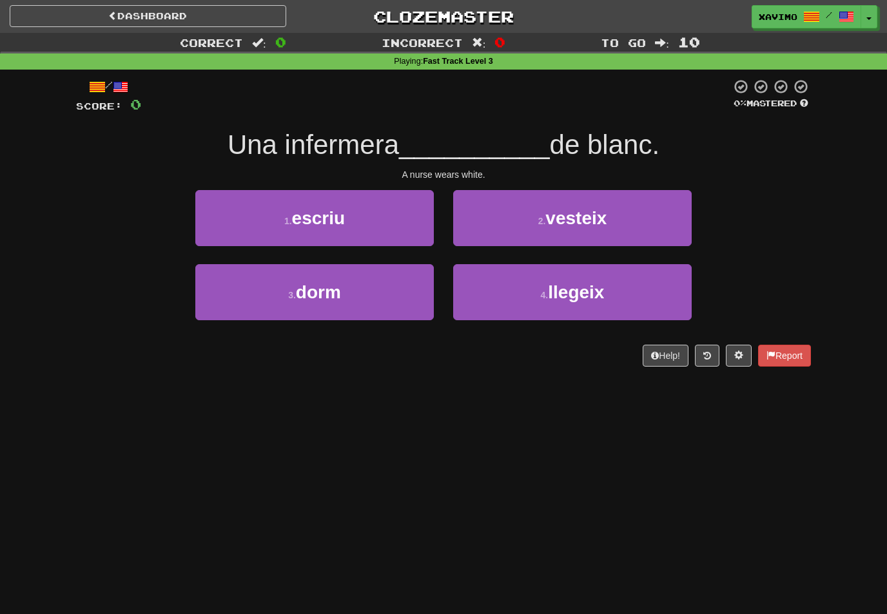
click at [593, 218] on span "vesteix" at bounding box center [575, 218] width 61 height 20
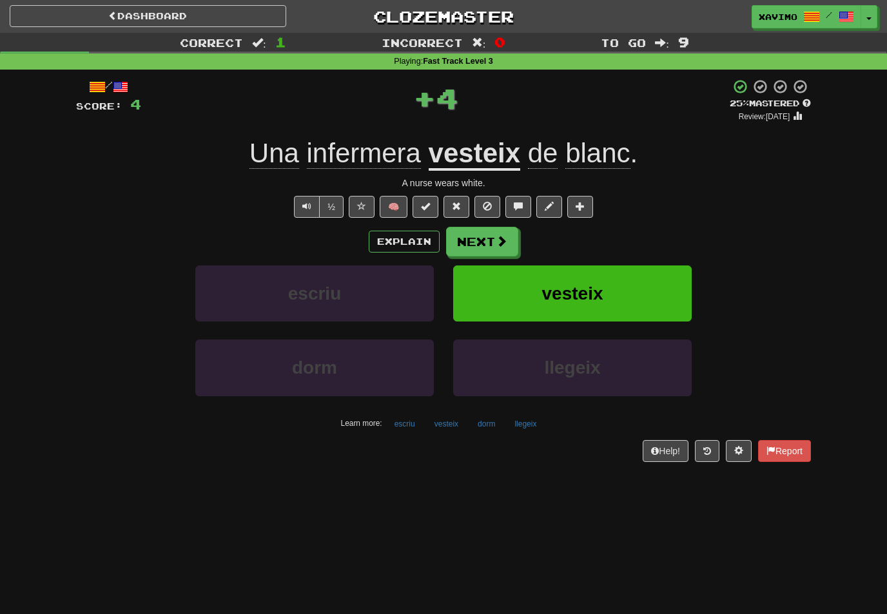
click at [494, 242] on button "Next" at bounding box center [482, 242] width 72 height 30
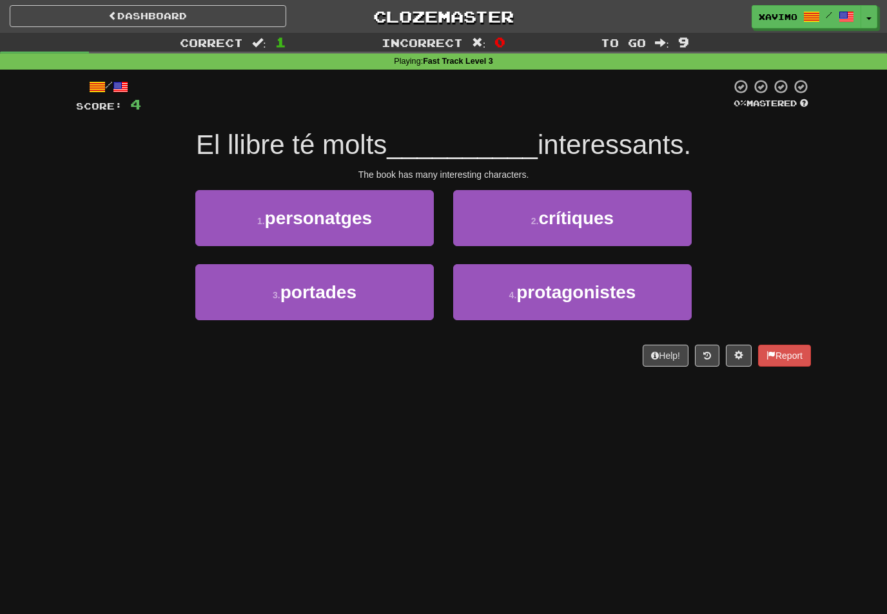
click at [402, 221] on button "1 . personatges" at bounding box center [314, 218] width 238 height 56
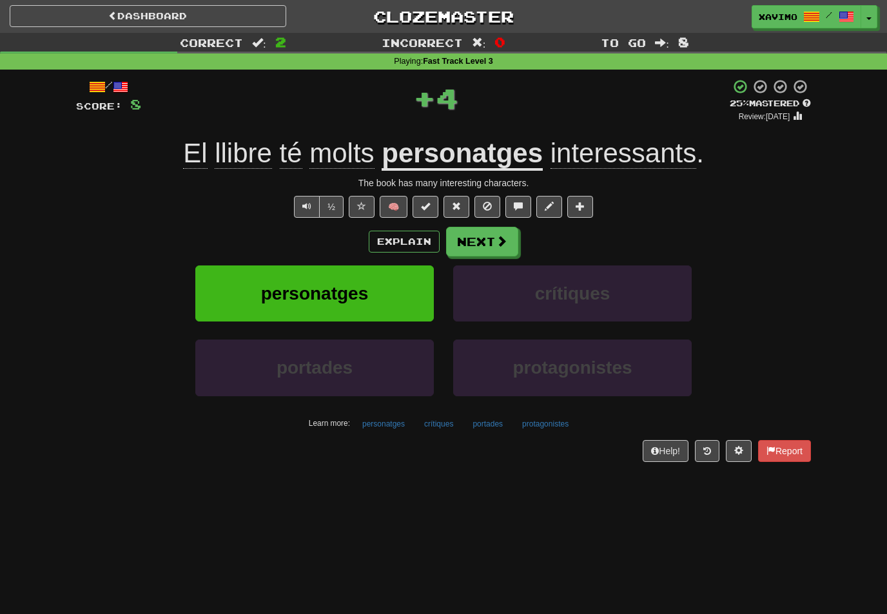
click at [505, 241] on span at bounding box center [502, 241] width 12 height 12
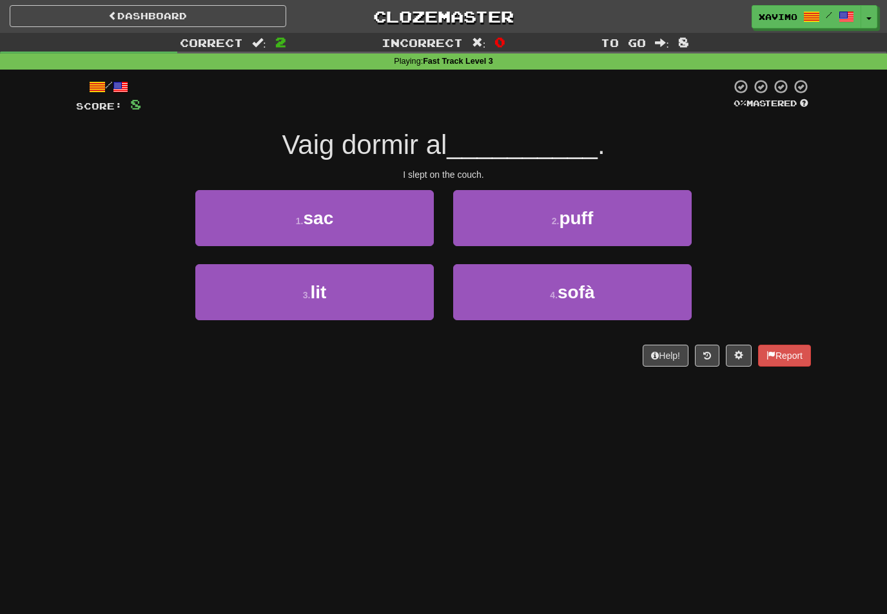
click at [573, 291] on span "sofà" at bounding box center [575, 292] width 37 height 20
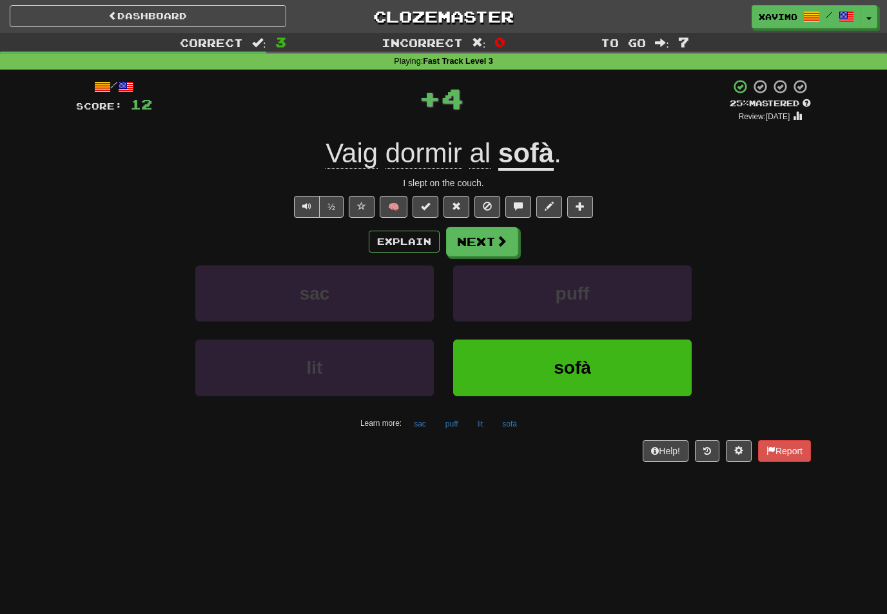
click at [489, 240] on button "Next" at bounding box center [482, 242] width 72 height 30
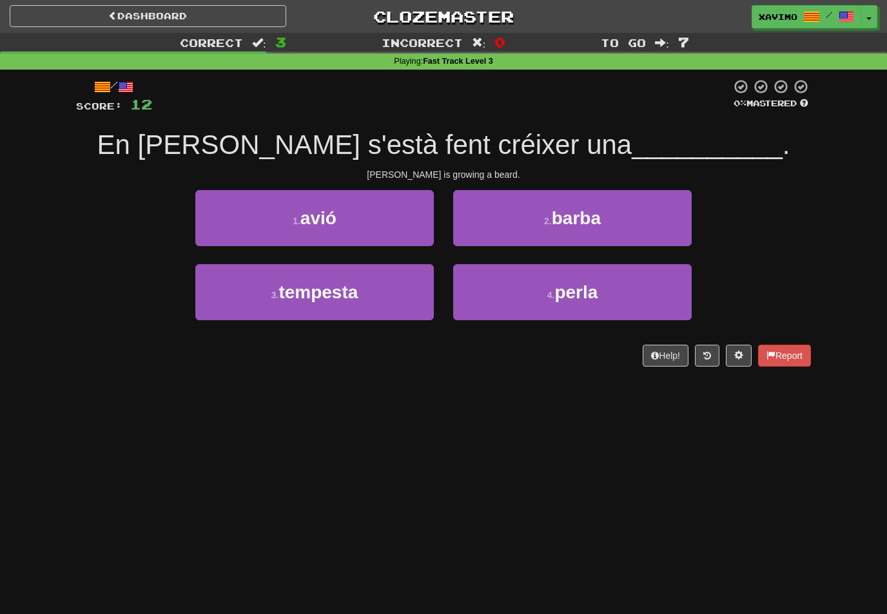
click at [586, 225] on span "barba" at bounding box center [576, 218] width 49 height 20
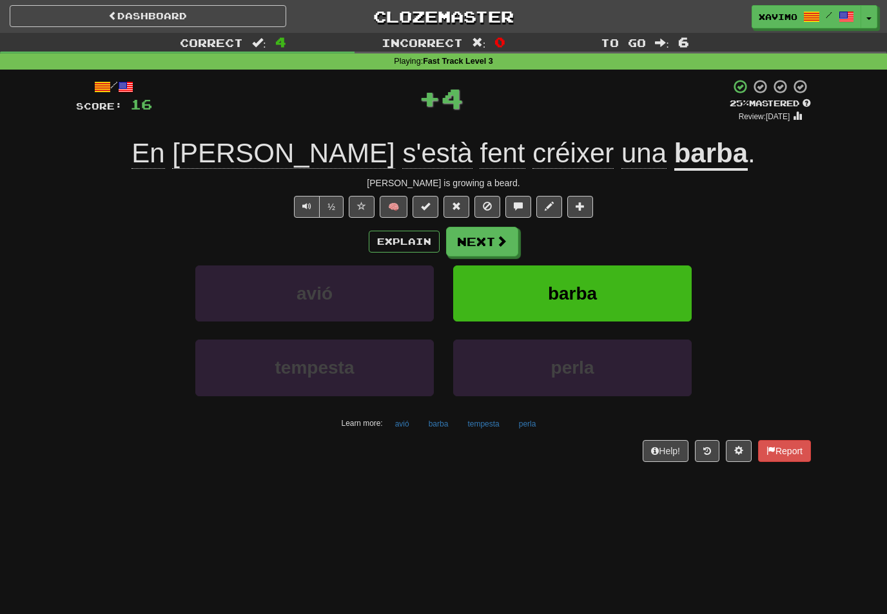
click at [497, 244] on span at bounding box center [502, 241] width 12 height 12
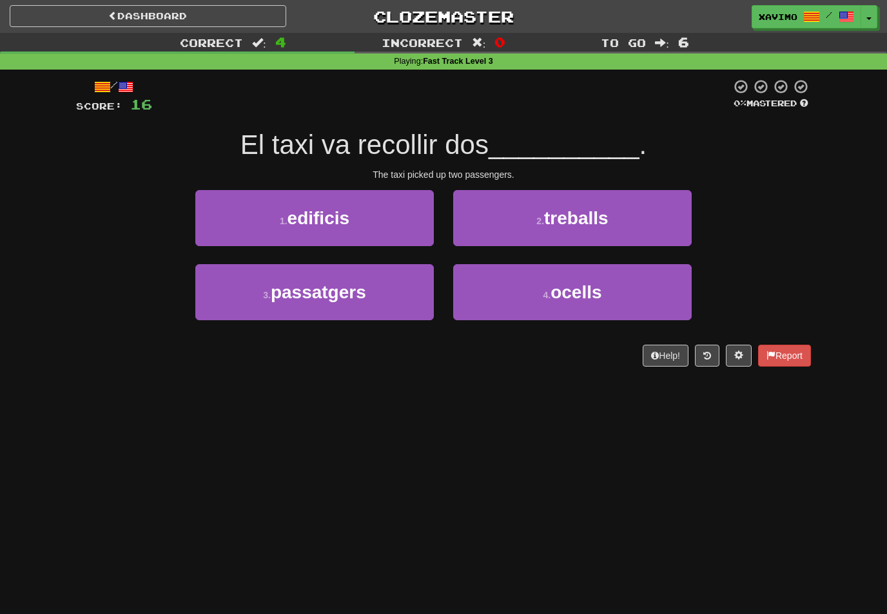
click at [401, 293] on button "3 . passatgers" at bounding box center [314, 292] width 238 height 56
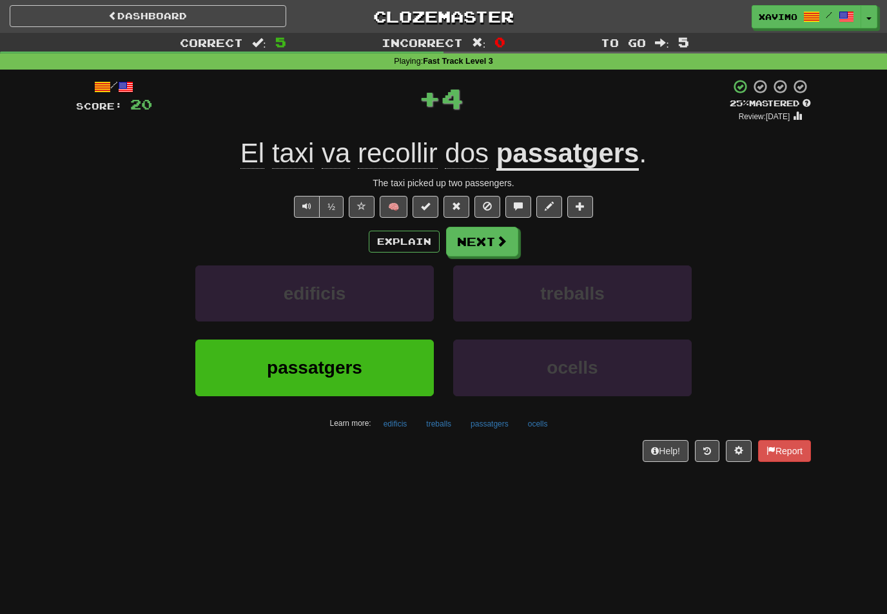
click at [508, 236] on button "Next" at bounding box center [482, 242] width 72 height 30
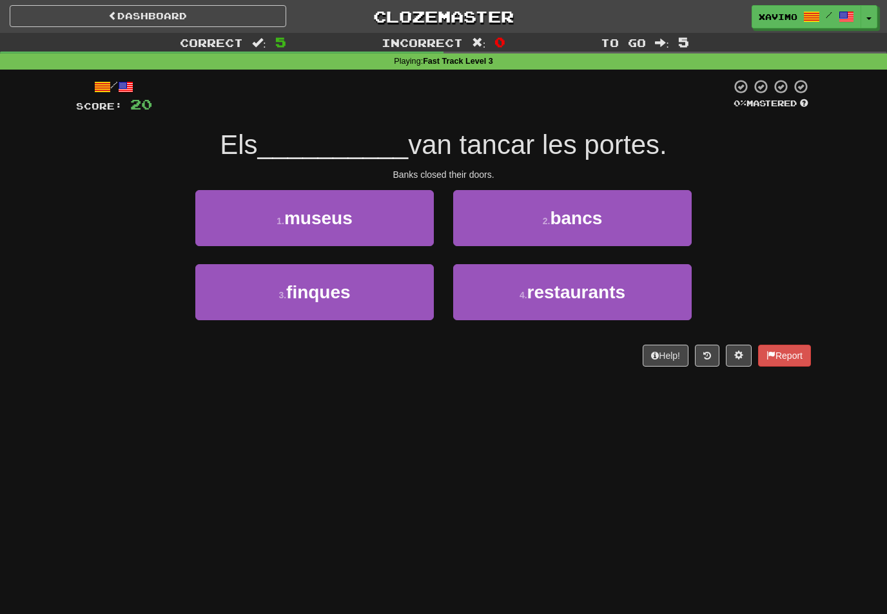
click at [626, 223] on button "2 . bancs" at bounding box center [572, 218] width 238 height 56
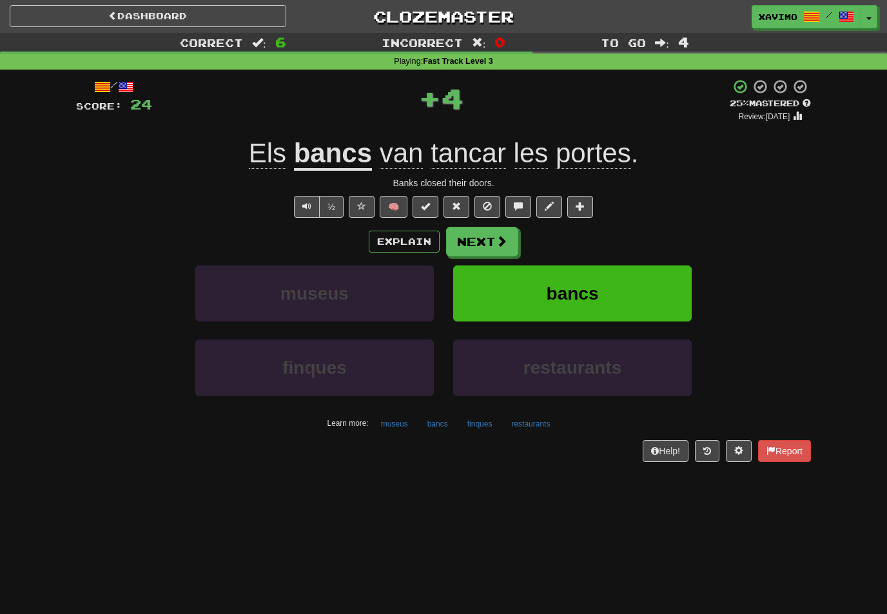
click at [503, 240] on span at bounding box center [502, 241] width 12 height 12
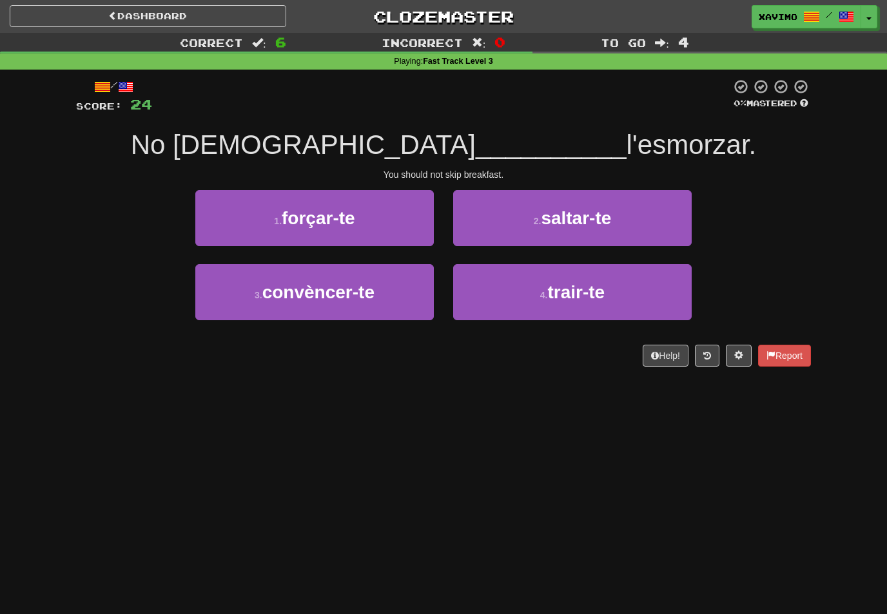
click at [595, 219] on span "saltar-te" at bounding box center [576, 218] width 70 height 20
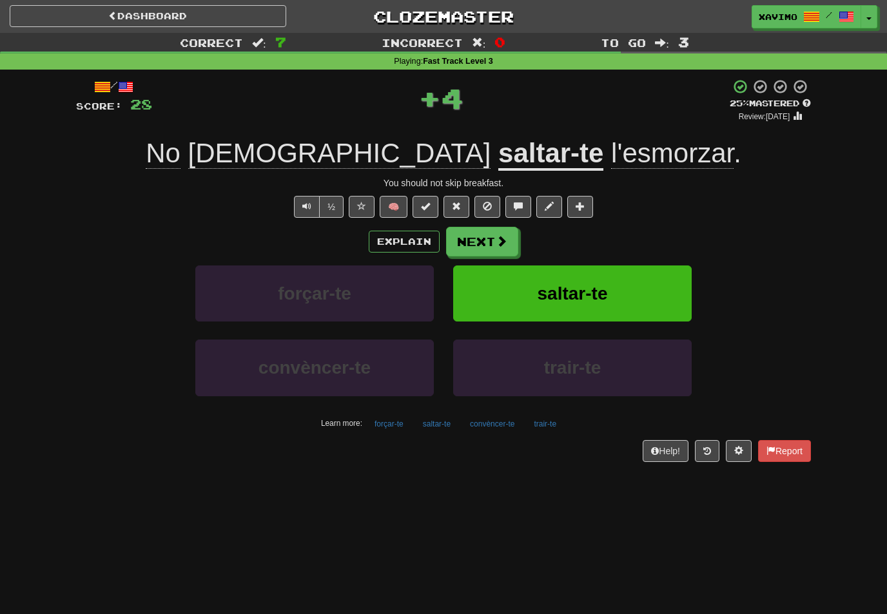
click at [492, 233] on button "Next" at bounding box center [482, 242] width 72 height 30
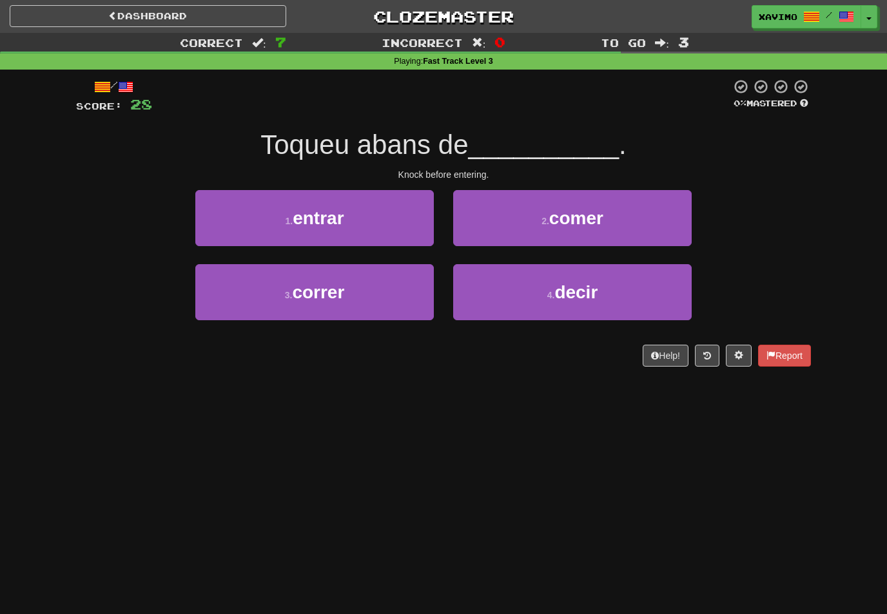
click at [367, 221] on button "1 . entrar" at bounding box center [314, 218] width 238 height 56
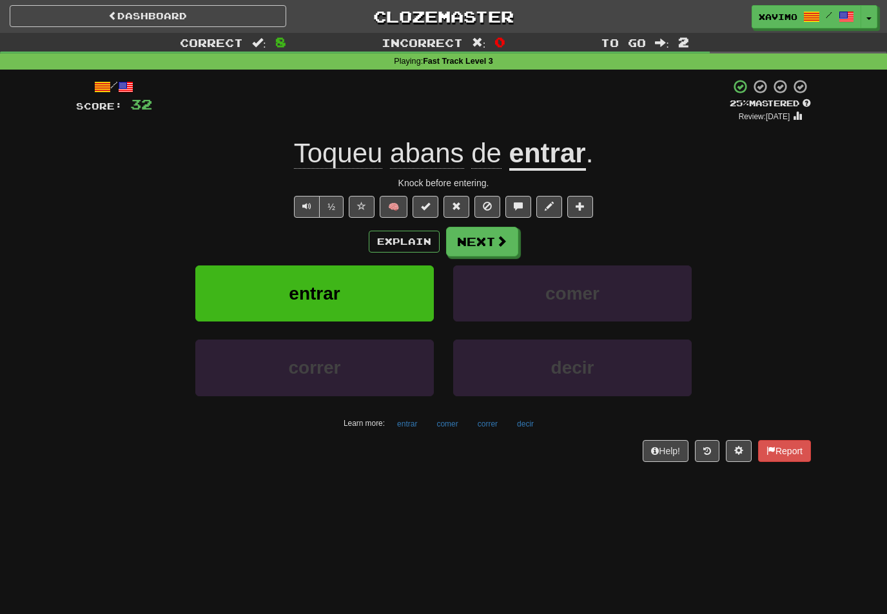
click at [523, 196] on button at bounding box center [518, 207] width 26 height 22
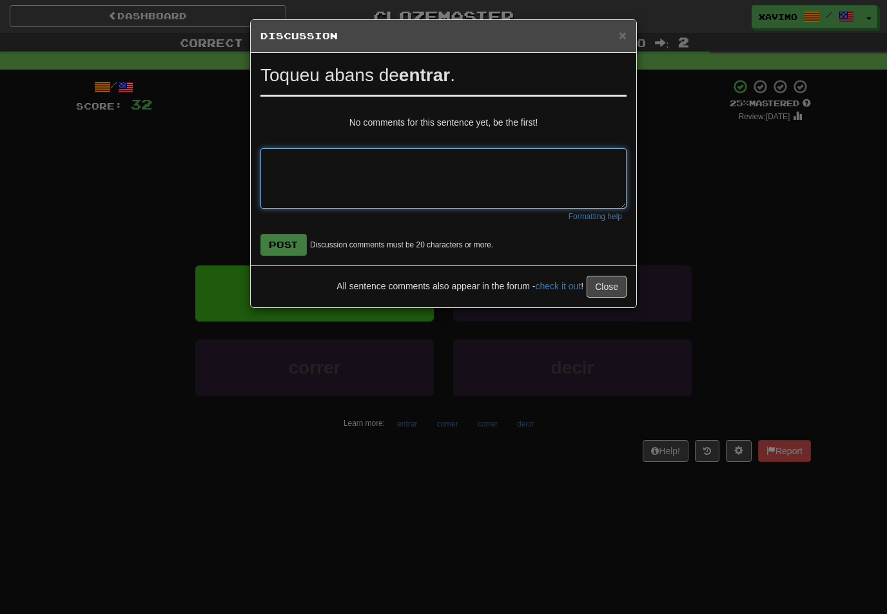
click at [284, 169] on textarea at bounding box center [443, 178] width 366 height 61
type textarea "*"
click at [336, 166] on textarea "**********" at bounding box center [443, 178] width 366 height 61
click at [340, 155] on textarea "**********" at bounding box center [443, 178] width 366 height 61
type textarea "**********"
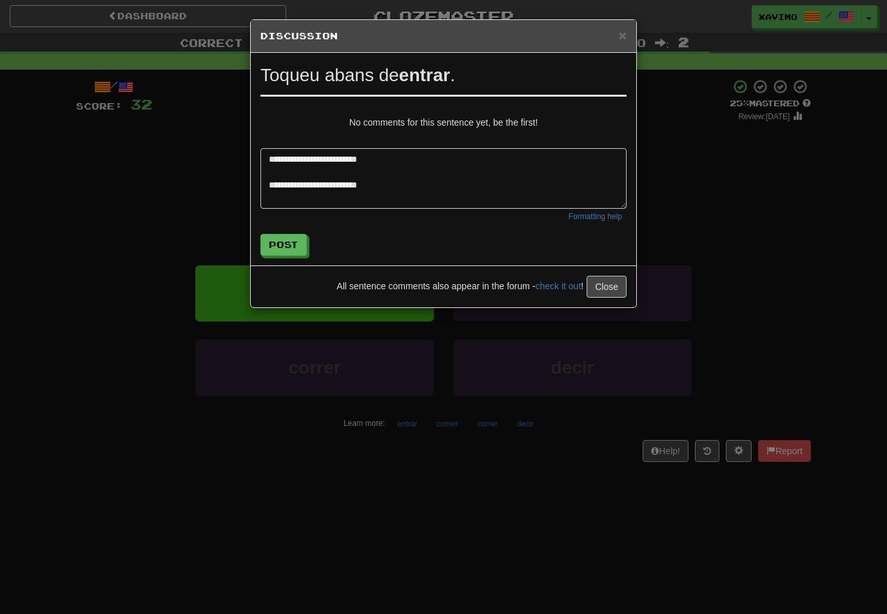
click at [298, 242] on button "Post" at bounding box center [283, 245] width 46 height 22
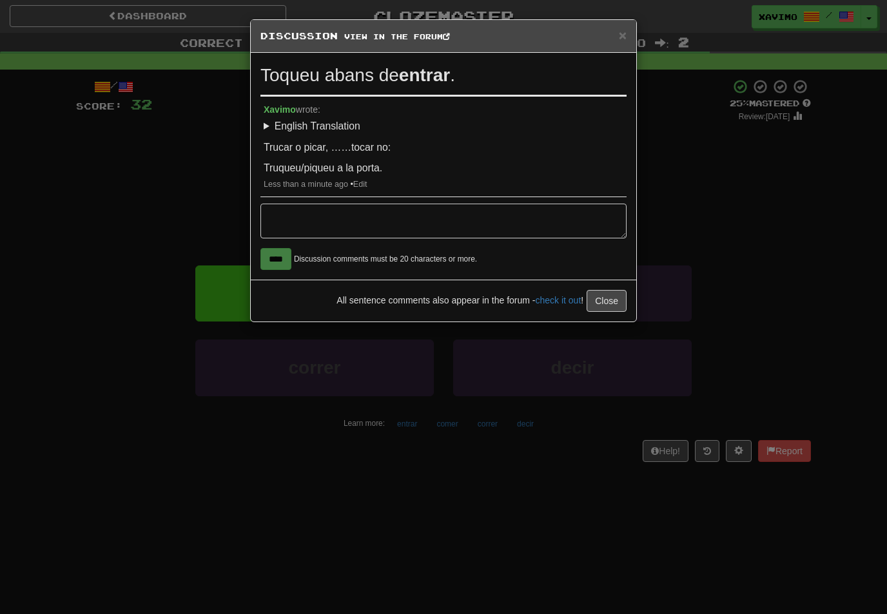
click at [619, 36] on span "×" at bounding box center [623, 35] width 8 height 15
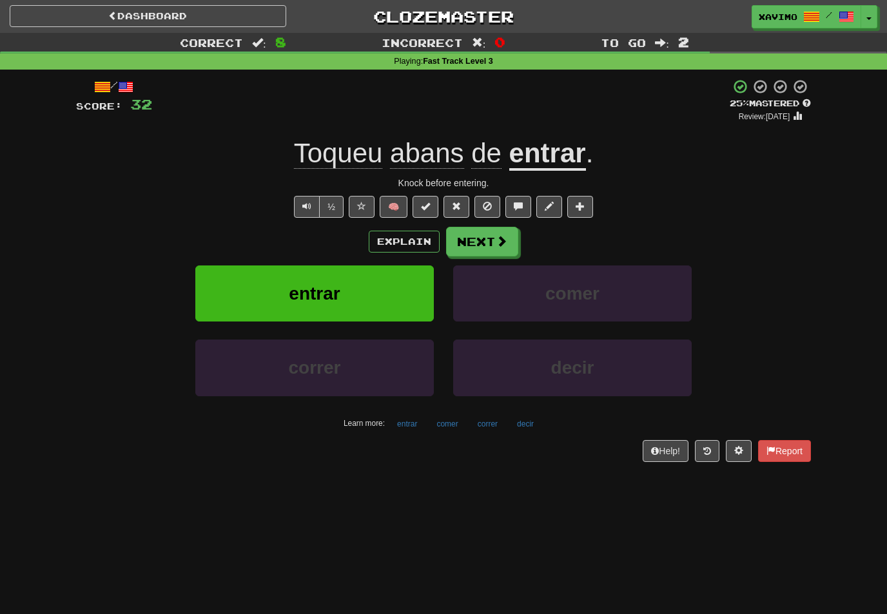
click at [496, 236] on span at bounding box center [502, 241] width 12 height 12
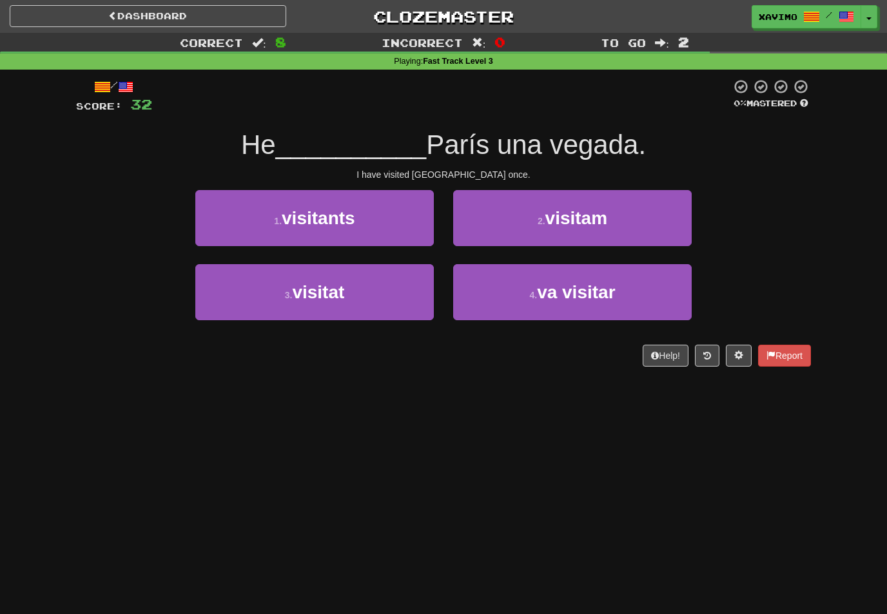
click at [396, 297] on button "3 . visitat" at bounding box center [314, 292] width 238 height 56
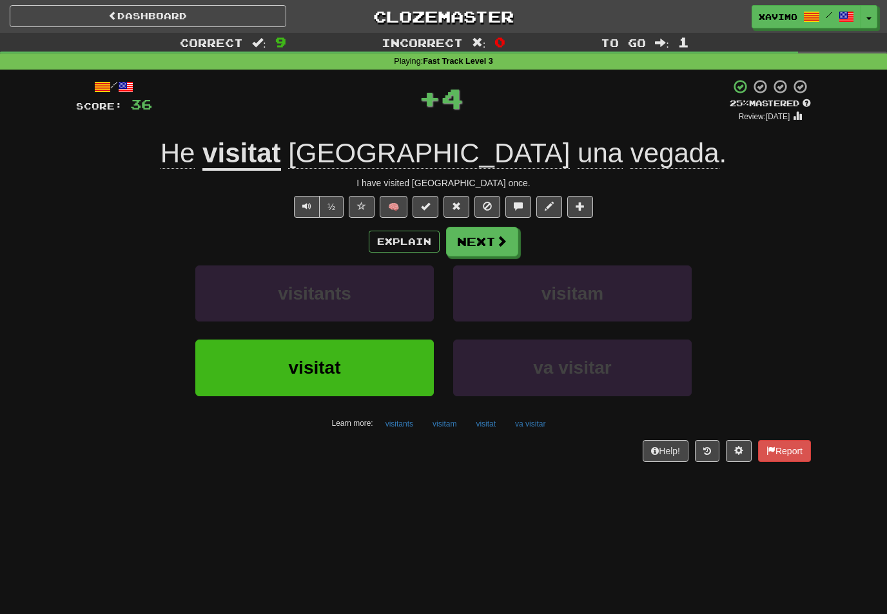
click at [490, 238] on button "Next" at bounding box center [482, 242] width 72 height 30
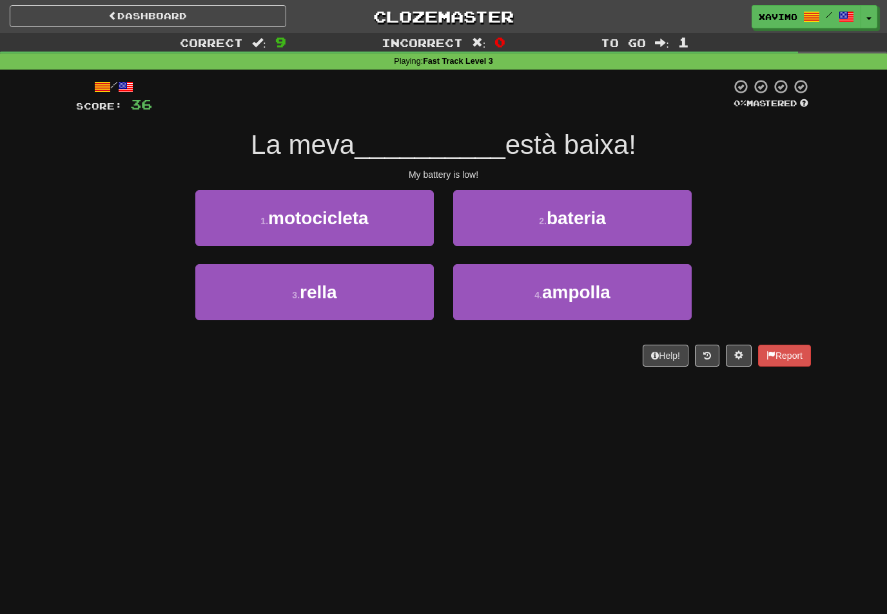
click at [617, 222] on button "2 . bateria" at bounding box center [572, 218] width 238 height 56
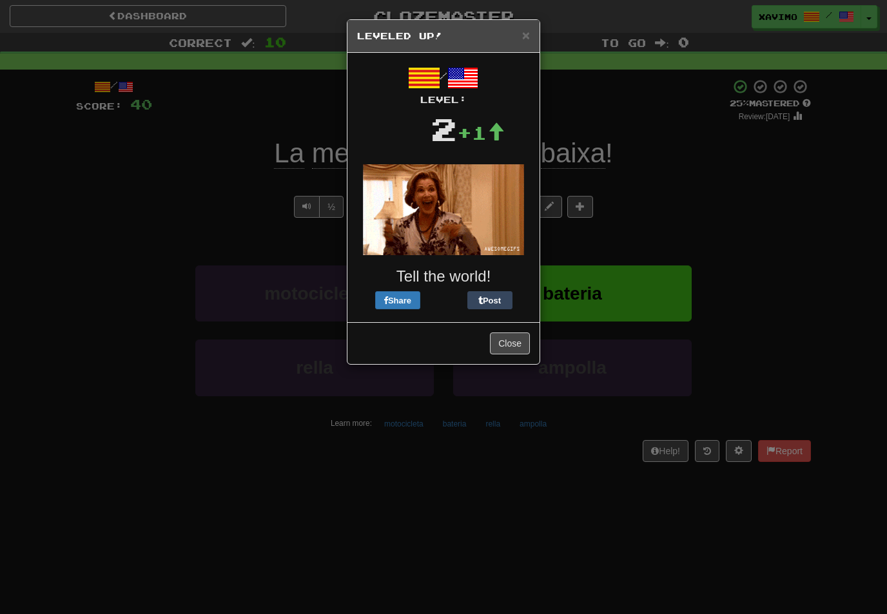
click at [513, 255] on img at bounding box center [443, 209] width 161 height 91
click at [514, 345] on button "Close" at bounding box center [510, 344] width 40 height 22
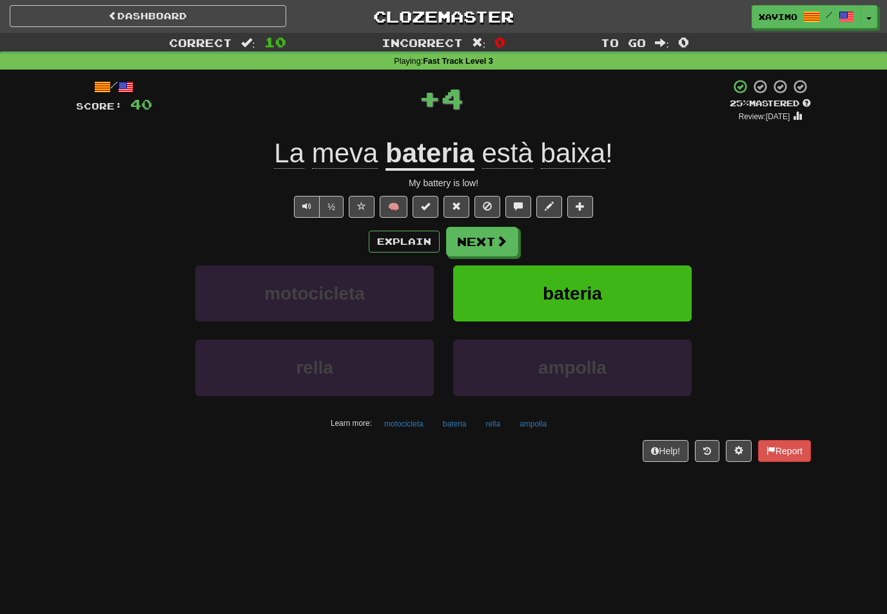
click at [504, 238] on span at bounding box center [502, 241] width 12 height 12
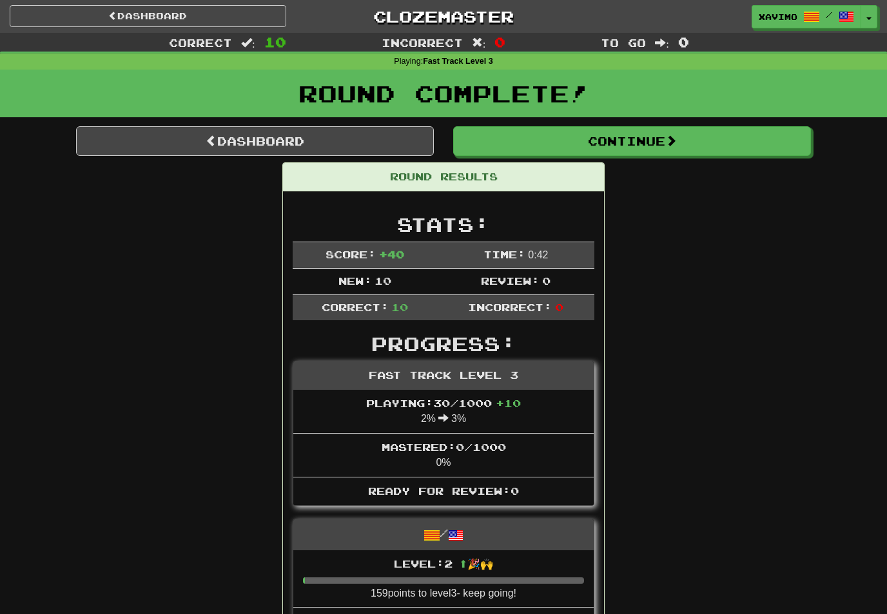
click at [218, 15] on link "Dashboard" at bounding box center [148, 16] width 276 height 22
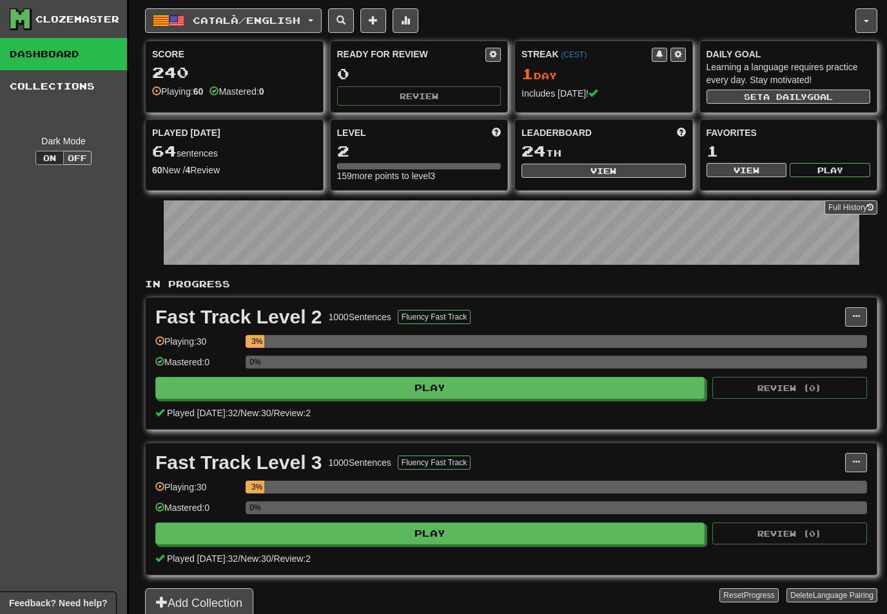
click at [866, 19] on button "button" at bounding box center [866, 20] width 22 height 24
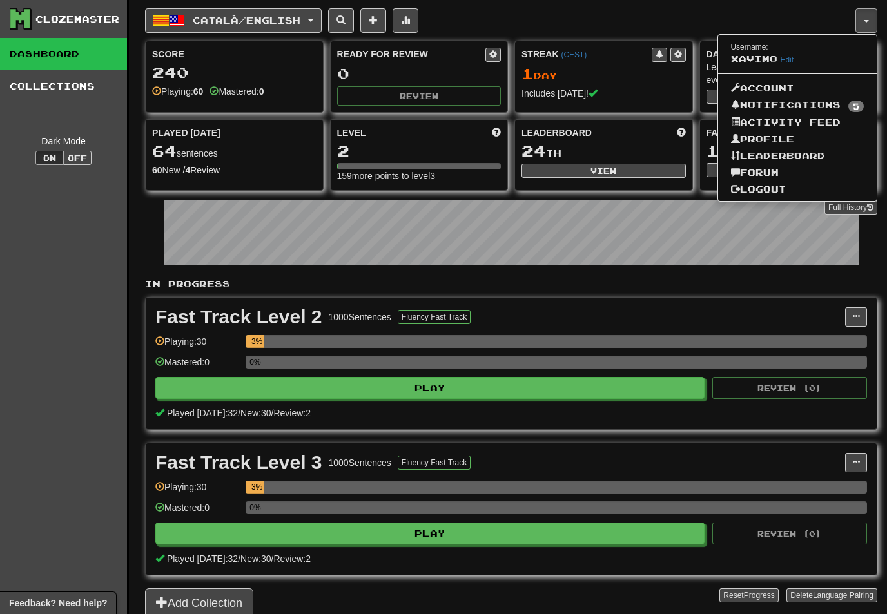
click at [769, 170] on link "Forum" at bounding box center [797, 172] width 159 height 17
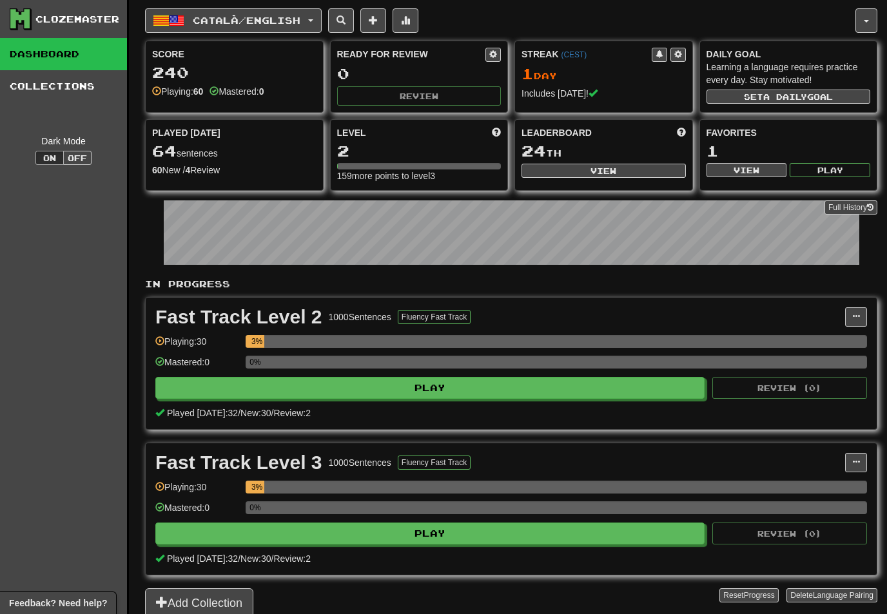
click at [619, 172] on button "View" at bounding box center [603, 171] width 164 height 14
select select "**********"
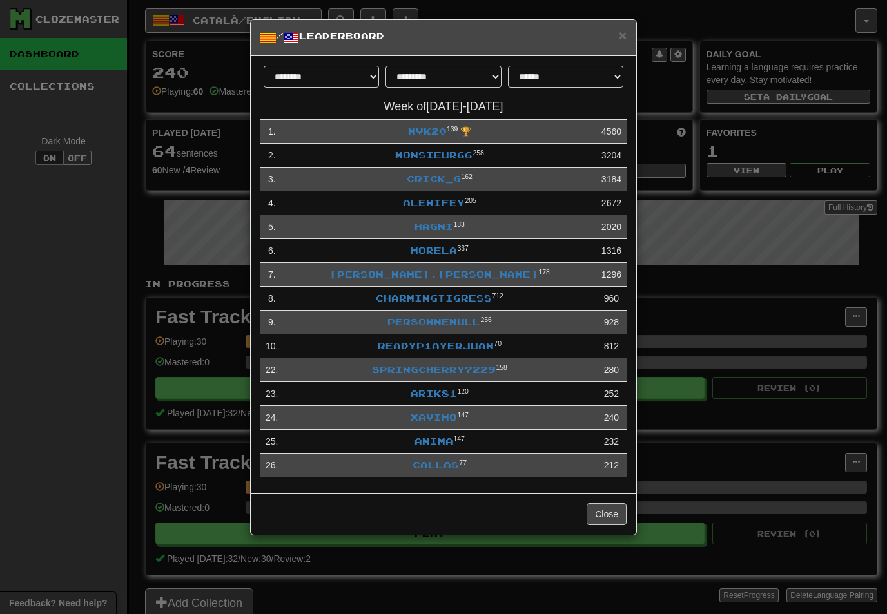
click at [619, 34] on span "×" at bounding box center [623, 35] width 8 height 15
